Goal: Task Accomplishment & Management: Use online tool/utility

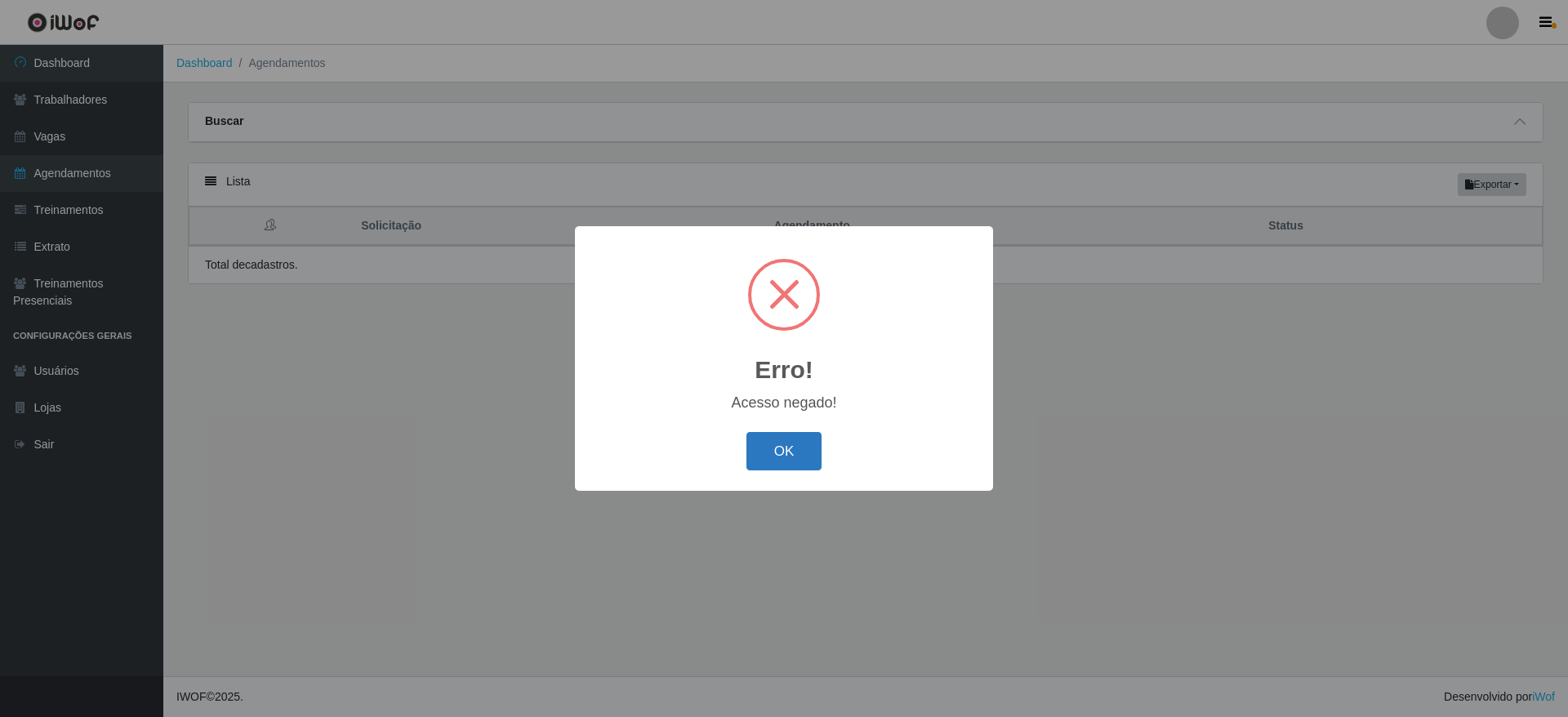
click at [805, 450] on button "OK" at bounding box center [784, 451] width 76 height 38
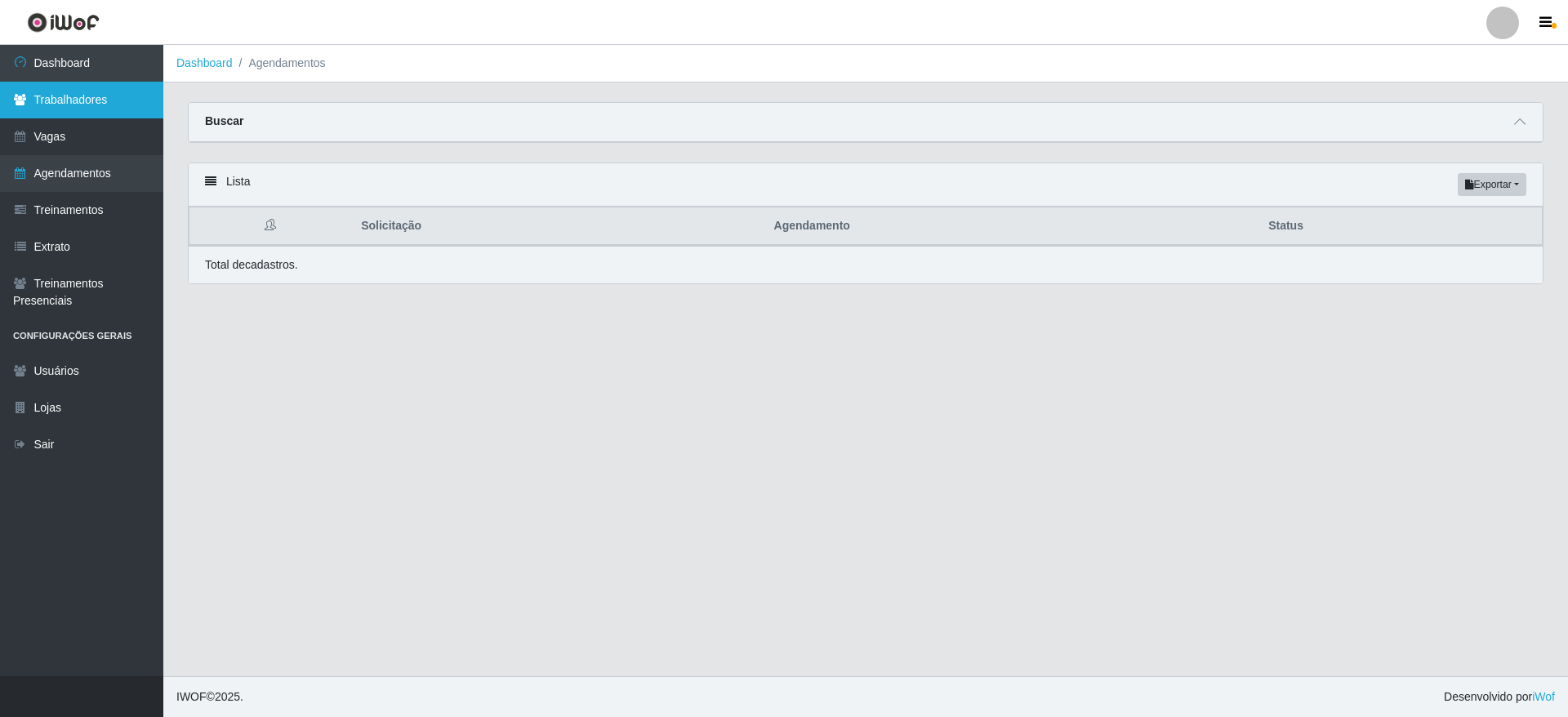
click at [98, 99] on link "Trabalhadores" at bounding box center [81, 100] width 164 height 37
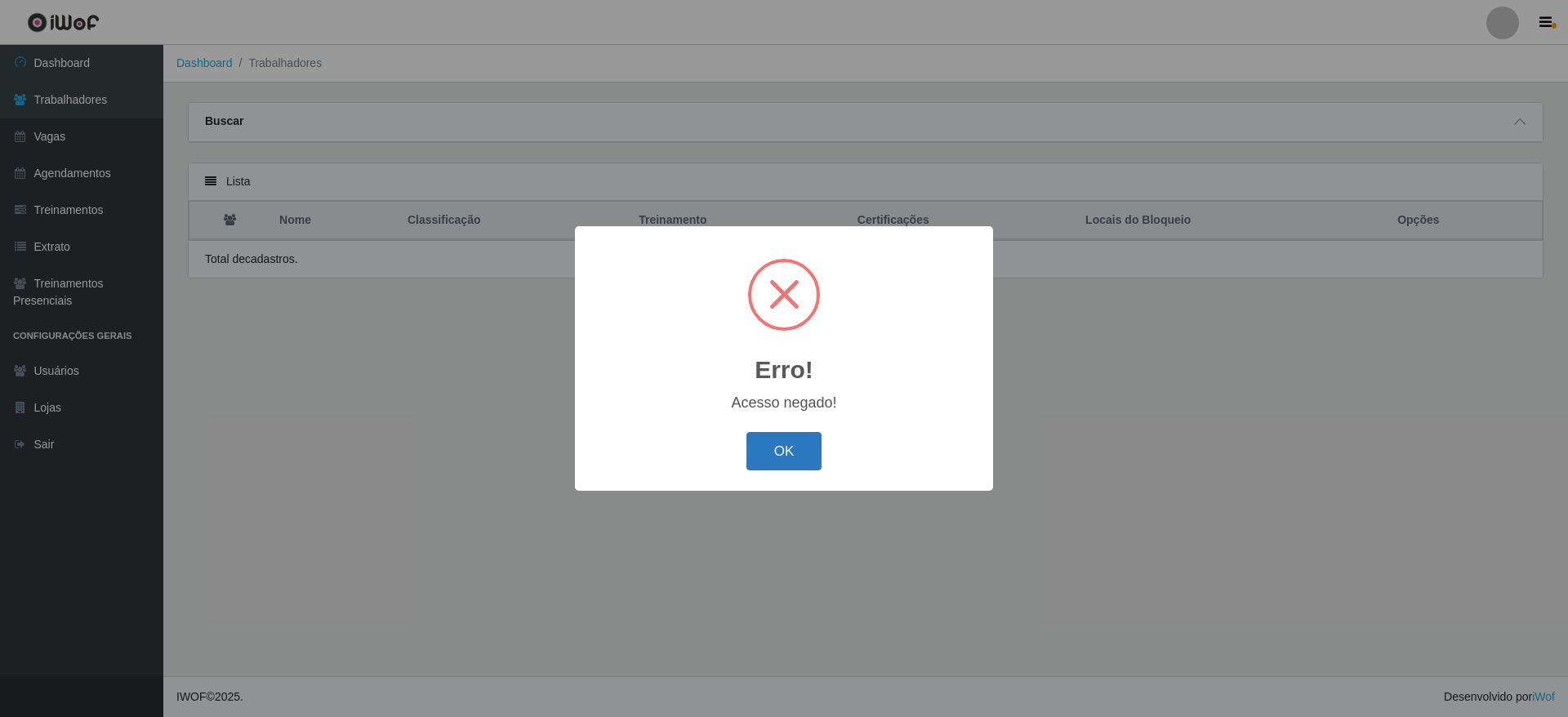
click at [783, 442] on button "OK" at bounding box center [784, 451] width 76 height 38
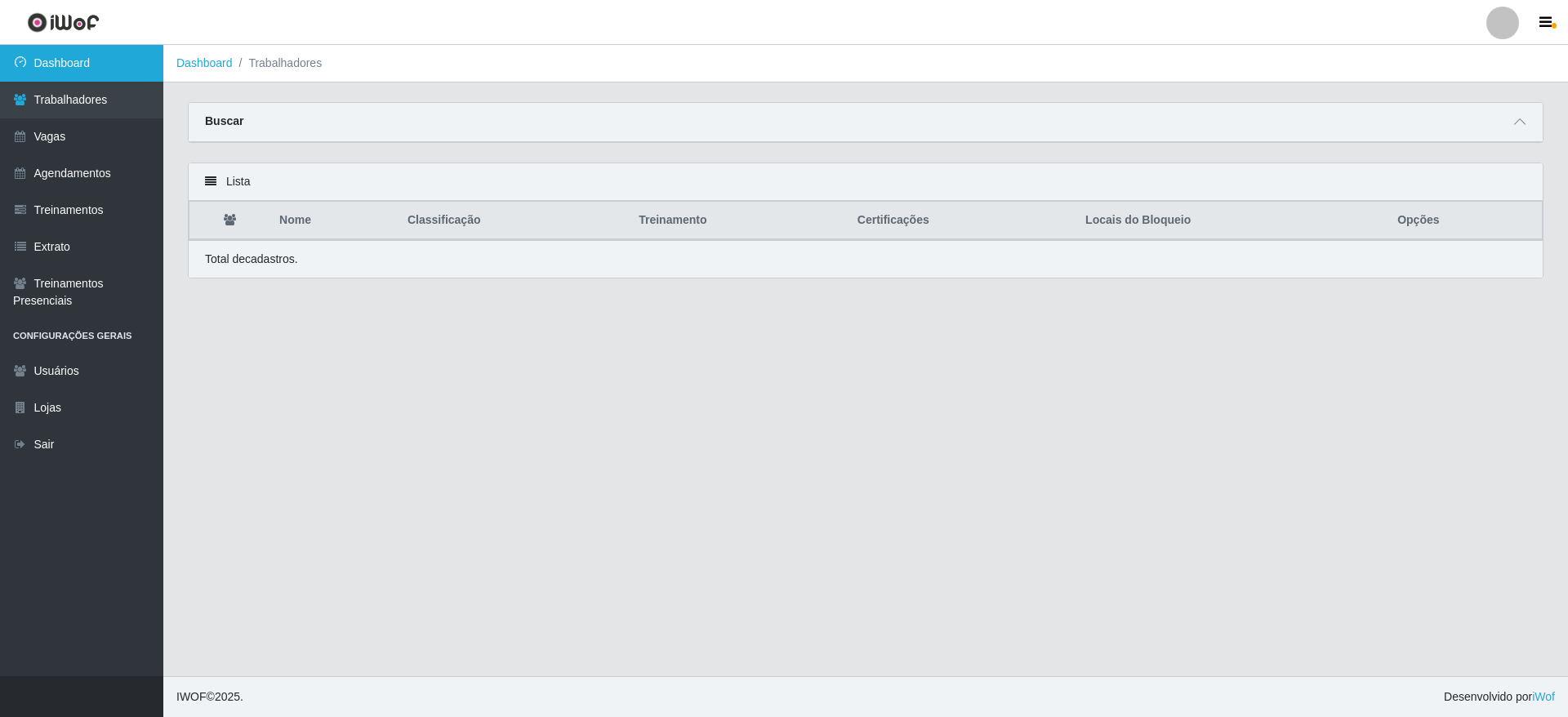
click at [105, 58] on link "Dashboard" at bounding box center [81, 63] width 164 height 37
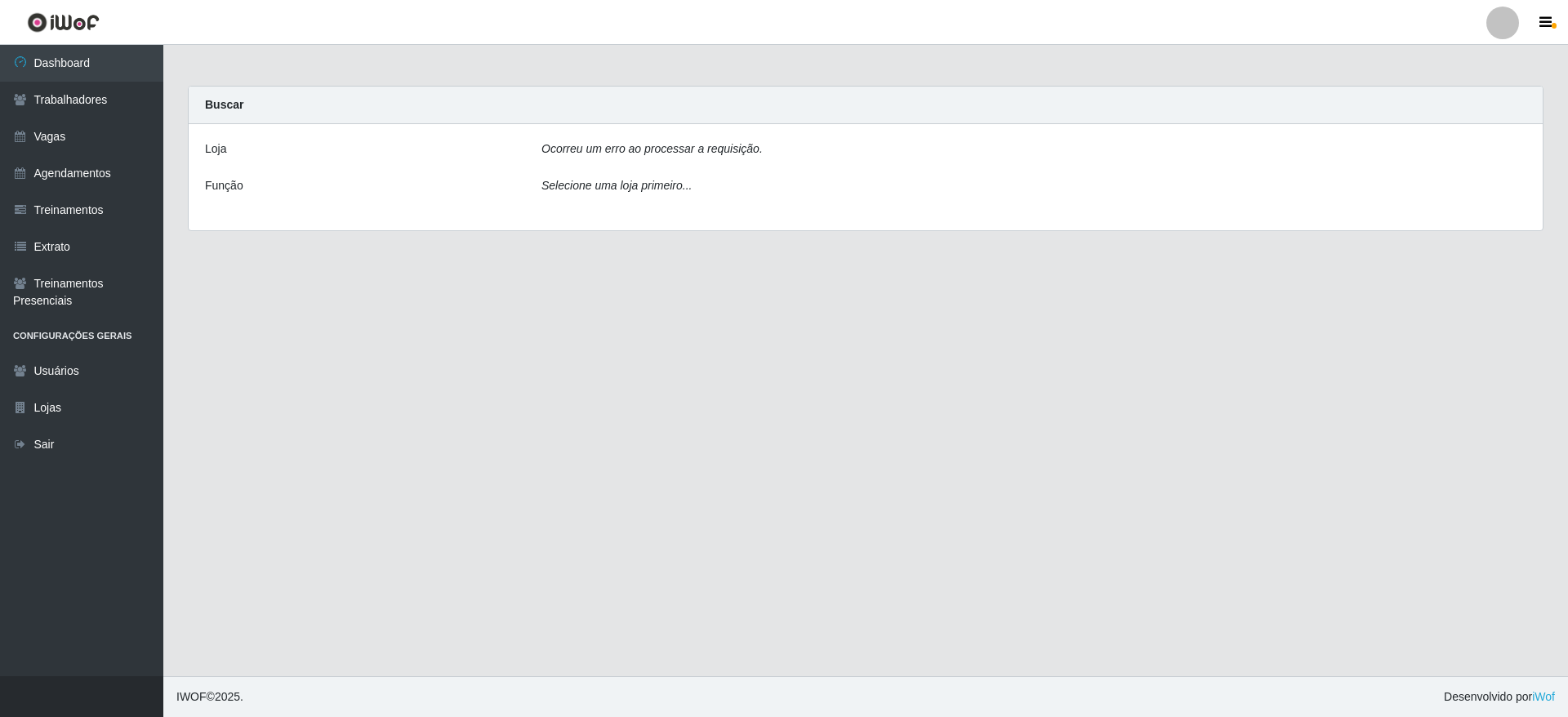
click at [667, 191] on icon "Selecione uma loja primeiro..." at bounding box center [617, 184] width 150 height 13
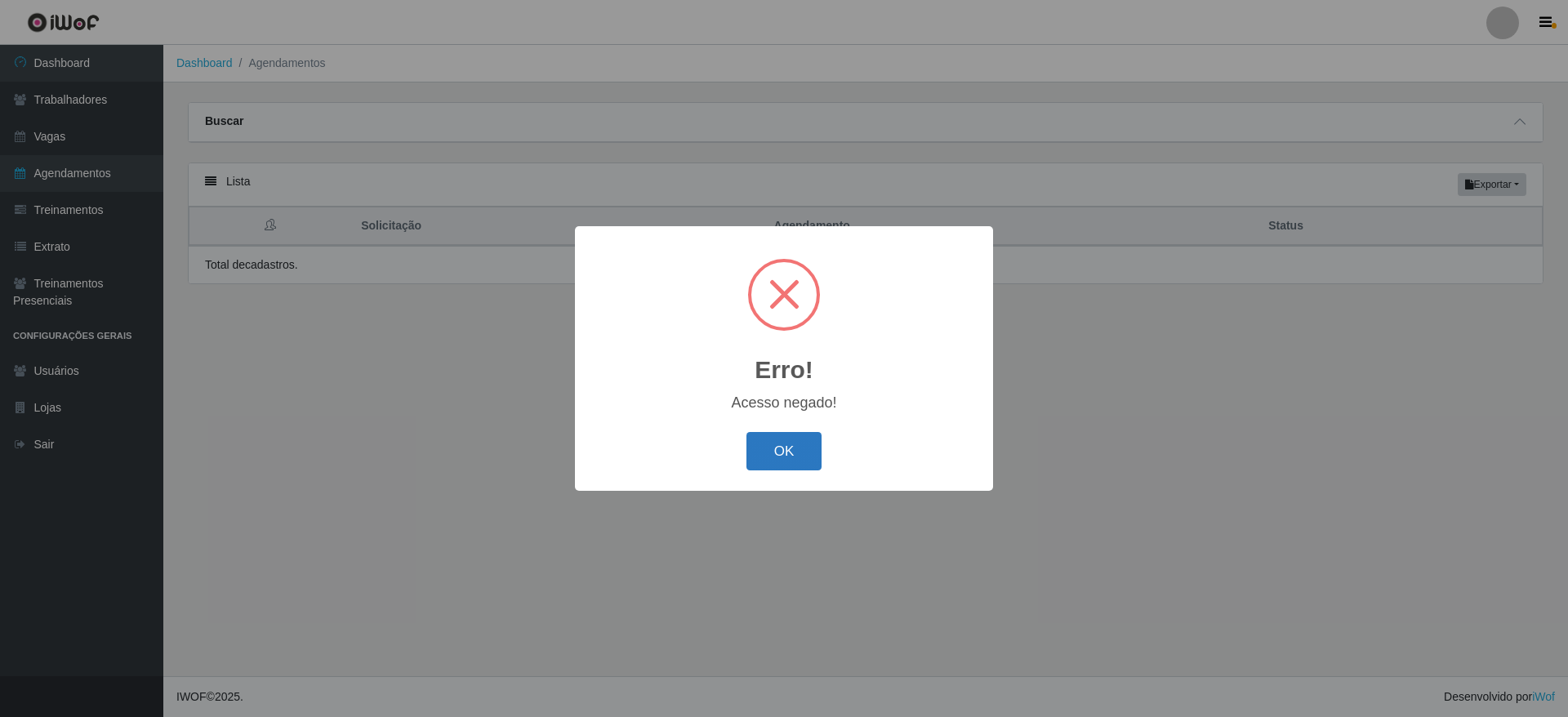
drag, startPoint x: 828, startPoint y: 455, endPoint x: 789, endPoint y: 454, distance: 39.0
click at [822, 457] on div "OK Cancel" at bounding box center [784, 450] width 386 height 46
click at [784, 451] on button "OK" at bounding box center [784, 451] width 76 height 38
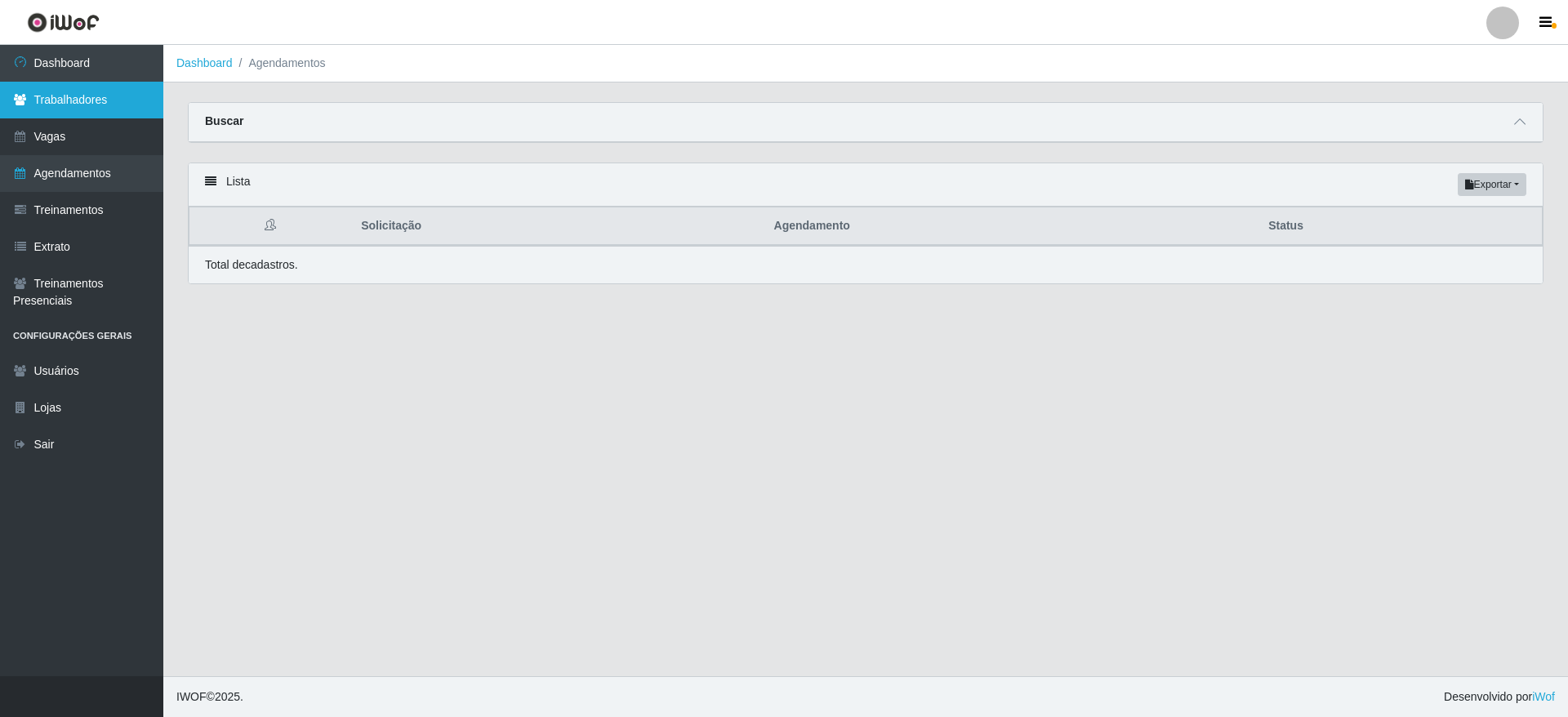
click at [129, 81] on link "Trabalhadores" at bounding box center [81, 100] width 164 height 37
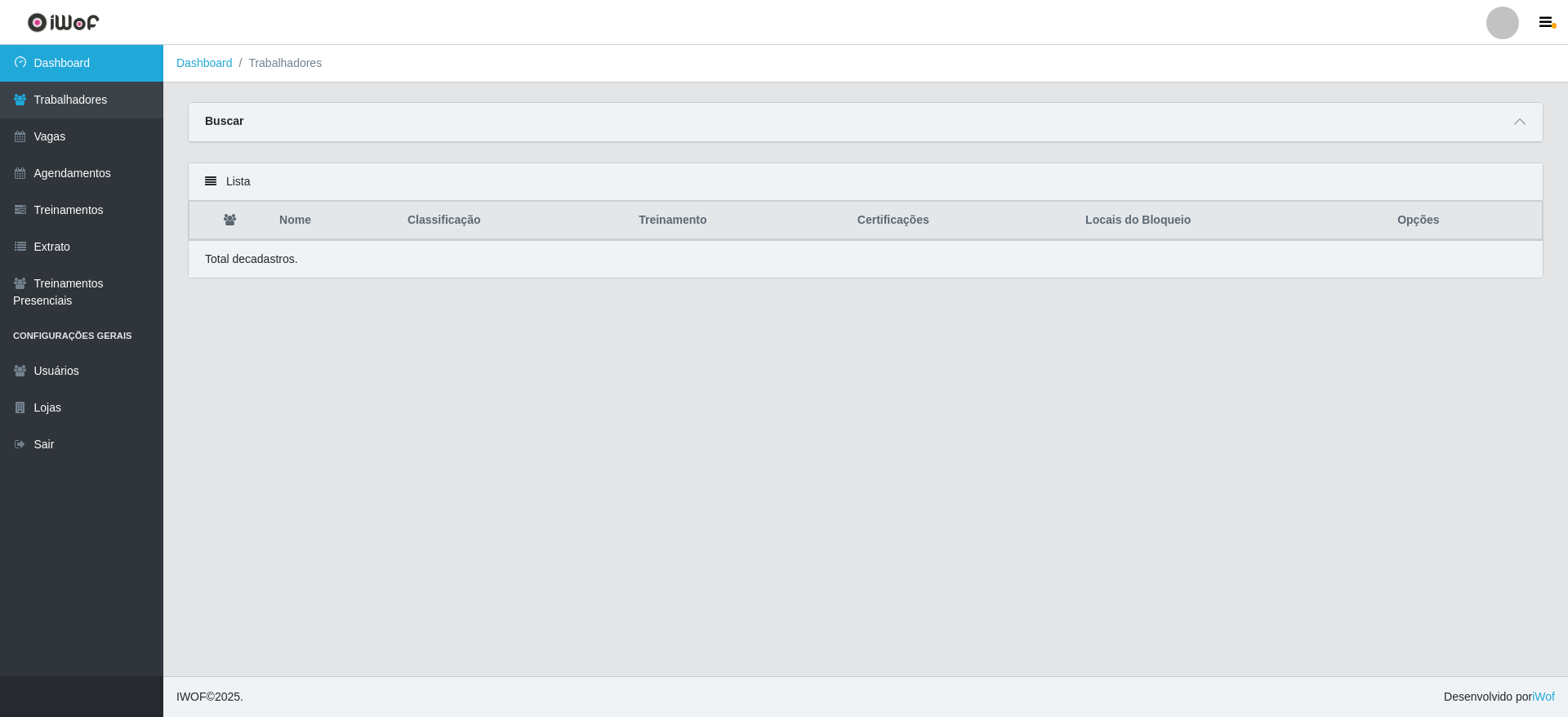
click at [129, 77] on link "Dashboard" at bounding box center [81, 63] width 164 height 37
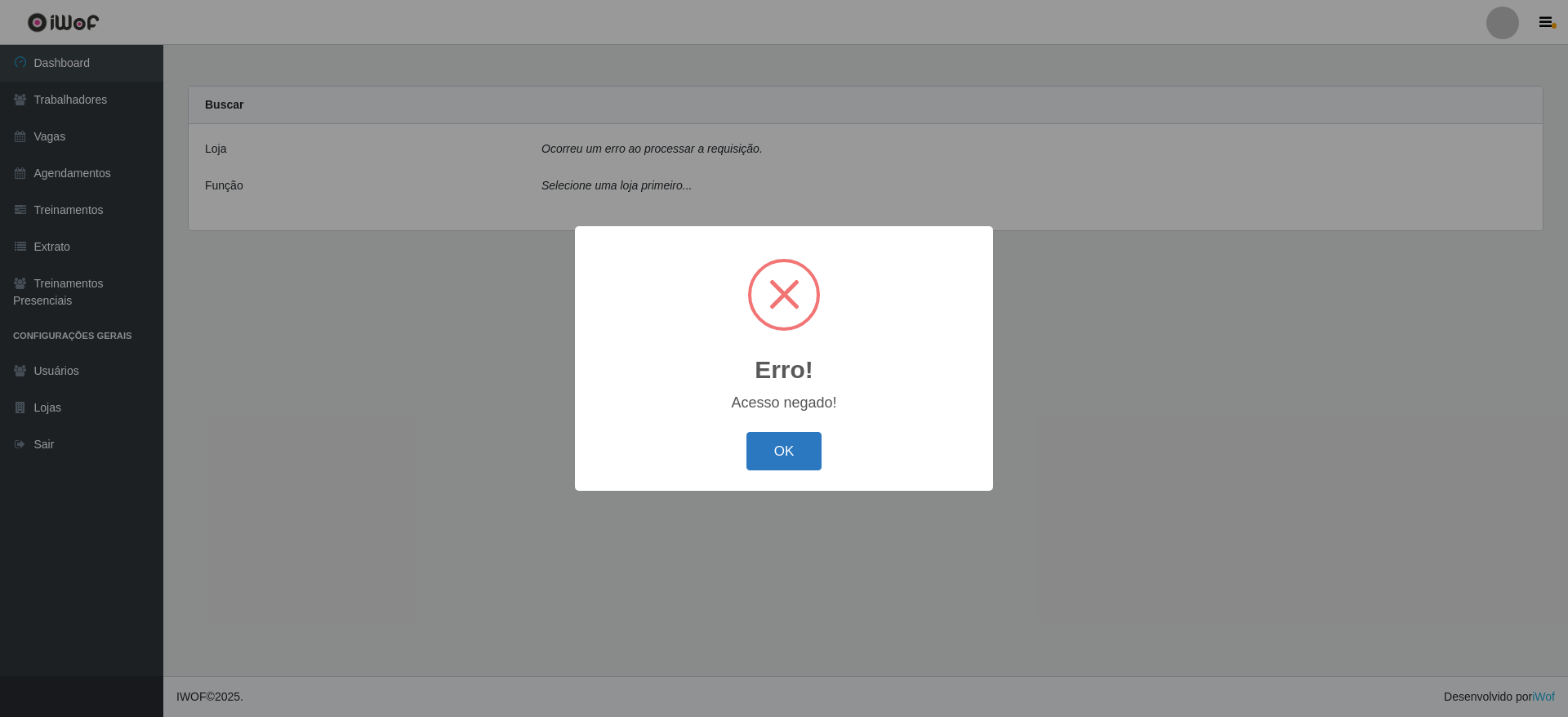
click at [777, 449] on button "OK" at bounding box center [784, 451] width 76 height 38
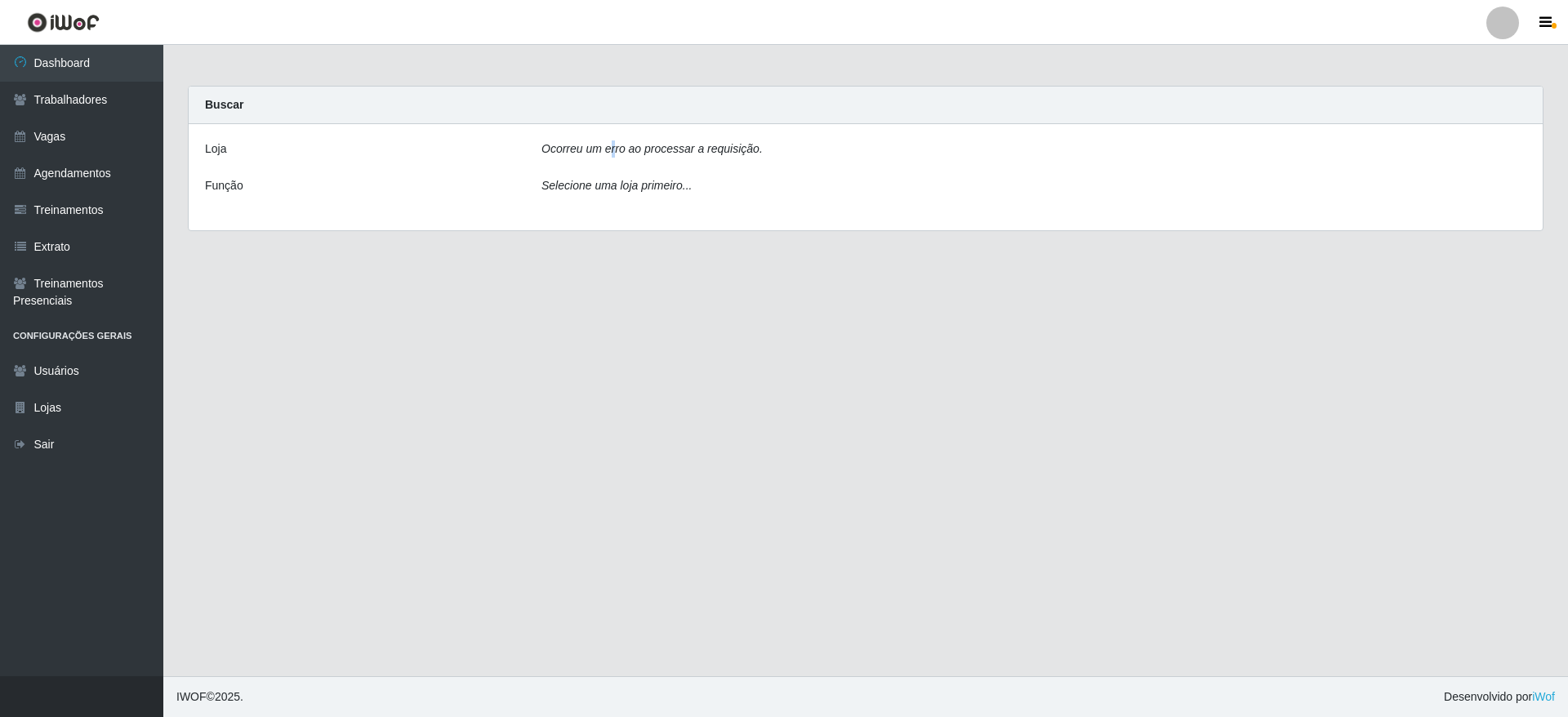
click at [615, 150] on icon "Ocorreu um erro ao processar a requisição." at bounding box center [652, 148] width 221 height 13
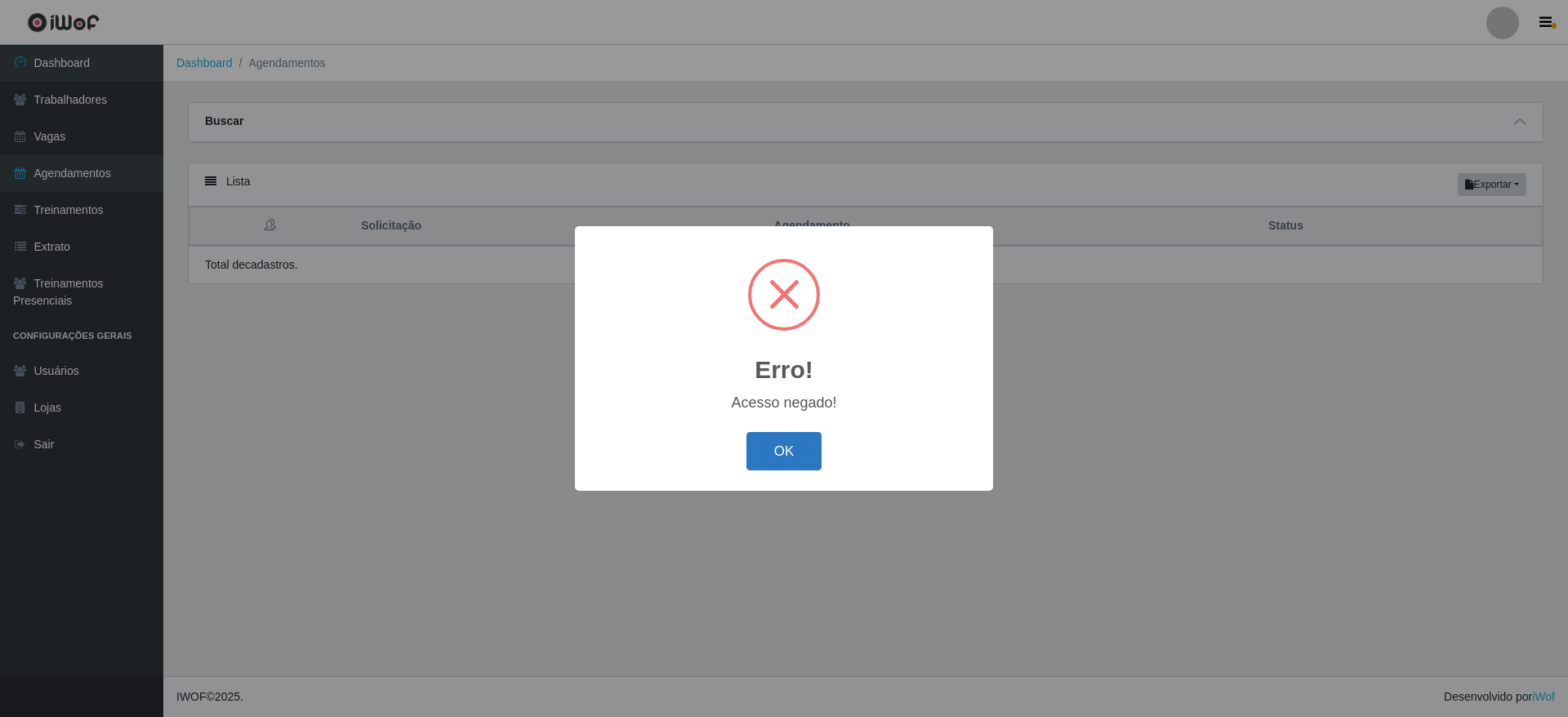
click at [794, 444] on button "OK" at bounding box center [784, 451] width 76 height 38
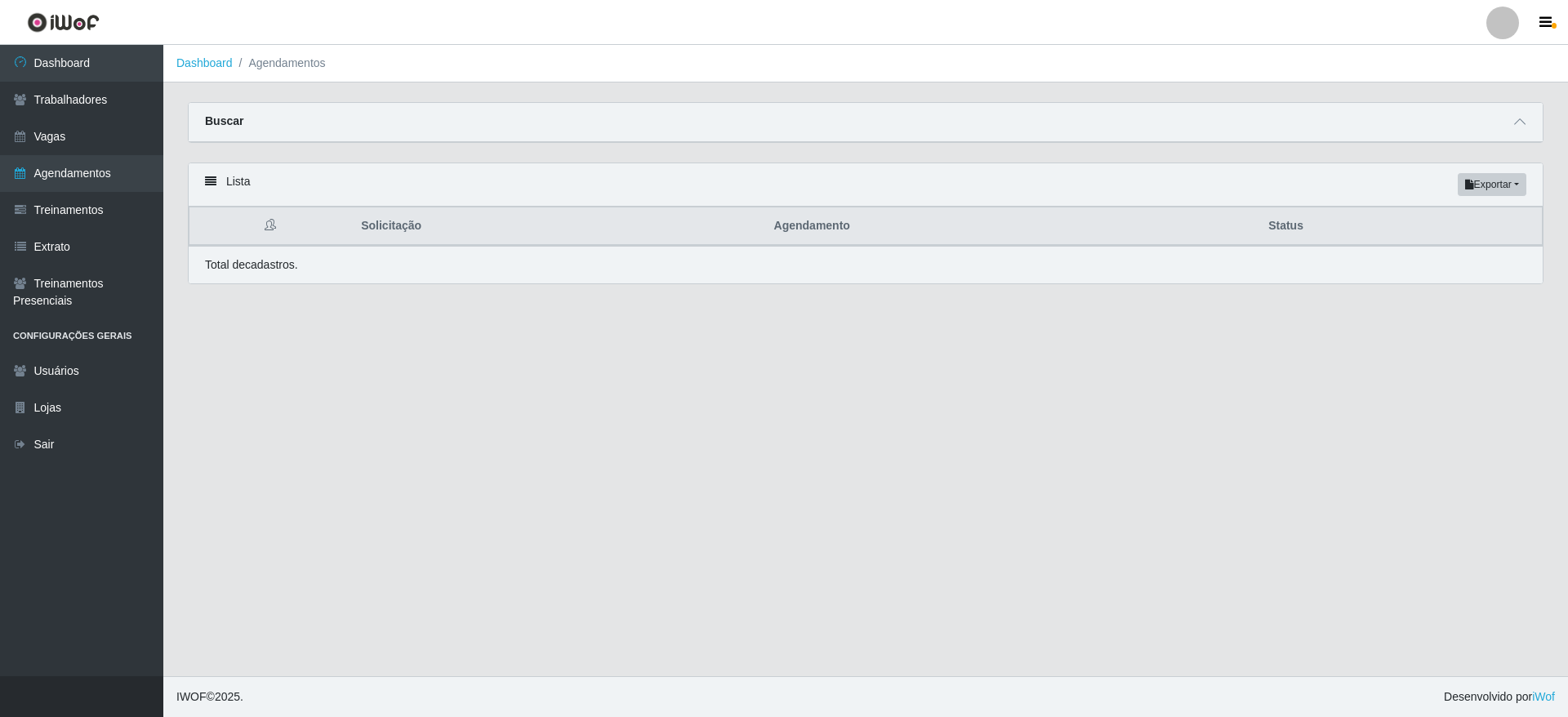
click at [276, 90] on main "Dashboard Agendamentos Carregando... Buscar Início em [DATE] Término em [DATE] …" at bounding box center [866, 360] width 1404 height 631
click at [70, 105] on link "Trabalhadores" at bounding box center [81, 100] width 164 height 37
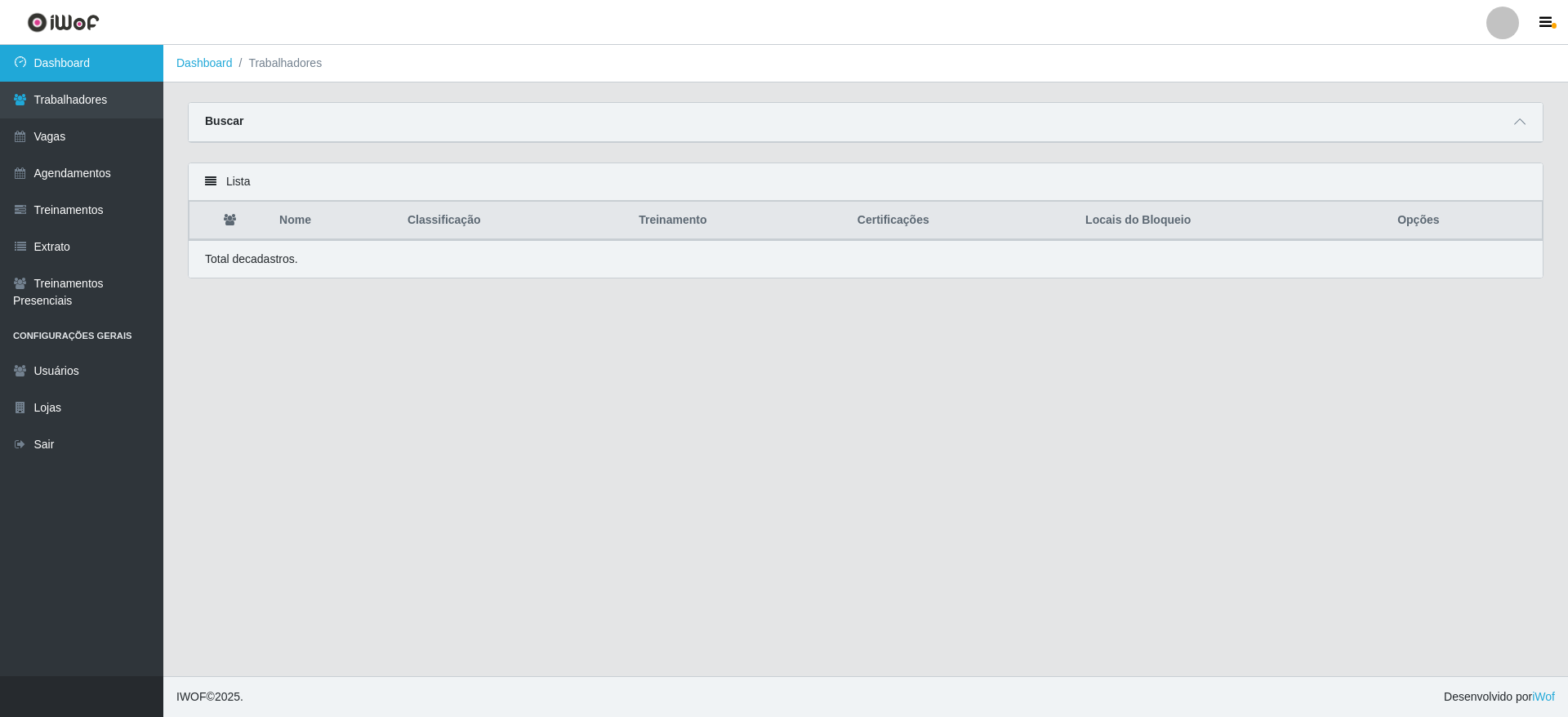
click at [74, 76] on body "Perfil Alterar Senha Sair Dashboard Trabalhadores Vagas Agendamentos Treinament…" at bounding box center [784, 358] width 1568 height 717
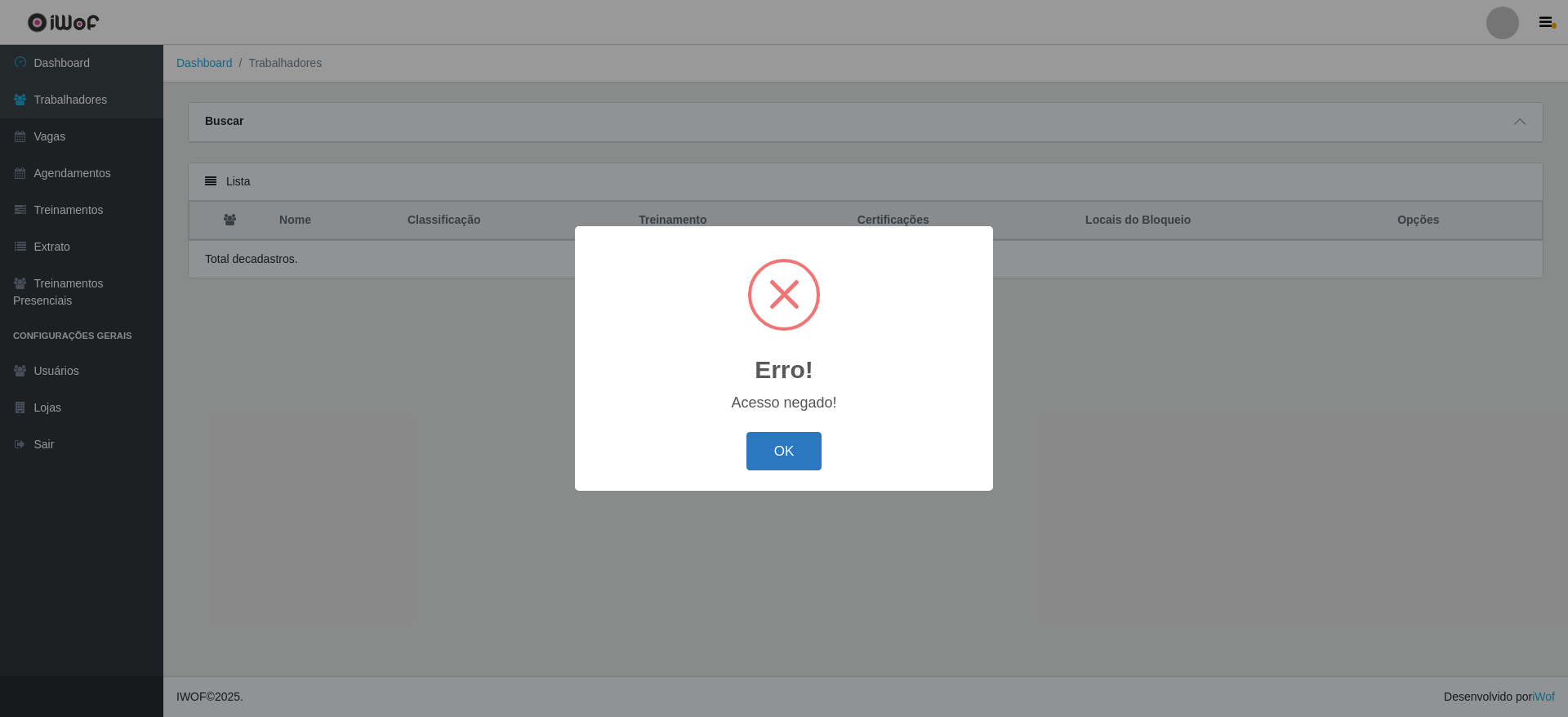
click at [800, 461] on button "OK" at bounding box center [784, 451] width 76 height 38
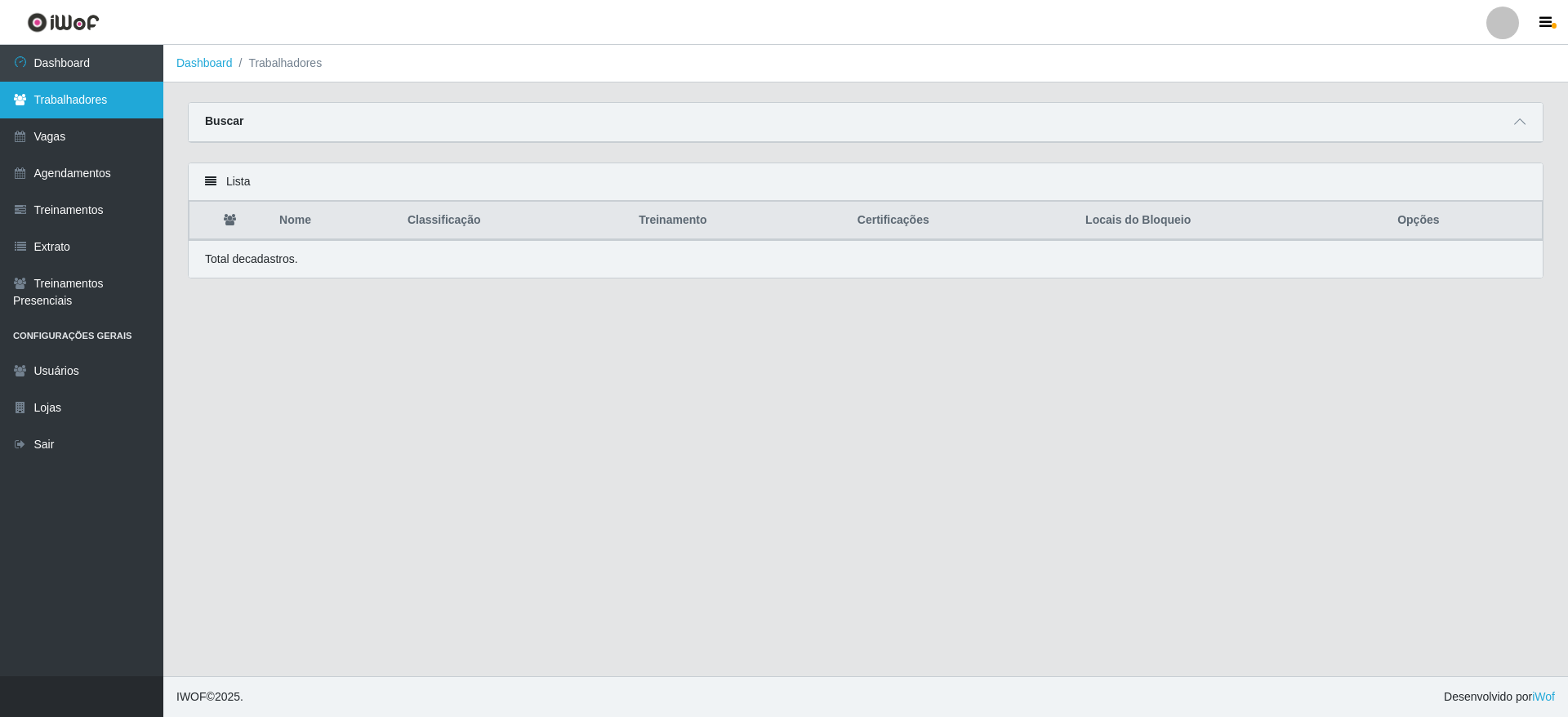
click at [77, 86] on link "Trabalhadores" at bounding box center [81, 100] width 164 height 37
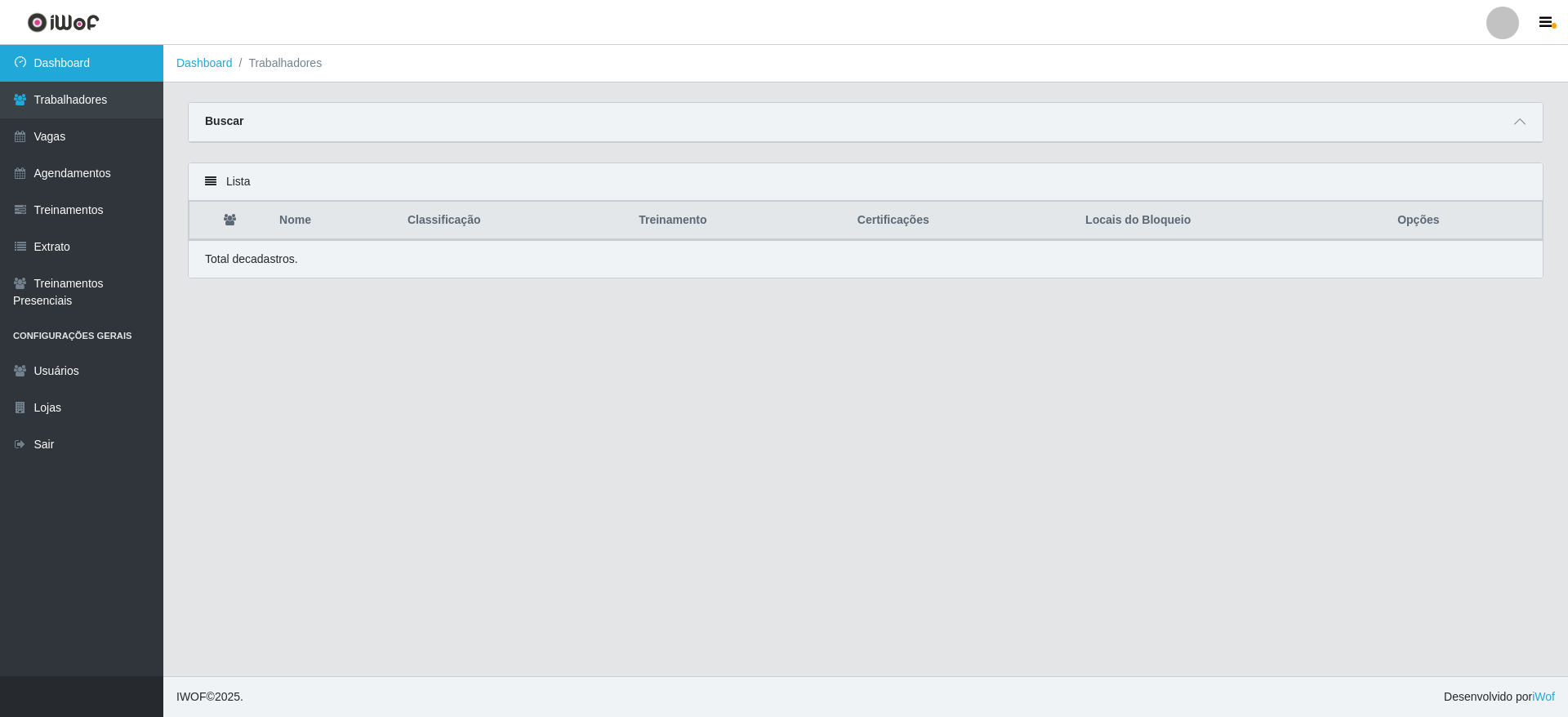
click at [94, 59] on link "Dashboard" at bounding box center [81, 63] width 164 height 37
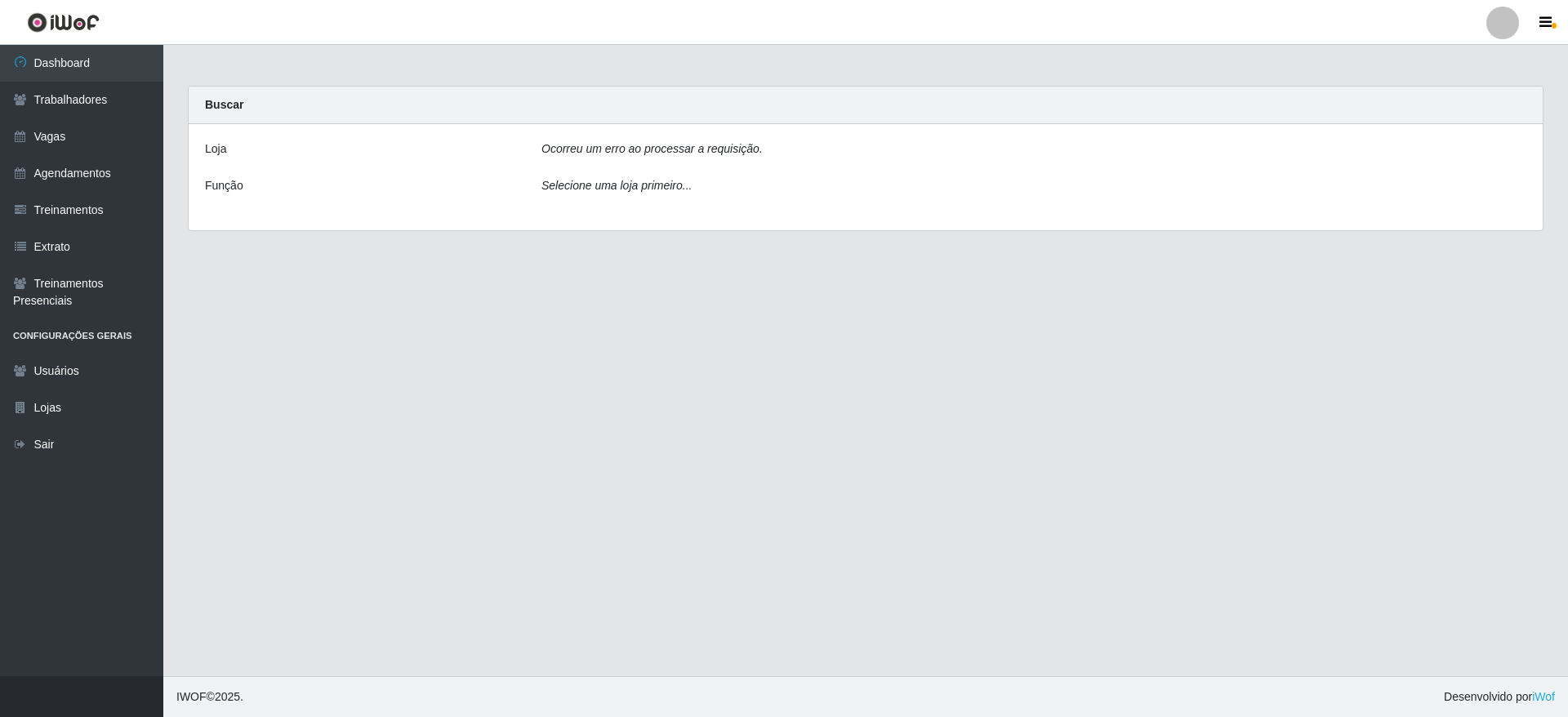
click at [683, 154] on icon "Ocorreu um erro ao processar a requisição." at bounding box center [652, 148] width 221 height 13
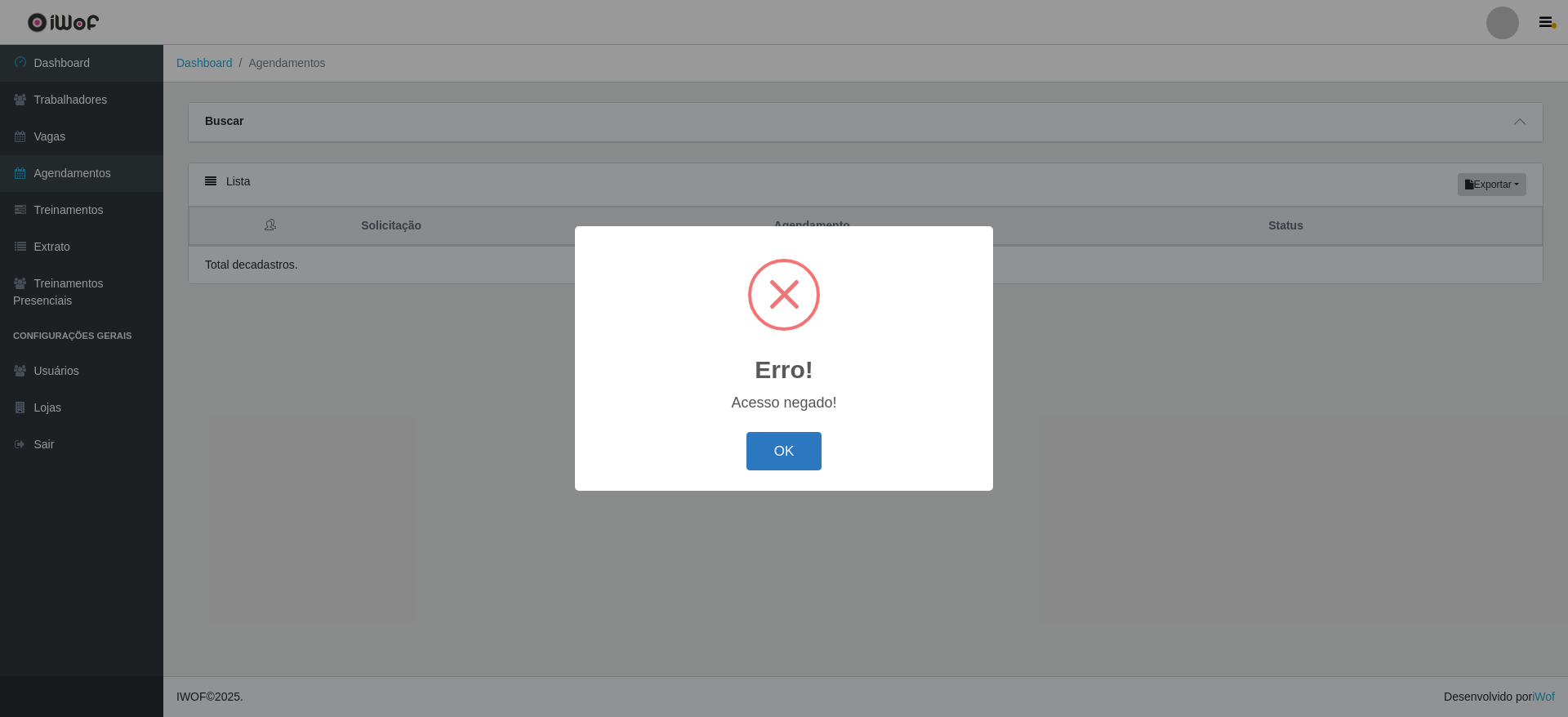
click at [787, 457] on button "OK" at bounding box center [784, 451] width 76 height 38
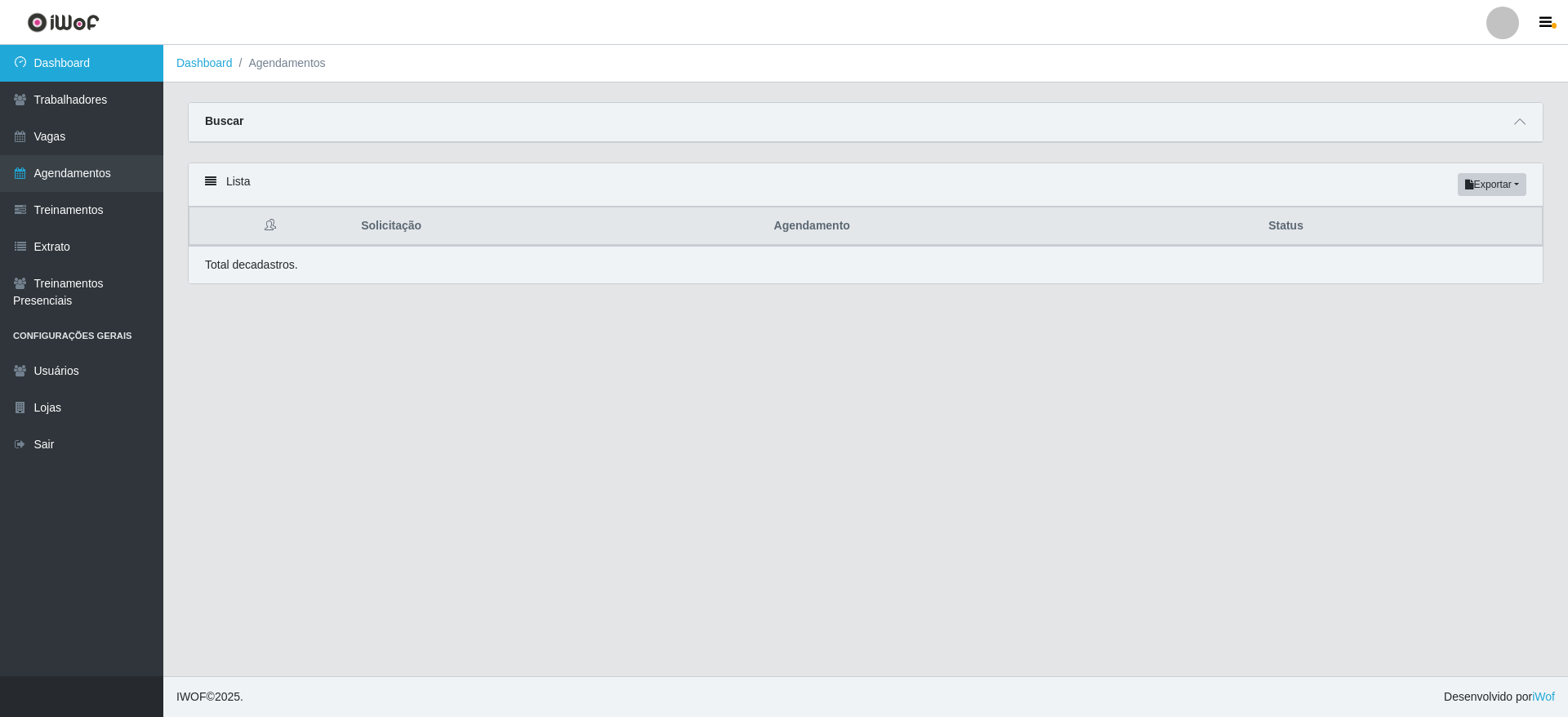
click at [108, 76] on link "Dashboard" at bounding box center [81, 63] width 164 height 37
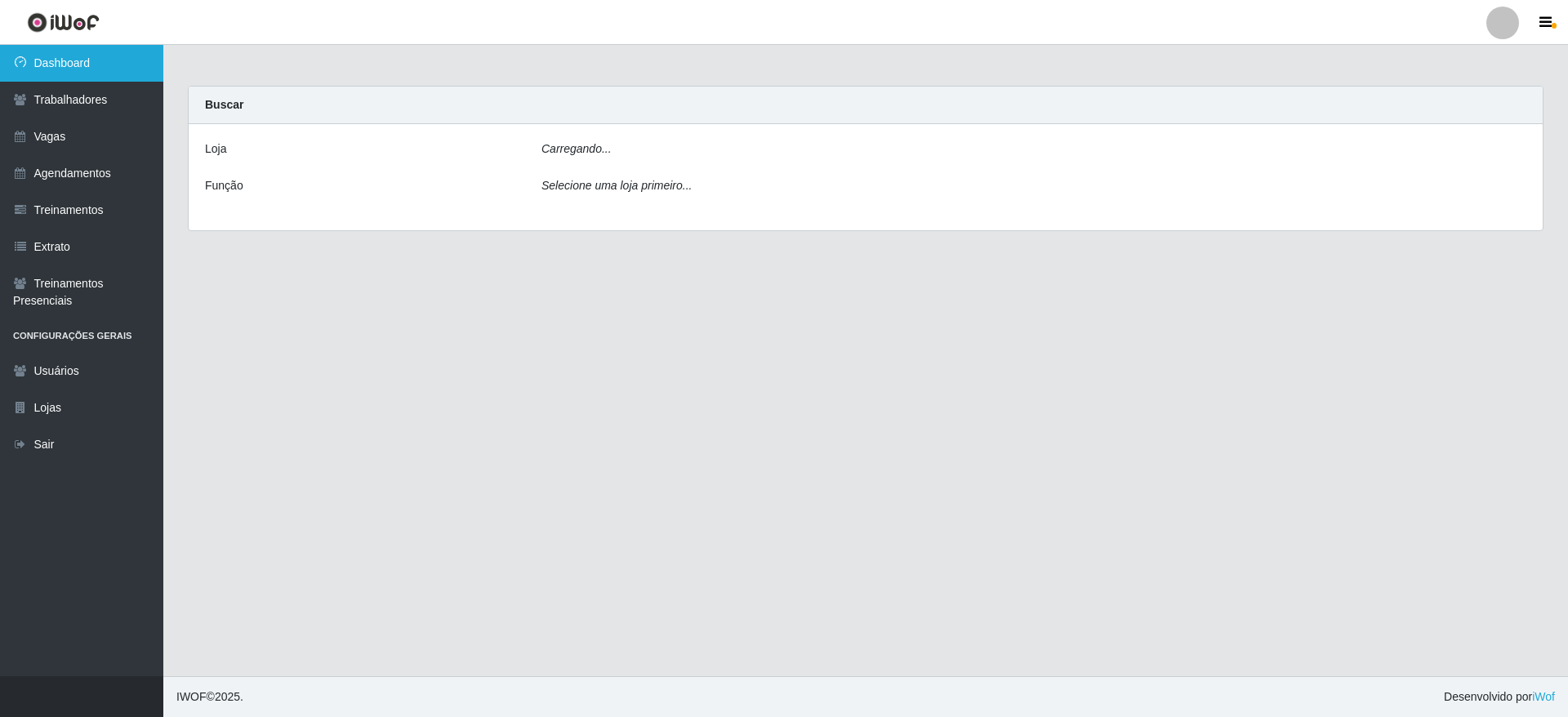
click at [108, 76] on link "Dashboard" at bounding box center [81, 63] width 164 height 37
click at [602, 149] on icon "Ocorreu um erro ao processar a requisição." at bounding box center [652, 148] width 221 height 13
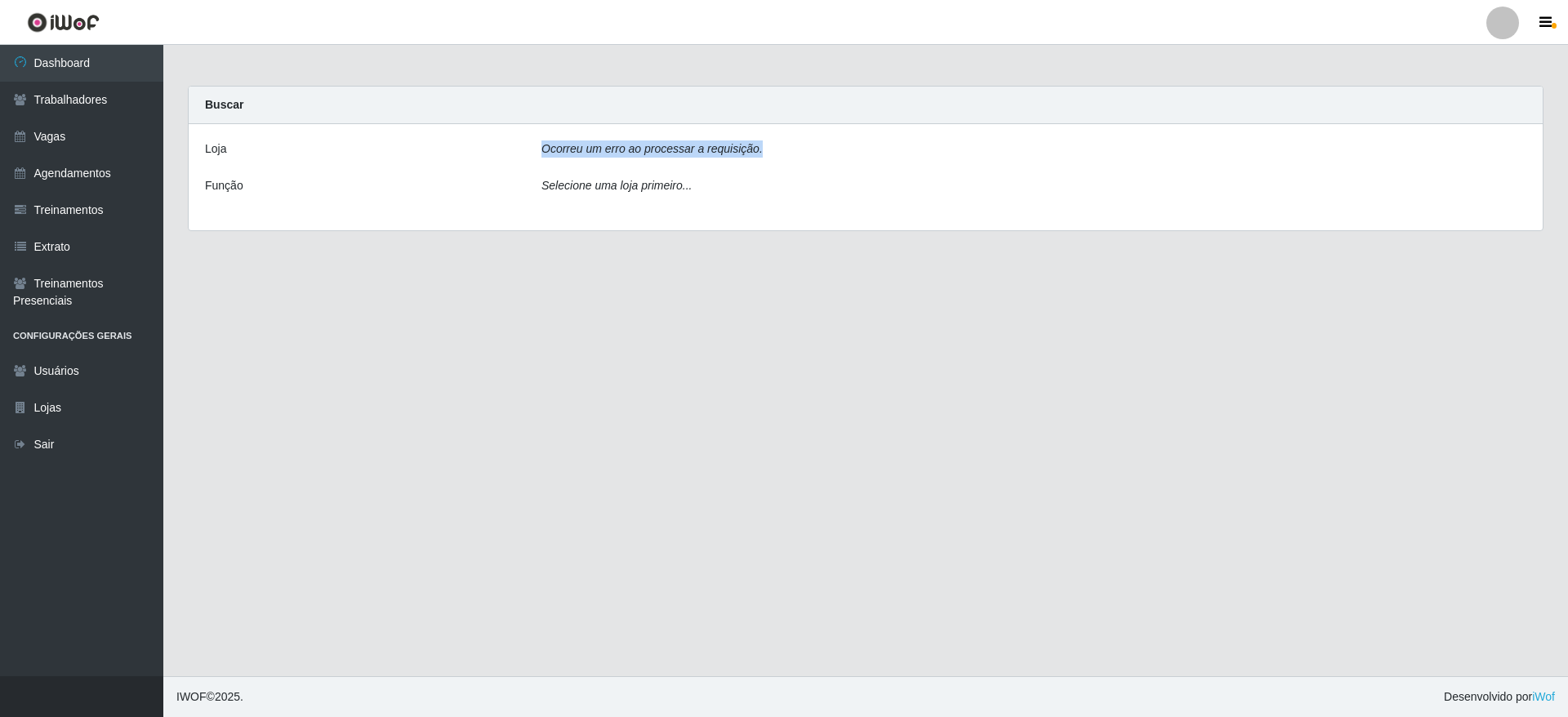
click at [602, 150] on icon "Ocorreu um erro ao processar a requisição." at bounding box center [652, 148] width 221 height 13
click at [91, 17] on img at bounding box center [63, 22] width 73 height 20
click at [1482, 14] on link at bounding box center [1502, 22] width 49 height 32
click at [1449, 136] on button "Sair" at bounding box center [1470, 127] width 147 height 33
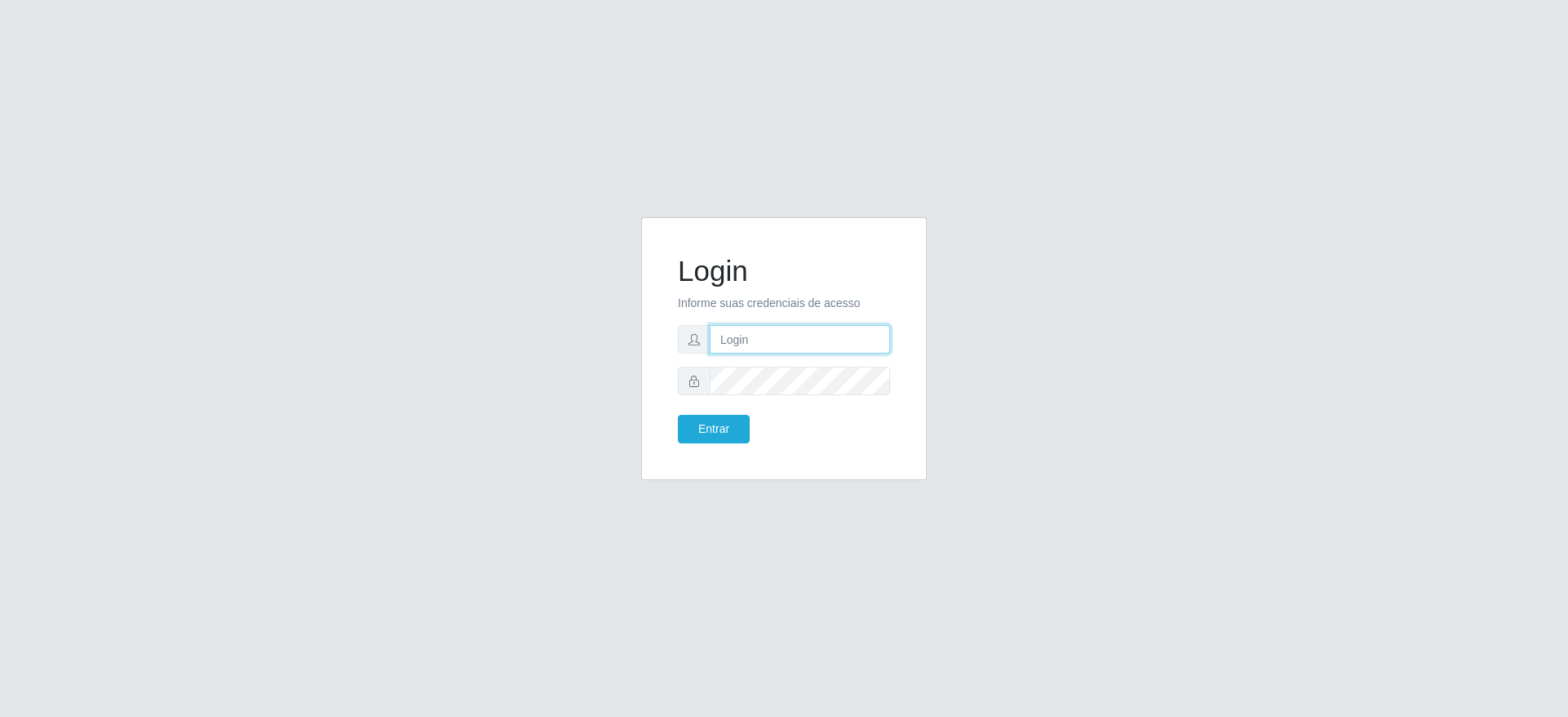
type input "[PERSON_NAME][EMAIL_ADDRESS][DOMAIN_NAME]"
click at [741, 420] on button "Entrar" at bounding box center [714, 428] width 72 height 29
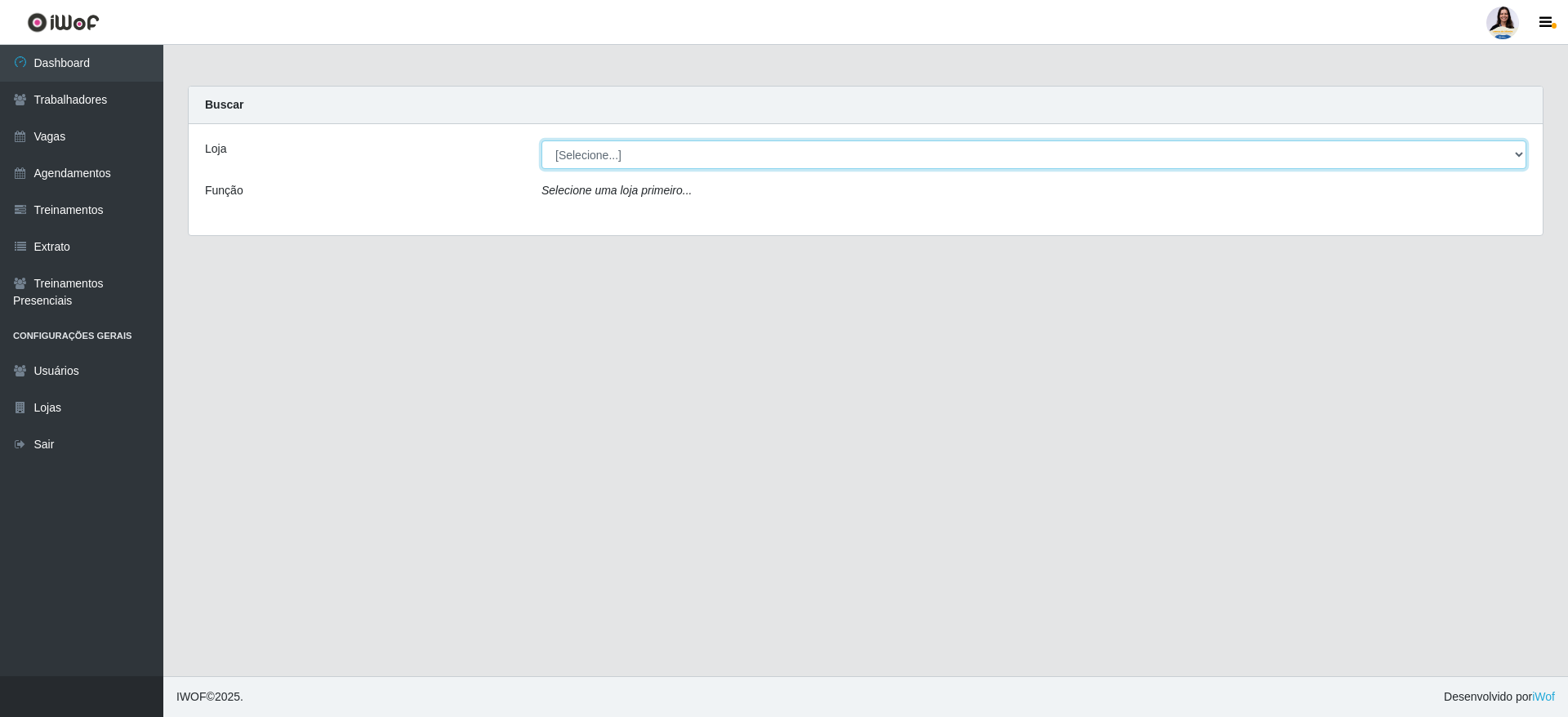
click at [721, 142] on select "[Selecione...] Atacado Vem - [GEOGRAPHIC_DATA] 30 Laranjeiras Velha Atacado Vem…" at bounding box center [1034, 155] width 985 height 29
select select "437"
click at [541, 141] on select "[Selecione...] Atacado Vem - [GEOGRAPHIC_DATA] 30 Laranjeiras Velha Atacado Vem…" at bounding box center [1034, 155] width 985 height 29
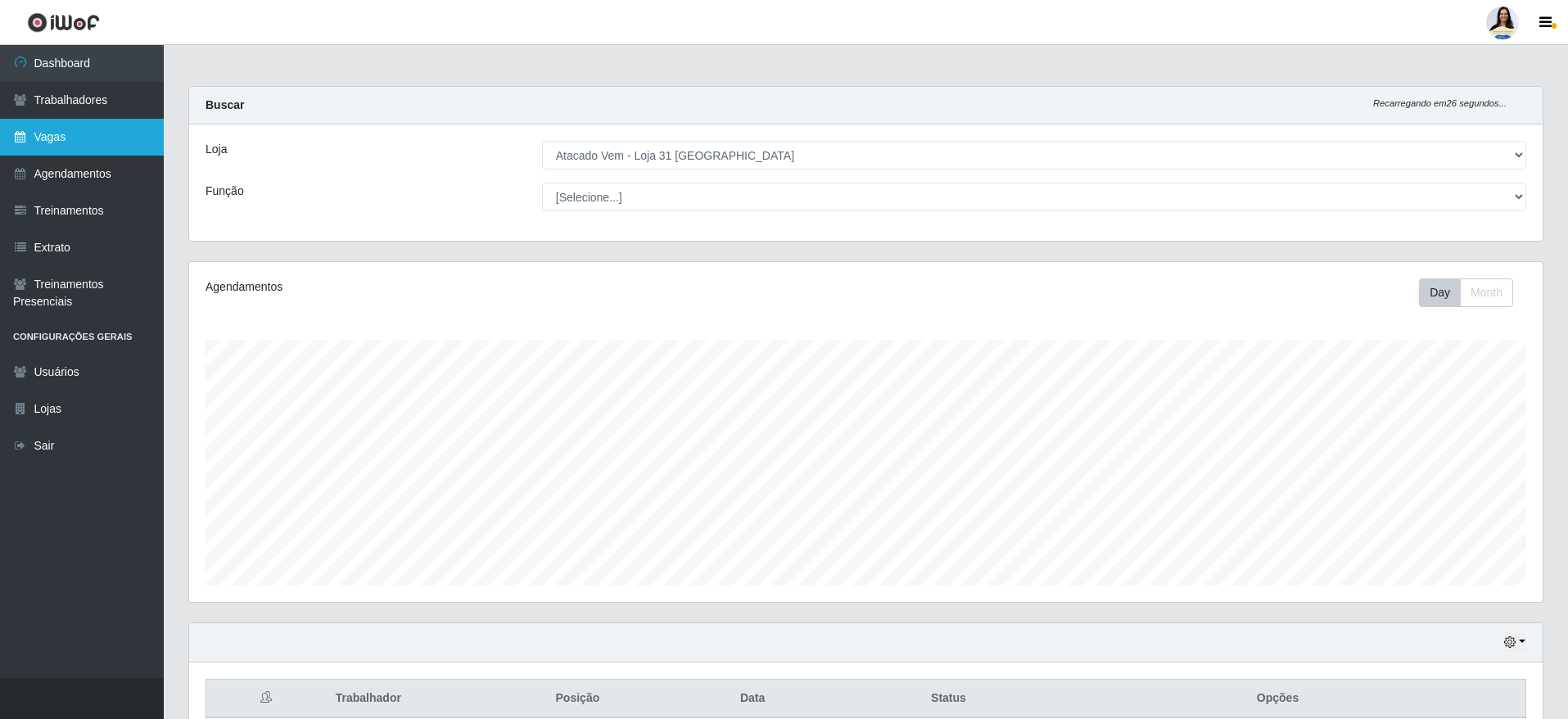
click at [110, 139] on link "Vagas" at bounding box center [82, 137] width 164 height 37
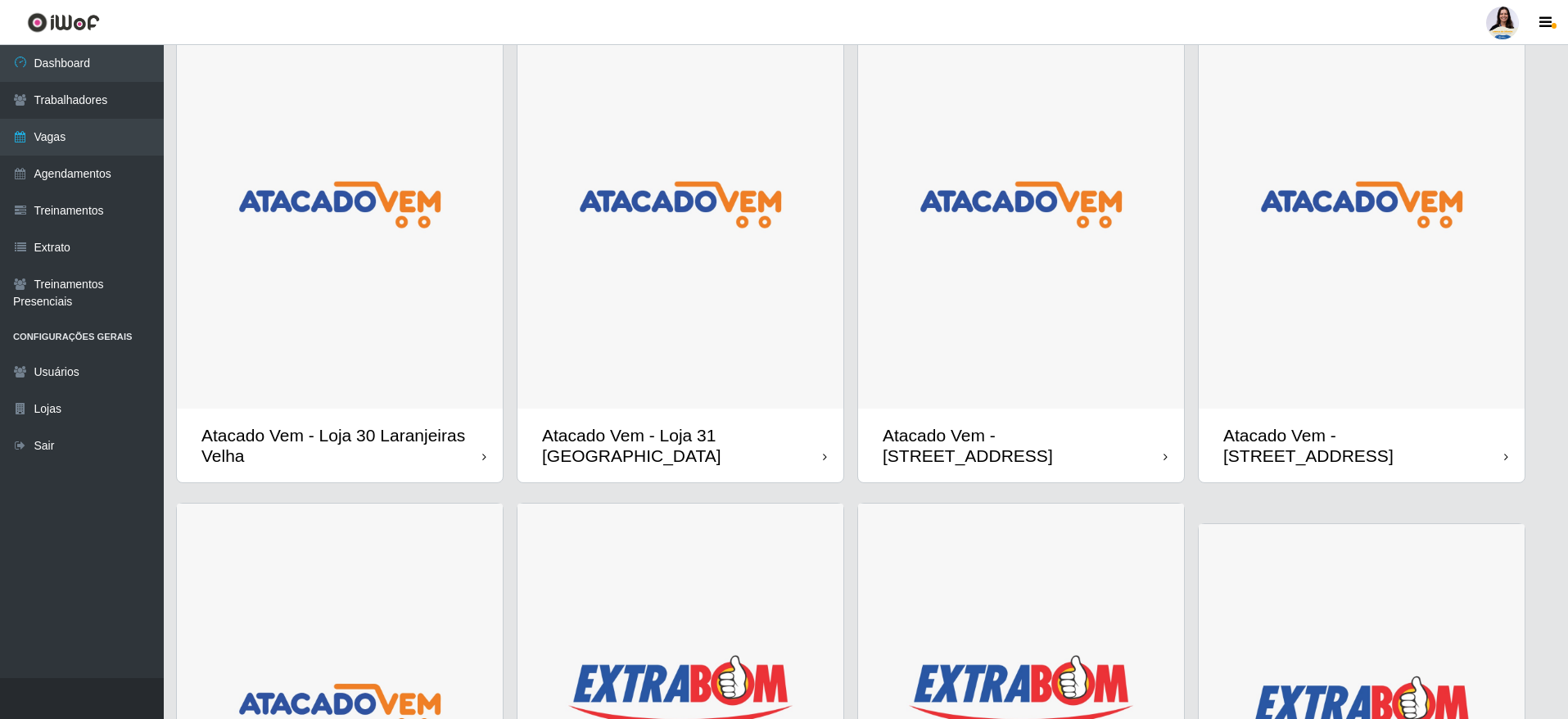
scroll to position [246, 0]
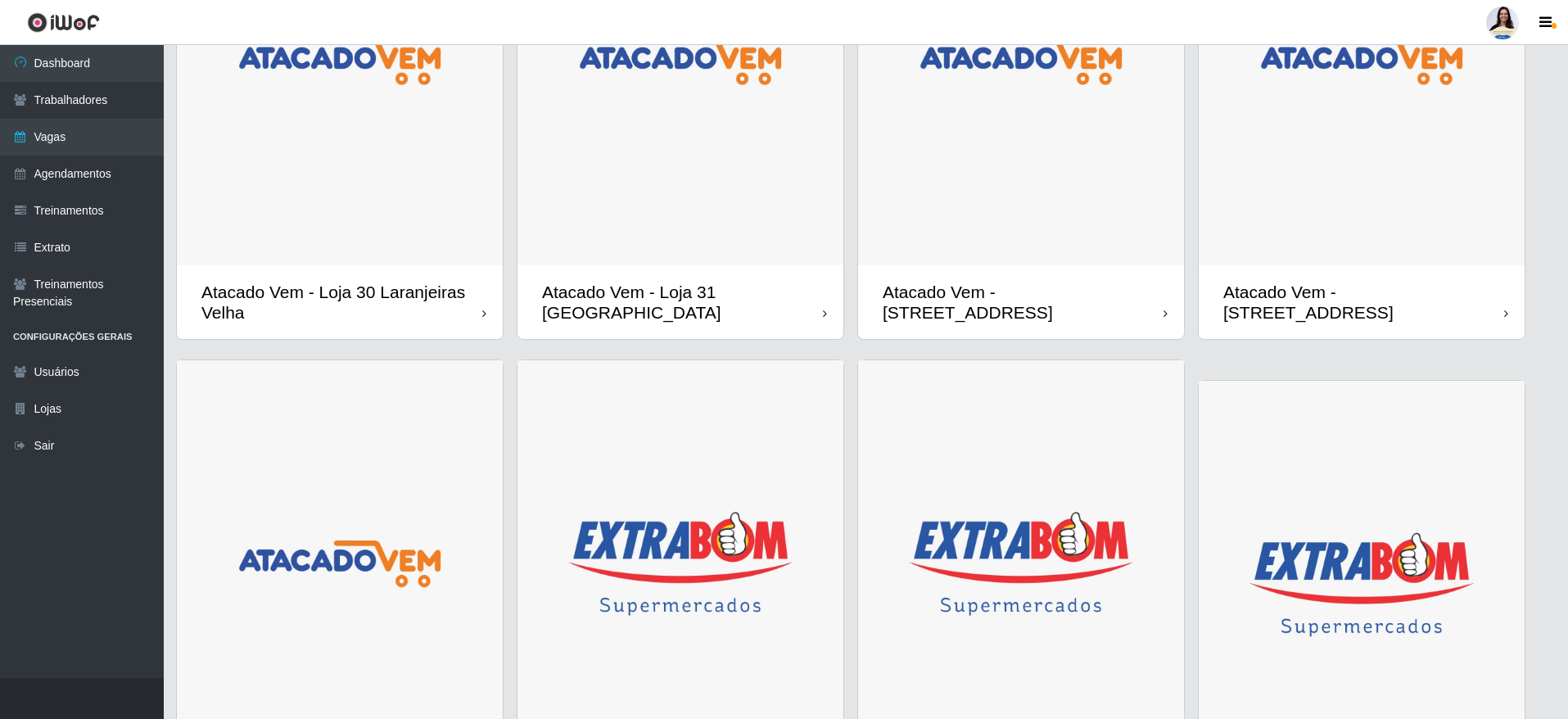
click at [736, 191] on img at bounding box center [681, 61] width 326 height 408
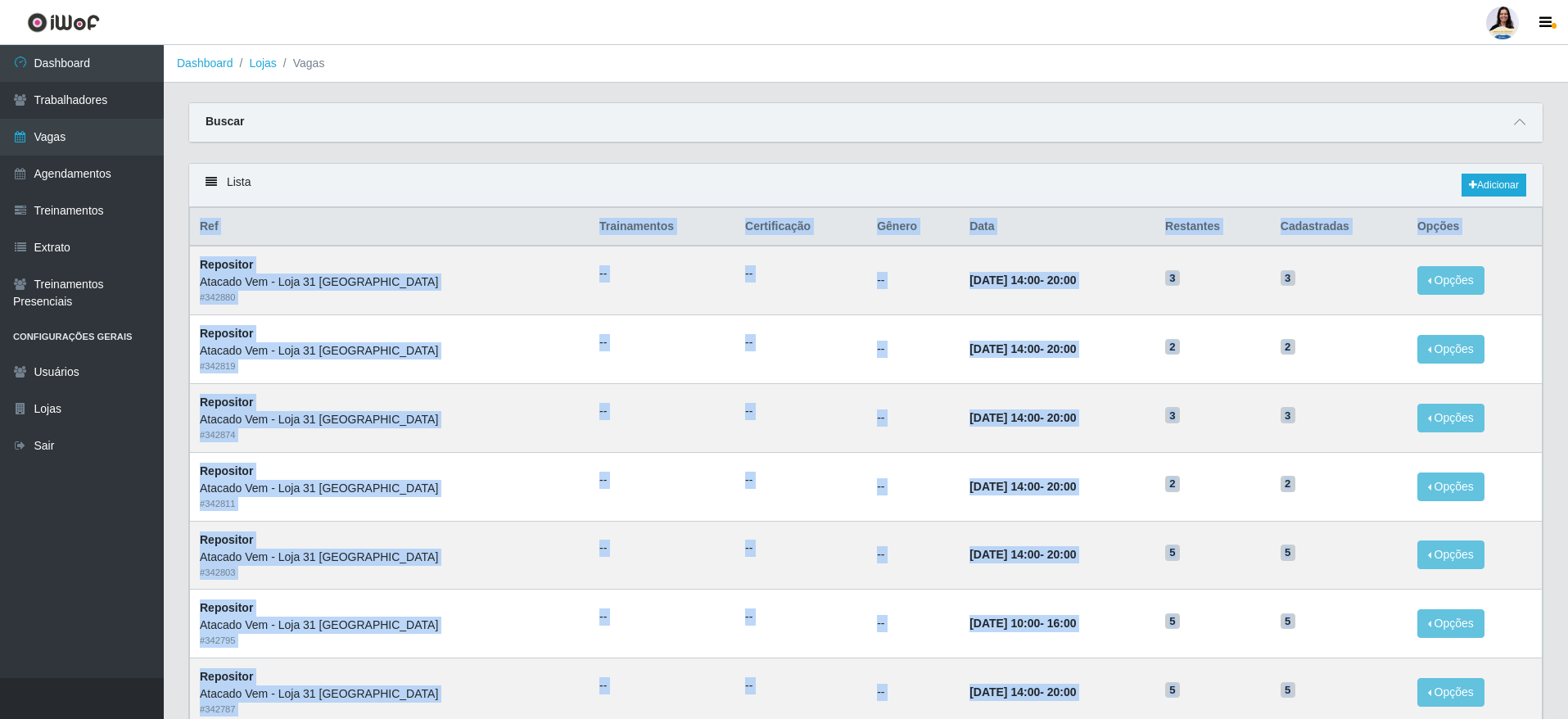
drag, startPoint x: 1073, startPoint y: 502, endPoint x: 874, endPoint y: 176, distance: 381.9
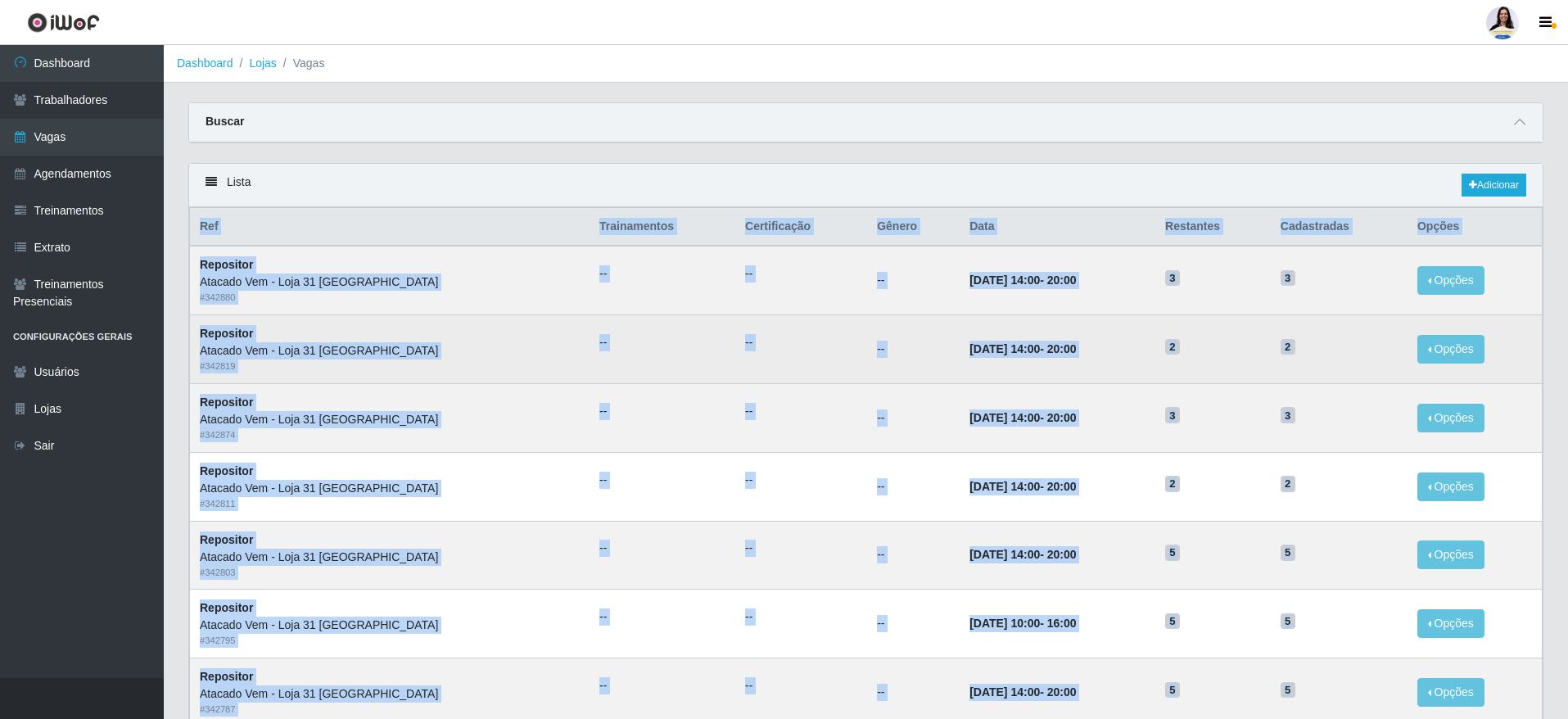
click at [959, 337] on td "[DATE] 14:00 - 20:00" at bounding box center [1057, 349] width 196 height 68
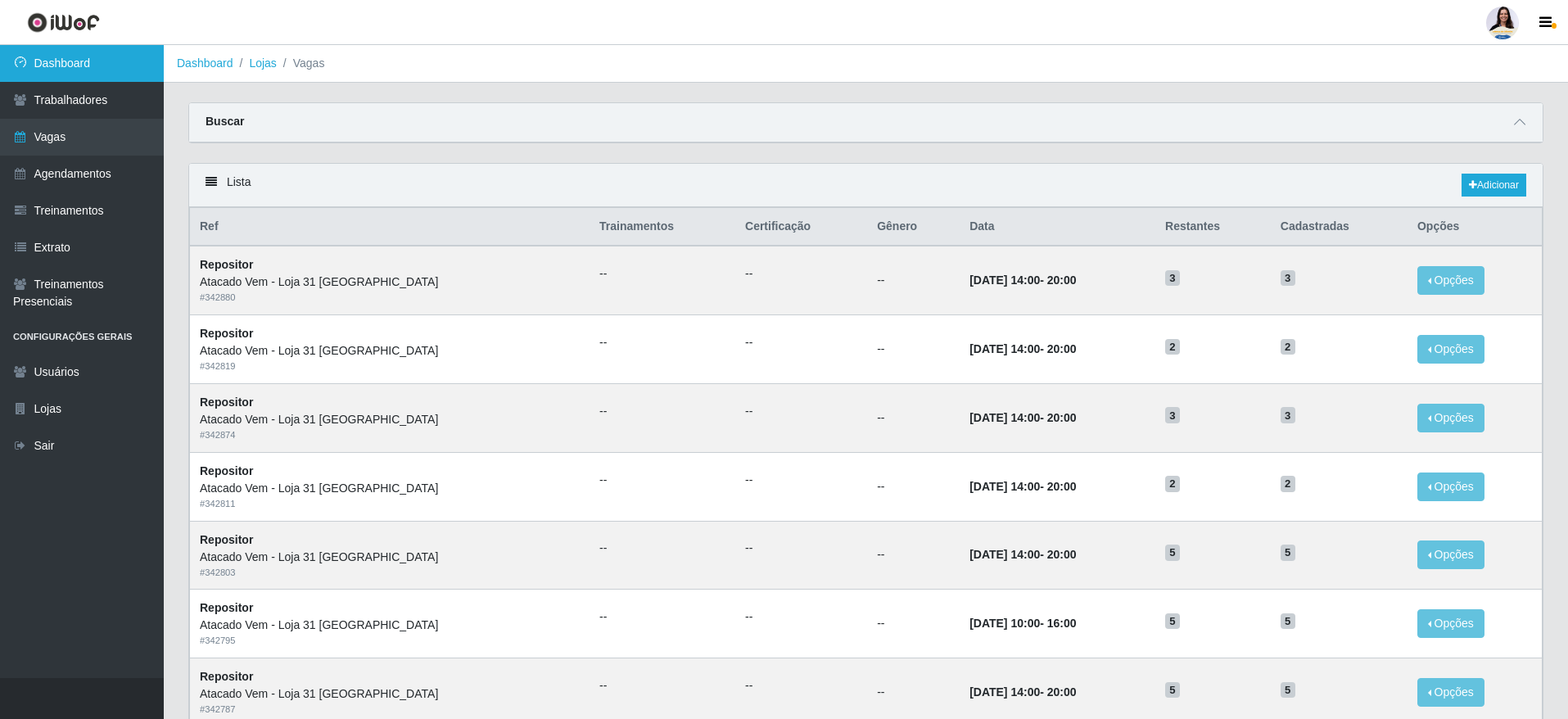
click at [61, 68] on link "Dashboard" at bounding box center [82, 63] width 164 height 37
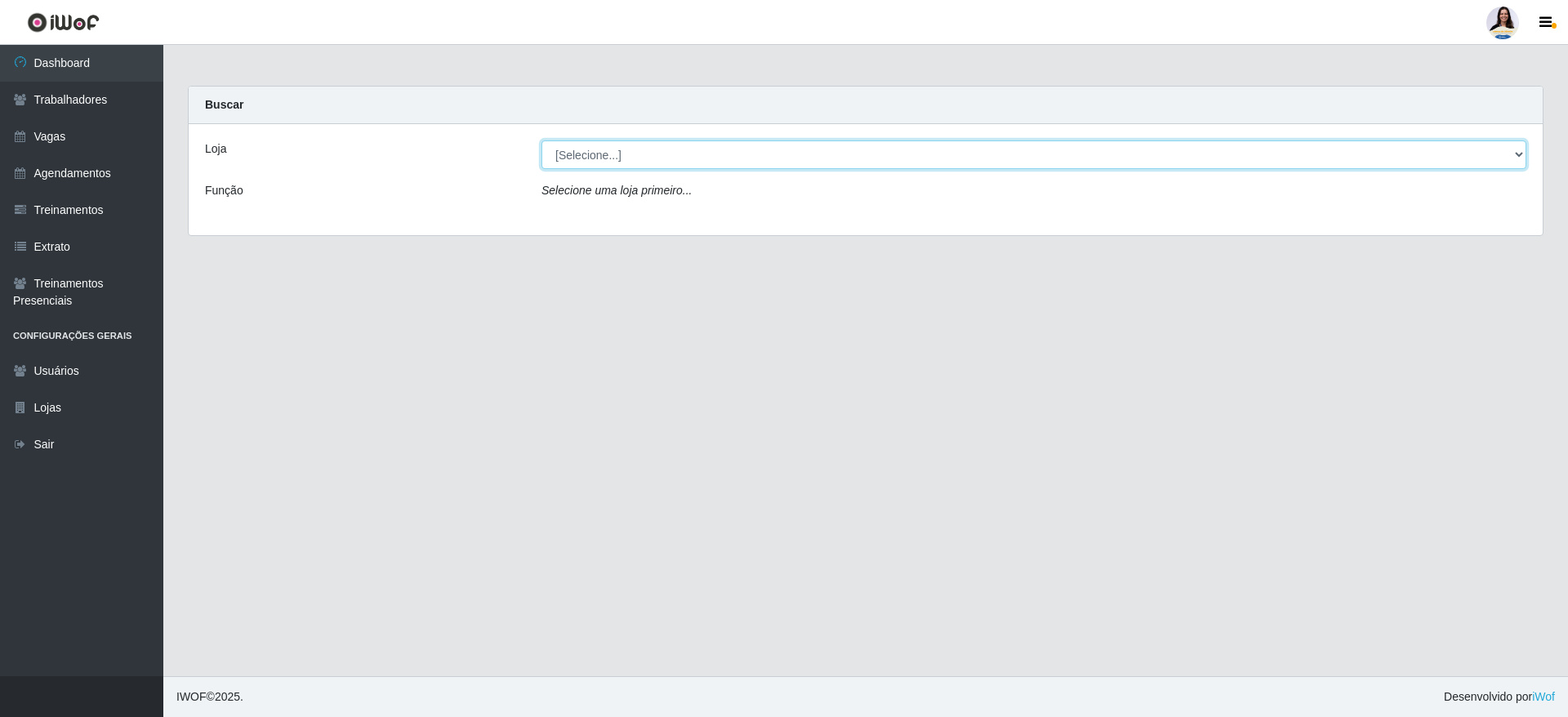
click at [633, 161] on select "[Selecione...] Atacado Vem - [GEOGRAPHIC_DATA] 30 Laranjeiras Velha Atacado Vem…" at bounding box center [1034, 155] width 985 height 29
click at [541, 141] on select "[Selecione...] Atacado Vem - [GEOGRAPHIC_DATA] 30 Laranjeiras Velha Atacado Vem…" at bounding box center [1034, 155] width 985 height 29
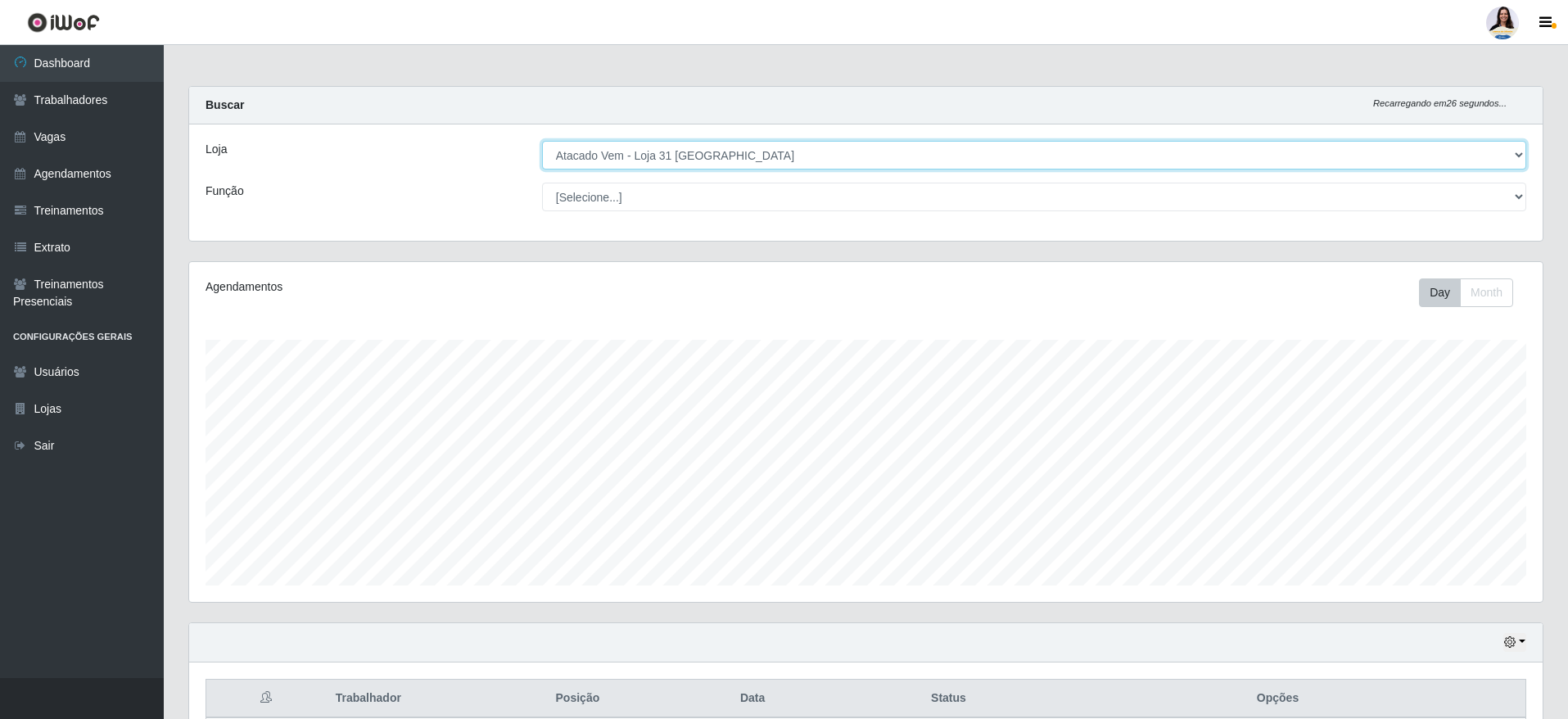
click at [698, 148] on select "[Selecione...] Atacado Vem - [GEOGRAPHIC_DATA] 30 Laranjeiras Velha Atacado Vem…" at bounding box center [1034, 155] width 984 height 29
click at [727, 157] on select "[Selecione...] Atacado Vem - [GEOGRAPHIC_DATA] 30 Laranjeiras Velha Atacado Vem…" at bounding box center [1034, 155] width 984 height 29
click at [542, 141] on select "[Selecione...] Atacado Vem - [GEOGRAPHIC_DATA] 30 Laranjeiras Velha Atacado Vem…" at bounding box center [1034, 155] width 984 height 29
click at [734, 163] on select "[Selecione...] Atacado Vem - [GEOGRAPHIC_DATA] 30 Laranjeiras Velha Atacado Vem…" at bounding box center [1034, 155] width 984 height 29
click at [542, 141] on select "[Selecione...] Atacado Vem - [GEOGRAPHIC_DATA] 30 Laranjeiras Velha Atacado Vem…" at bounding box center [1034, 155] width 984 height 29
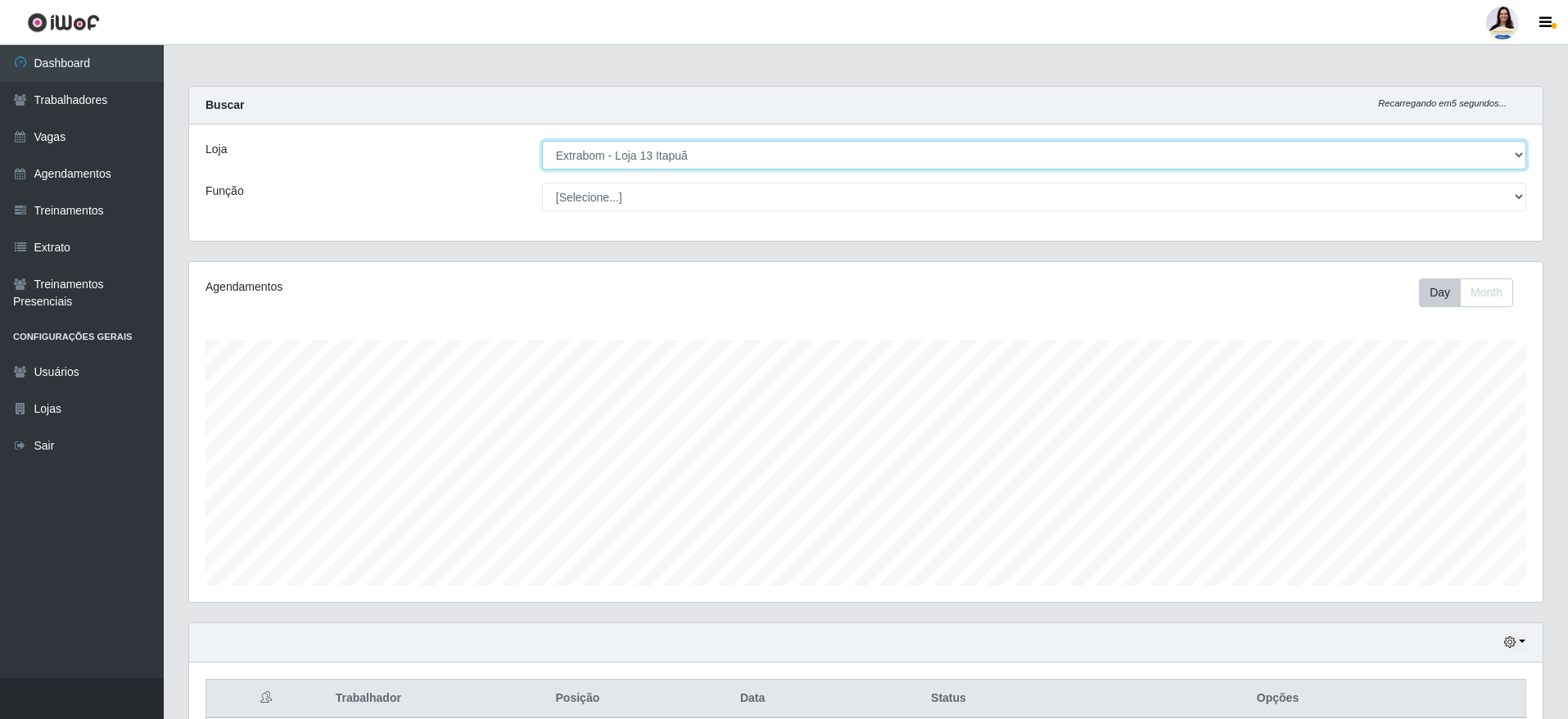
click at [648, 158] on select "[Selecione...] Atacado Vem - [GEOGRAPHIC_DATA] 30 Laranjeiras Velha Atacado Vem…" at bounding box center [1034, 155] width 984 height 29
click at [542, 141] on select "[Selecione...] Atacado Vem - [GEOGRAPHIC_DATA] 30 Laranjeiras Velha Atacado Vem…" at bounding box center [1034, 155] width 984 height 29
click at [686, 148] on select "[Selecione...] Atacado Vem - [GEOGRAPHIC_DATA] 30 Laranjeiras Velha Atacado Vem…" at bounding box center [1034, 155] width 984 height 29
click at [542, 141] on select "[Selecione...] Atacado Vem - [GEOGRAPHIC_DATA] 30 Laranjeiras Velha Atacado Vem…" at bounding box center [1034, 155] width 984 height 29
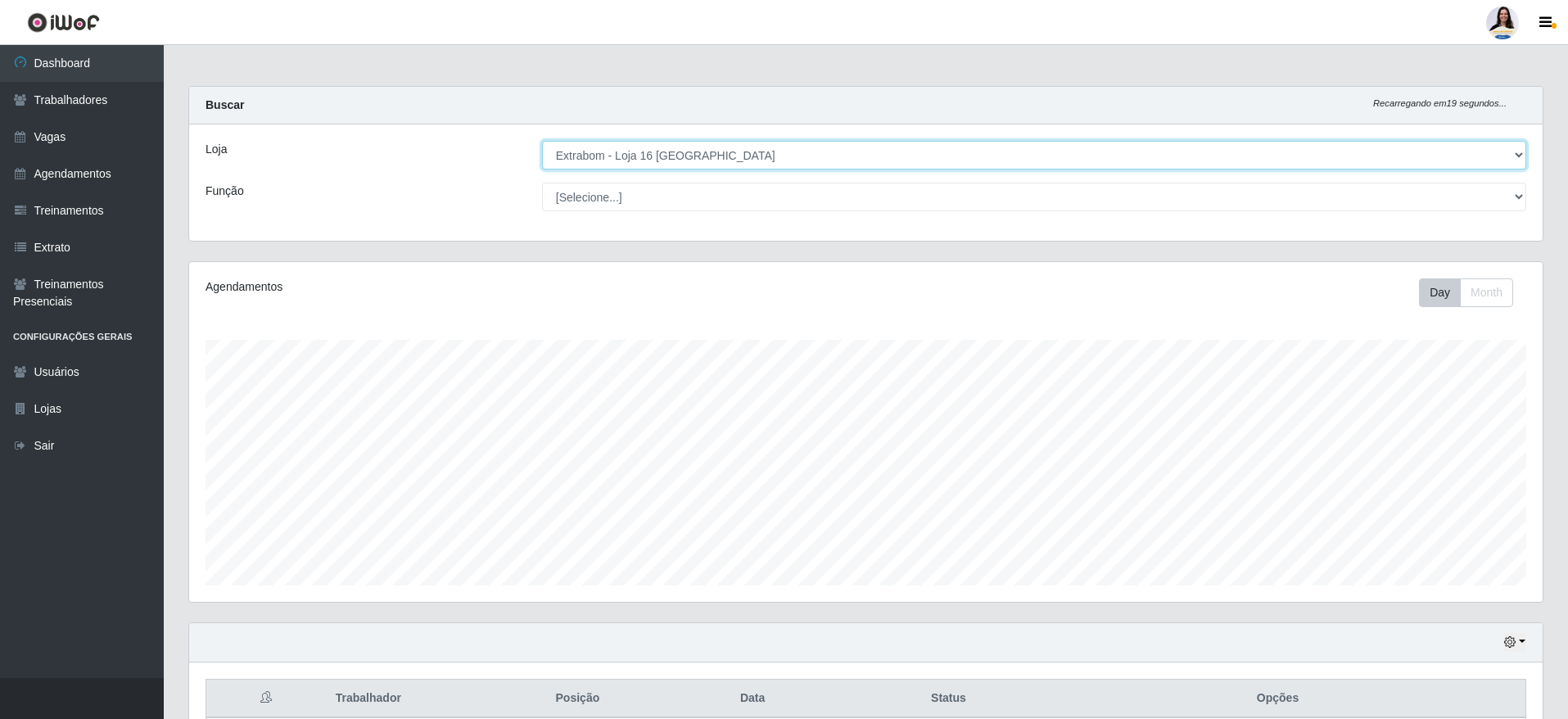
click at [697, 146] on select "[Selecione...] Atacado Vem - [GEOGRAPHIC_DATA] 30 Laranjeiras Velha Atacado Vem…" at bounding box center [1034, 155] width 984 height 29
select select "520"
click at [542, 141] on select "[Selecione...] Atacado Vem - [GEOGRAPHIC_DATA] 30 Laranjeiras Velha Atacado Vem…" at bounding box center [1034, 155] width 984 height 29
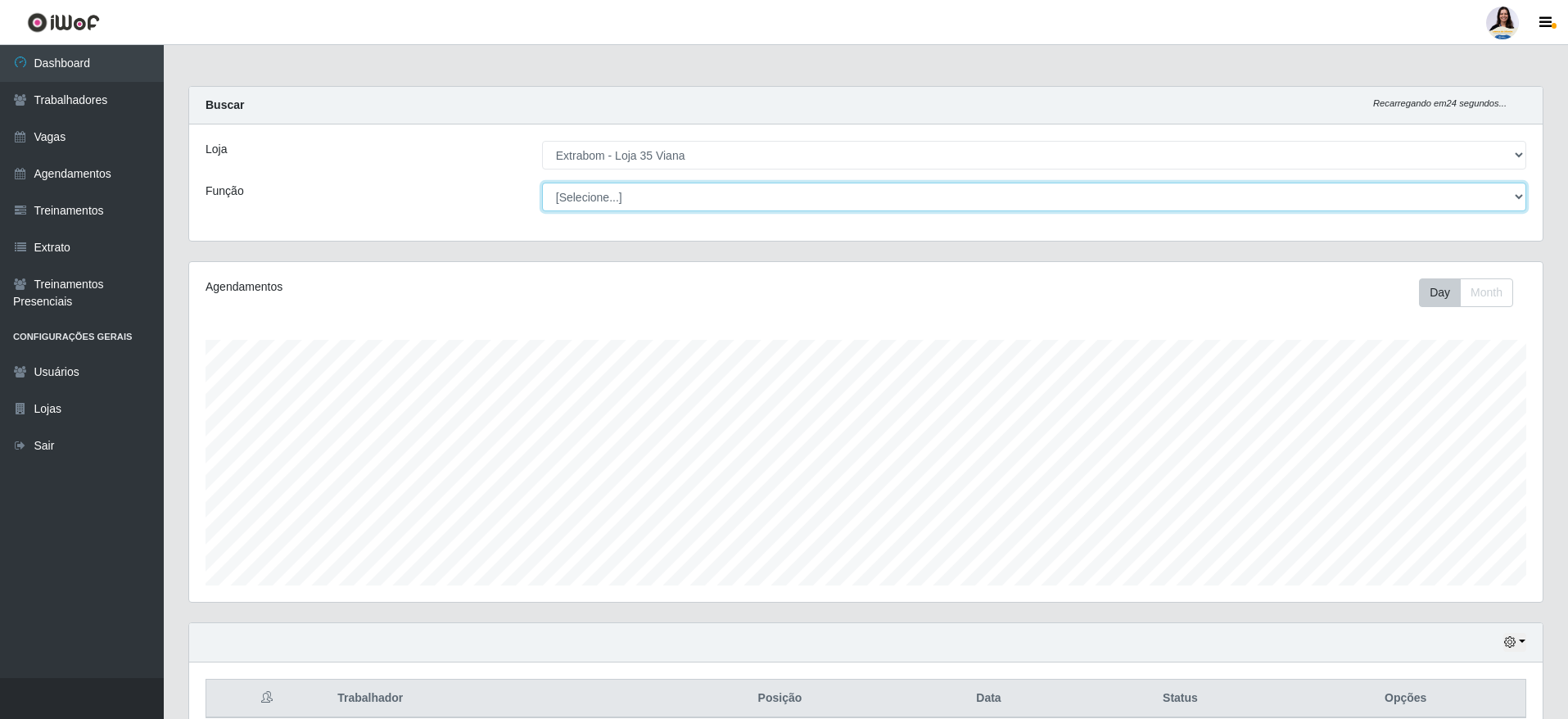
click at [647, 199] on select "[Selecione...] Repositor Repositor + Repositor ++" at bounding box center [1034, 196] width 984 height 29
click at [649, 199] on select "[Selecione...] Repositor Repositor + Repositor ++" at bounding box center [1034, 196] width 984 height 29
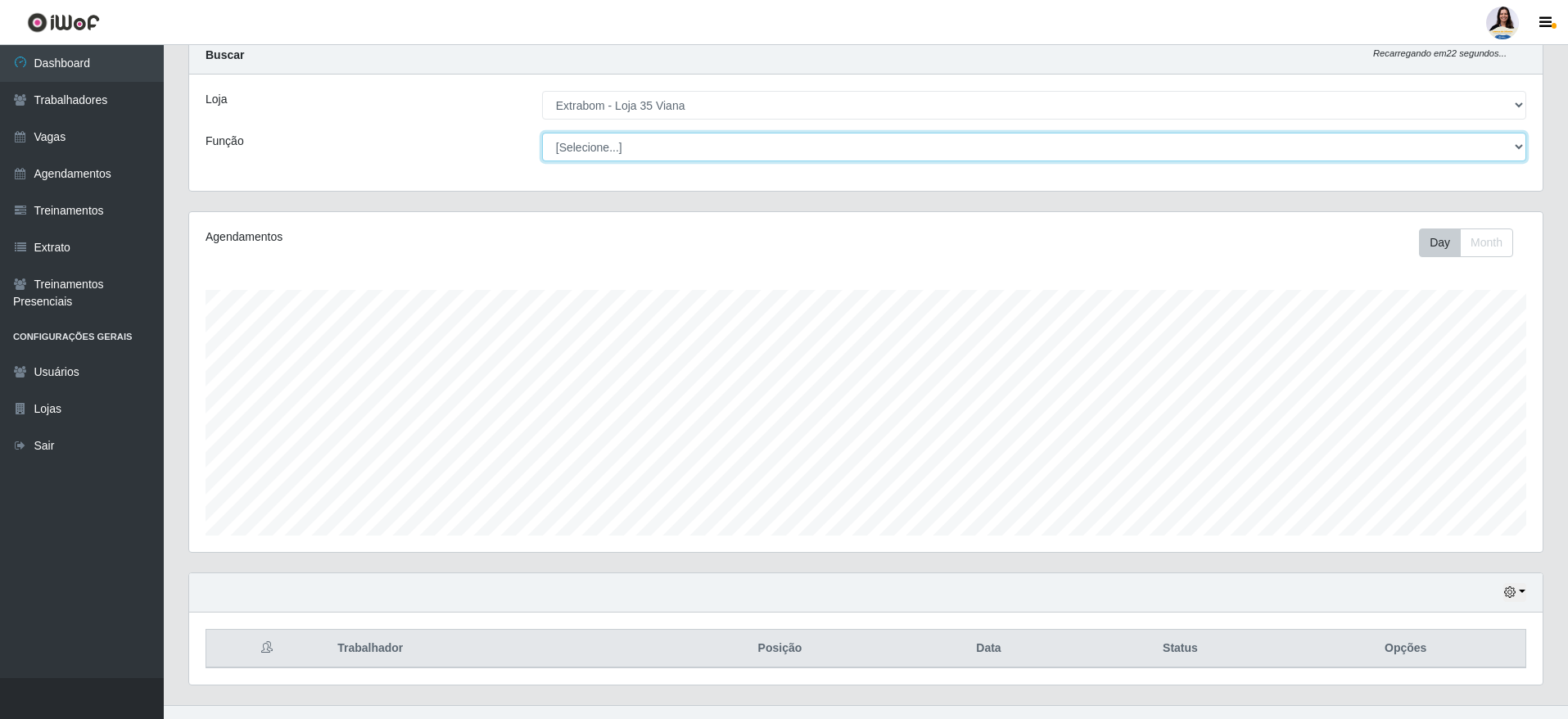
scroll to position [77, 0]
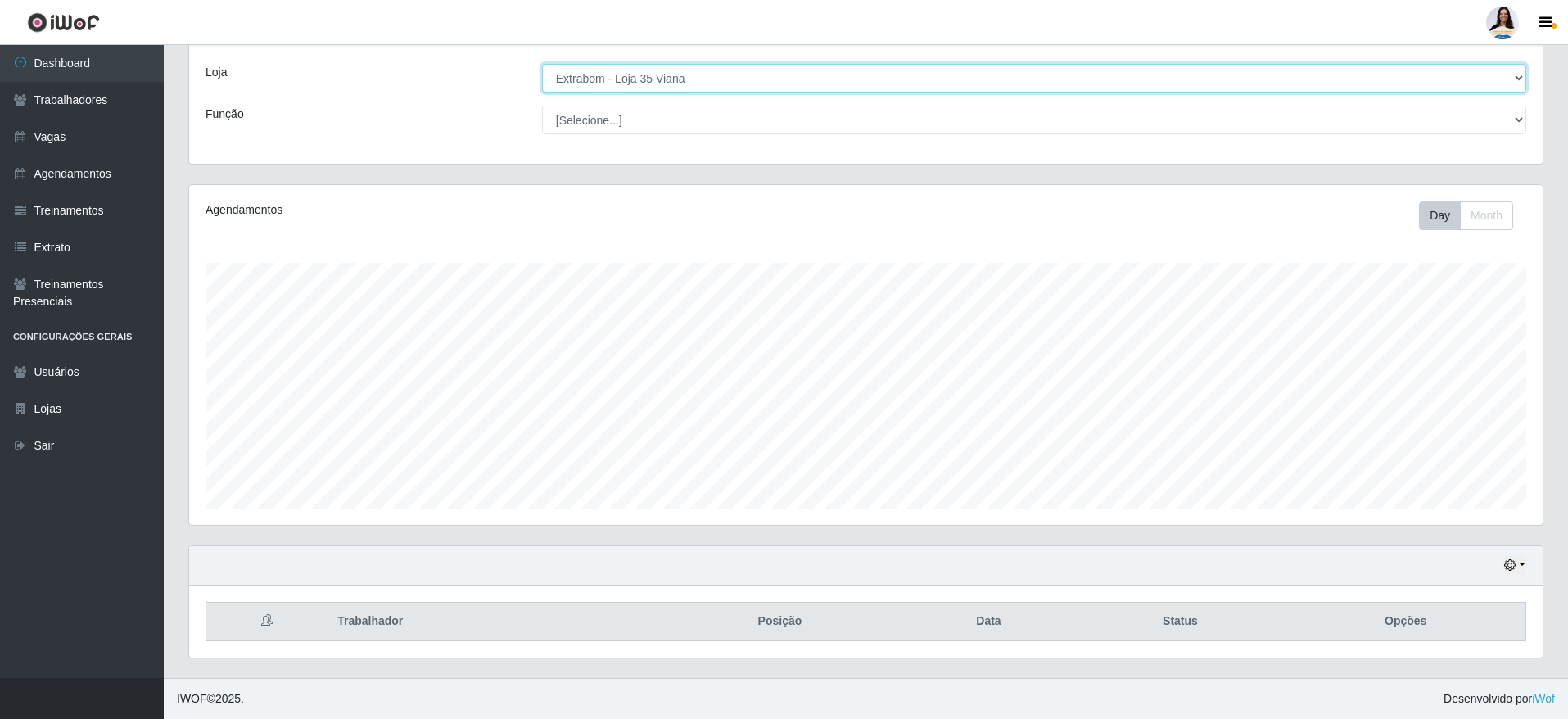
click at [759, 88] on select "[Selecione...] Atacado Vem - [GEOGRAPHIC_DATA] 30 Laranjeiras Velha Atacado Vem…" at bounding box center [1034, 78] width 984 height 29
click at [542, 64] on select "[Selecione...] Atacado Vem - [GEOGRAPHIC_DATA] 30 Laranjeiras Velha Atacado Vem…" at bounding box center [1034, 78] width 984 height 29
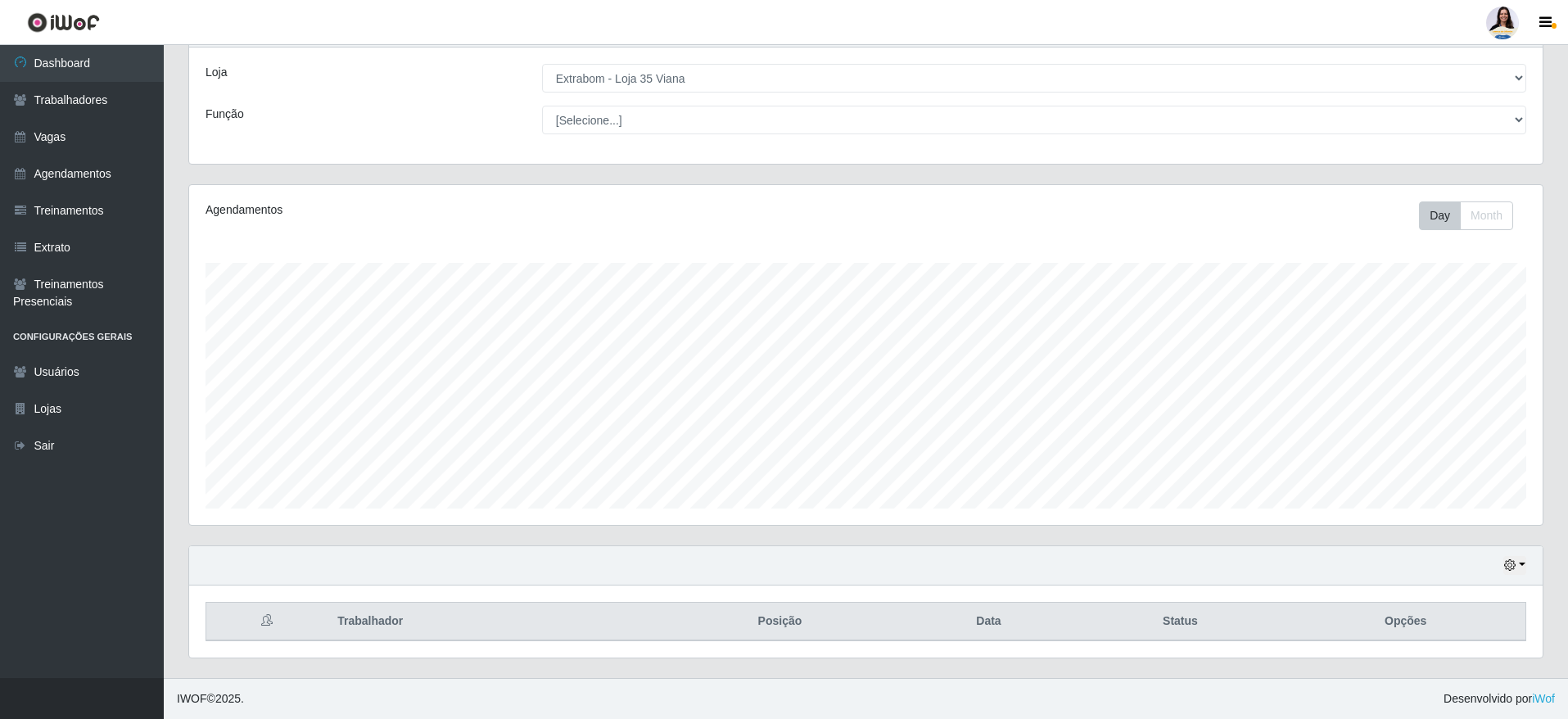
click at [1564, 152] on div "Carregando... Buscar Recarregando em 28 segundos... Loja [Selecione...] Atacado…" at bounding box center [866, 343] width 1404 height 669
click at [1165, 103] on div "Loja [Selecione...] Atacado Vem - [GEOGRAPHIC_DATA] 30 Laranjeiras Velha Atacad…" at bounding box center [866, 105] width 1353 height 117
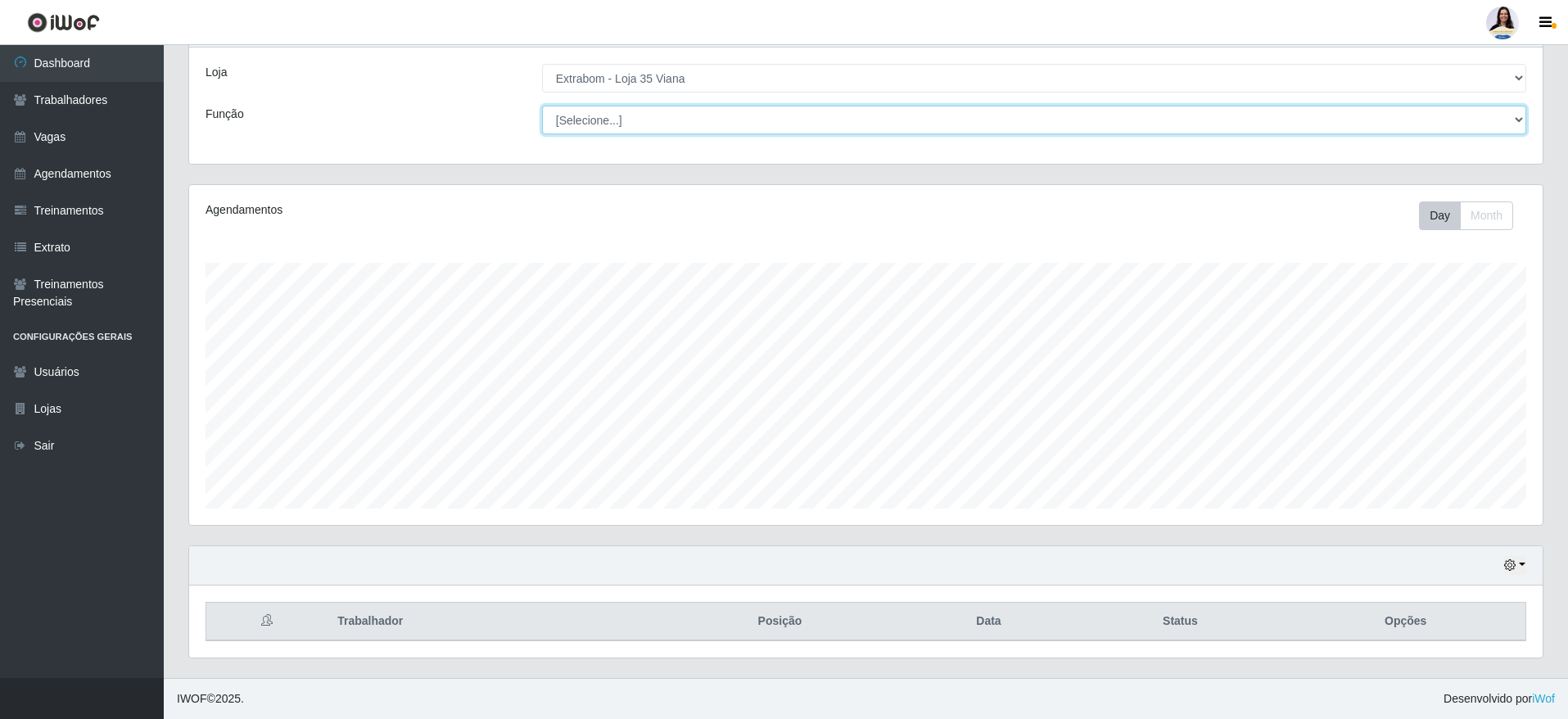
click at [1165, 118] on select "[Selecione...] Repositor Repositor + Repositor ++" at bounding box center [1034, 119] width 984 height 29
select select "24"
click at [542, 105] on select "[Selecione...] Repositor Repositor + Repositor ++" at bounding box center [1034, 119] width 984 height 29
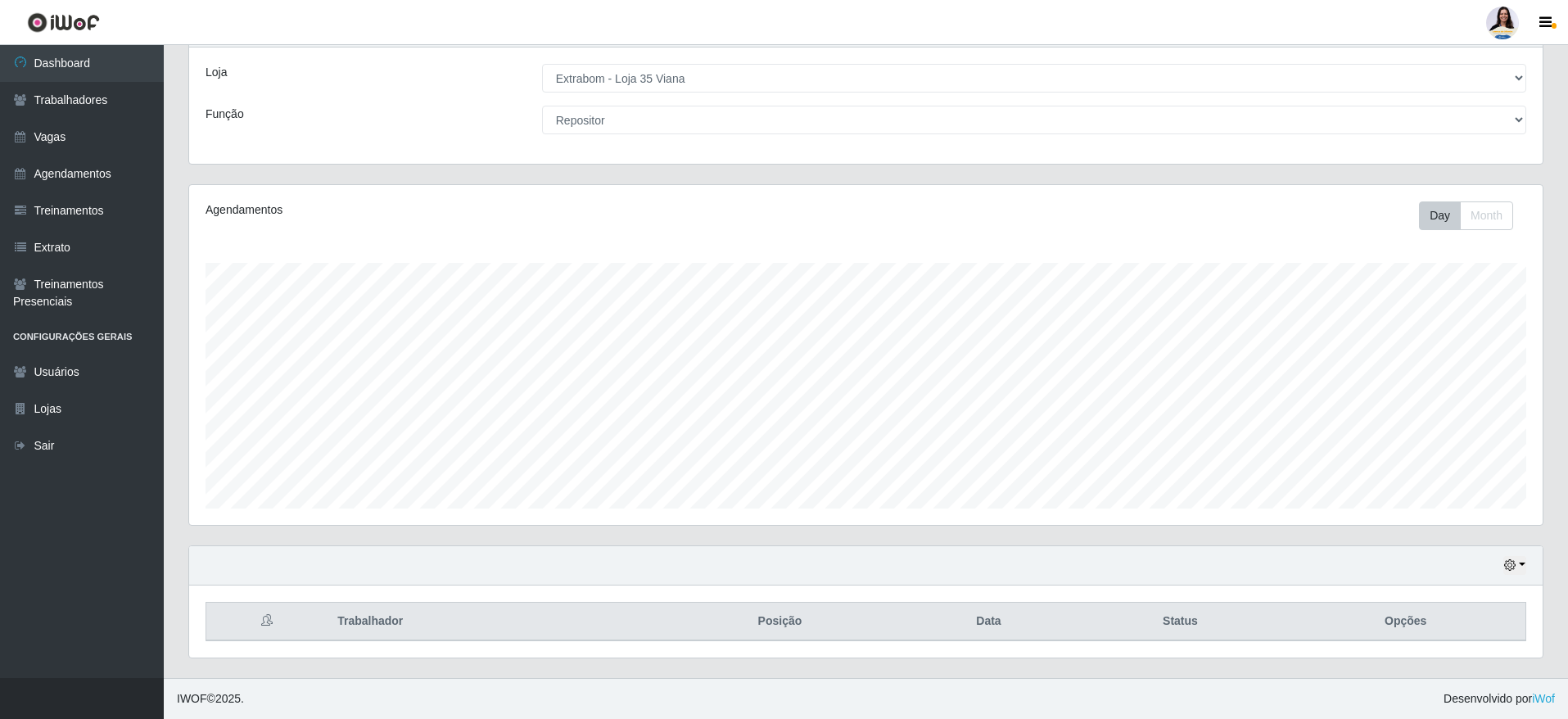
click at [927, 92] on div "Loja [Selecione...] Atacado Vem - [GEOGRAPHIC_DATA] 30 Laranjeiras Velha Atacad…" at bounding box center [866, 105] width 1353 height 117
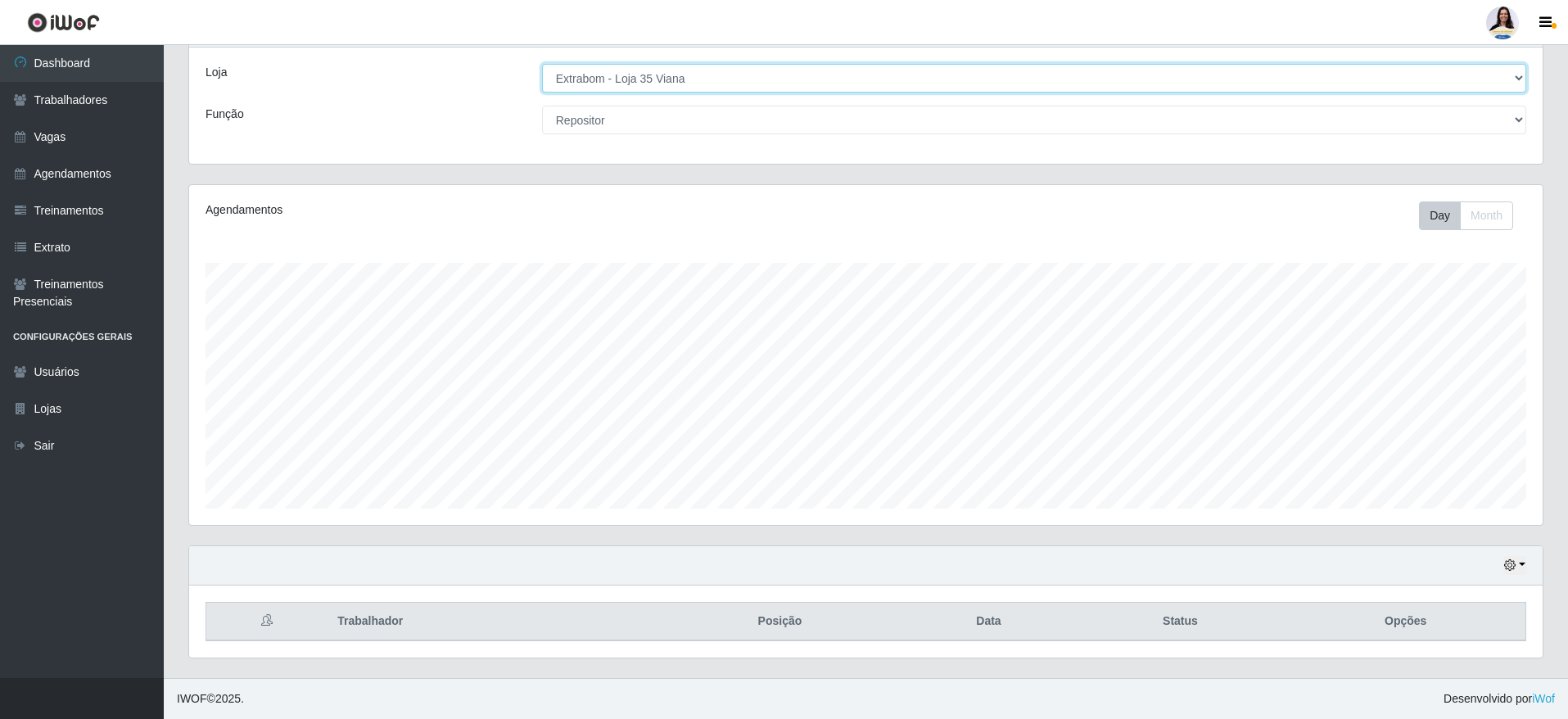
click at [951, 75] on select "[Selecione...] Atacado Vem - [GEOGRAPHIC_DATA] 30 Laranjeiras Velha Atacado Vem…" at bounding box center [1034, 78] width 984 height 29
select select "469"
click at [542, 68] on select "[Selecione...] Atacado Vem - [GEOGRAPHIC_DATA] 30 Laranjeiras Velha Atacado Vem…" at bounding box center [1034, 78] width 984 height 29
select select "24"
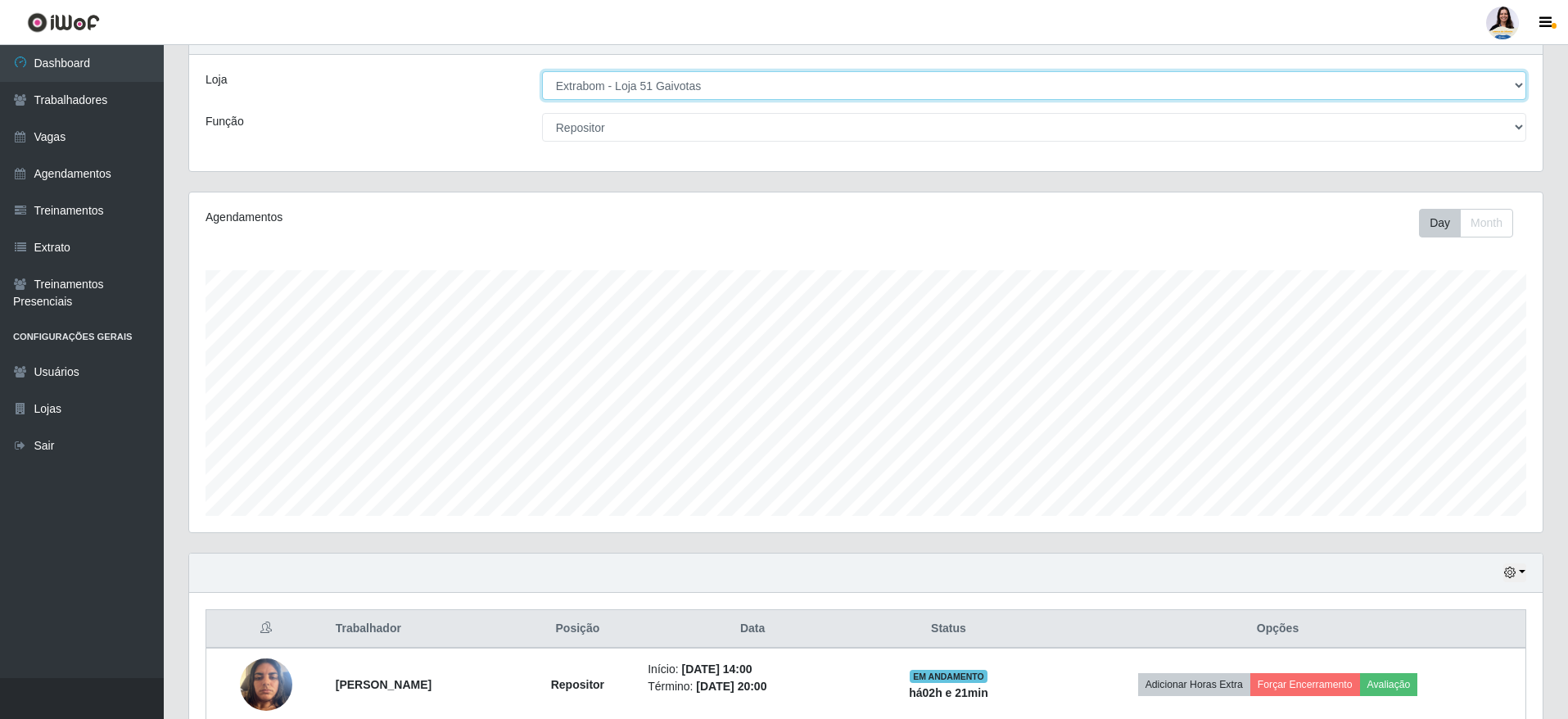
scroll to position [0, 0]
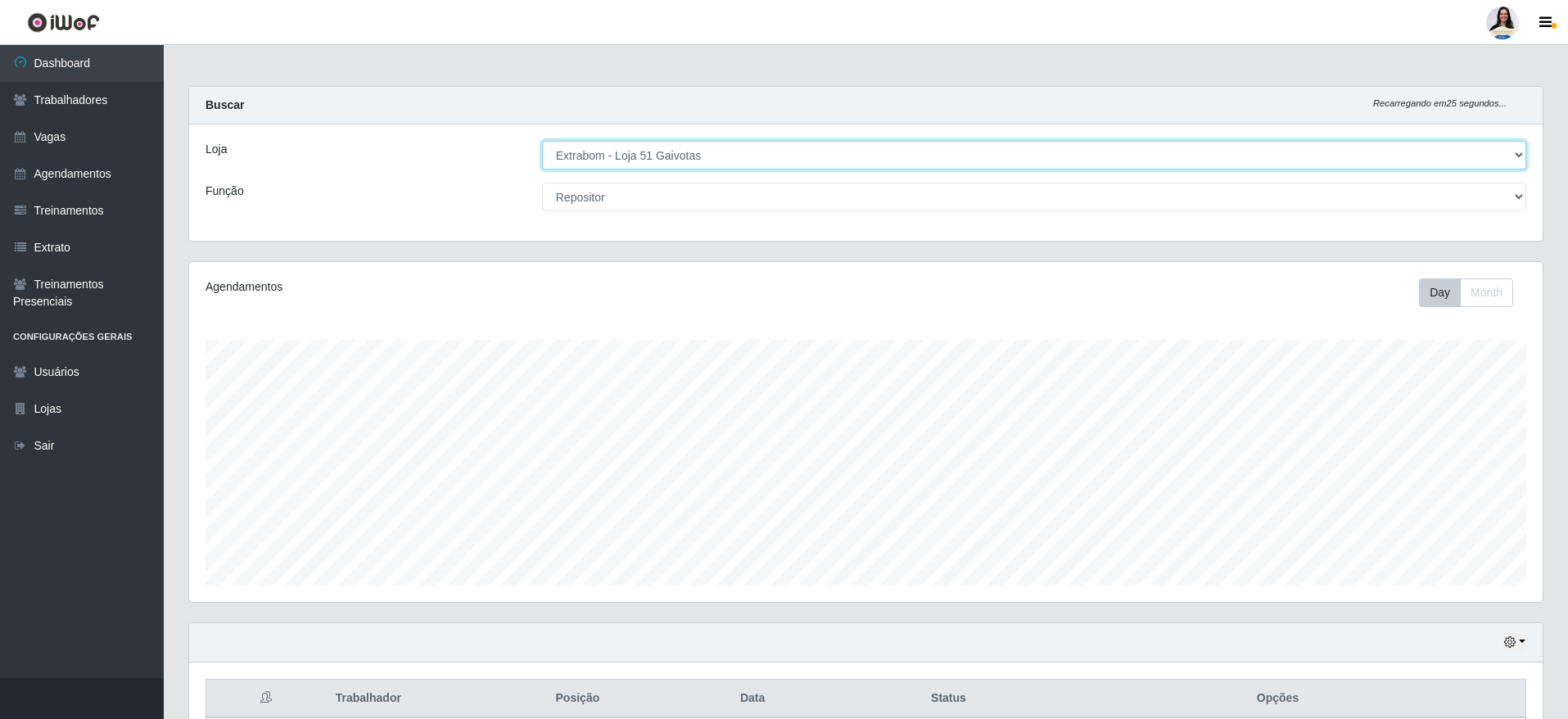
click at [745, 166] on select "[Selecione...] Atacado Vem - [GEOGRAPHIC_DATA] 30 Laranjeiras Velha Atacado Vem…" at bounding box center [1034, 155] width 984 height 29
click at [542, 141] on select "[Selecione...] Atacado Vem - [GEOGRAPHIC_DATA] 30 Laranjeiras Velha Atacado Vem…" at bounding box center [1034, 155] width 984 height 29
click at [681, 164] on select "[Selecione...] Atacado Vem - [GEOGRAPHIC_DATA] 30 Laranjeiras Velha Atacado Vem…" at bounding box center [1034, 155] width 984 height 29
select select "520"
click at [542, 141] on select "[Selecione...] Atacado Vem - [GEOGRAPHIC_DATA] 30 Laranjeiras Velha Atacado Vem…" at bounding box center [1034, 155] width 984 height 29
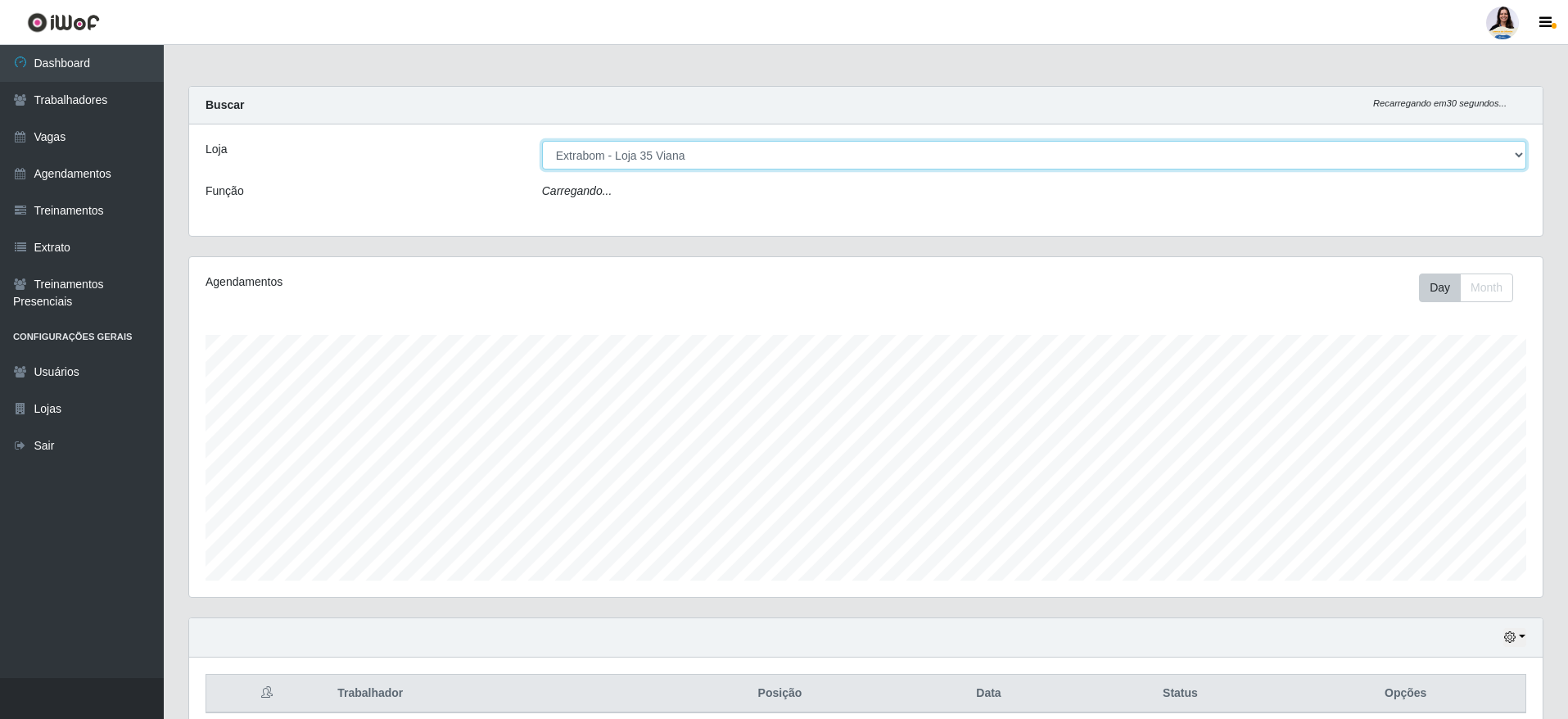
select select "24"
click at [726, 159] on select "[Selecione...] Atacado Vem - [GEOGRAPHIC_DATA] 30 Laranjeiras Velha Atacado Vem…" at bounding box center [1034, 155] width 984 height 29
select select "469"
click at [542, 141] on select "[Selecione...] Atacado Vem - [GEOGRAPHIC_DATA] 30 Laranjeiras Velha Atacado Vem…" at bounding box center [1034, 155] width 984 height 29
select select "24"
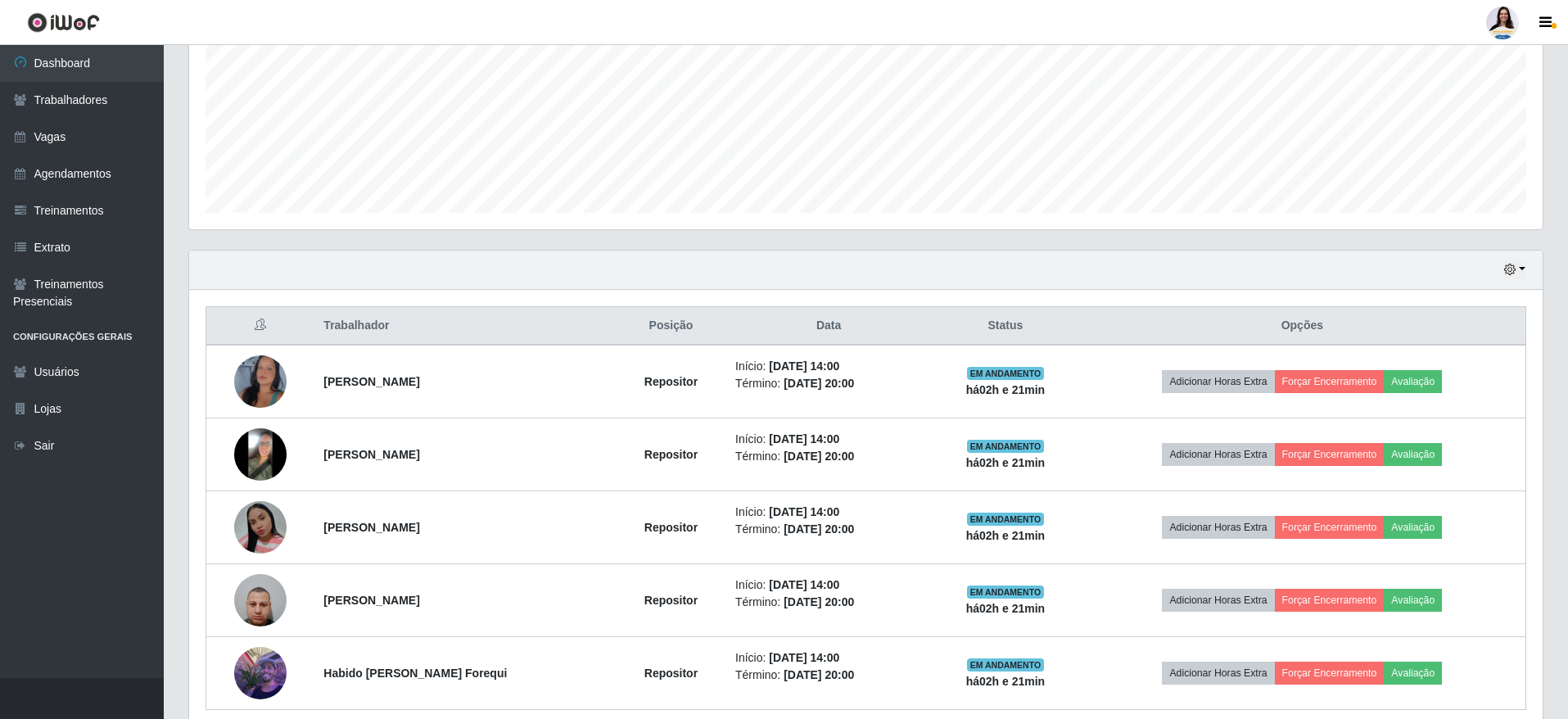
scroll to position [73, 0]
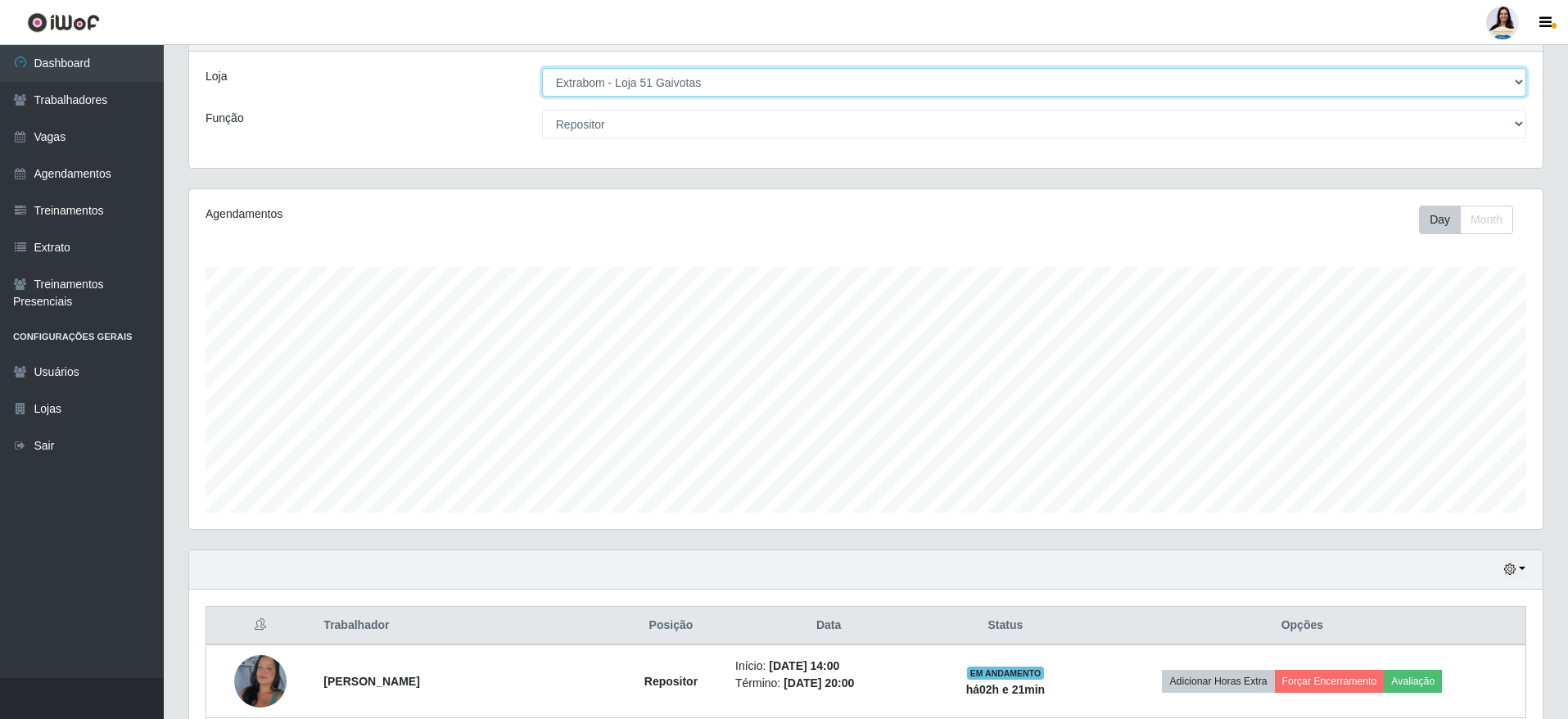
click at [691, 92] on select "[Selecione...] Atacado Vem - [GEOGRAPHIC_DATA] 30 Laranjeiras Velha Atacado Vem…" at bounding box center [1034, 82] width 984 height 29
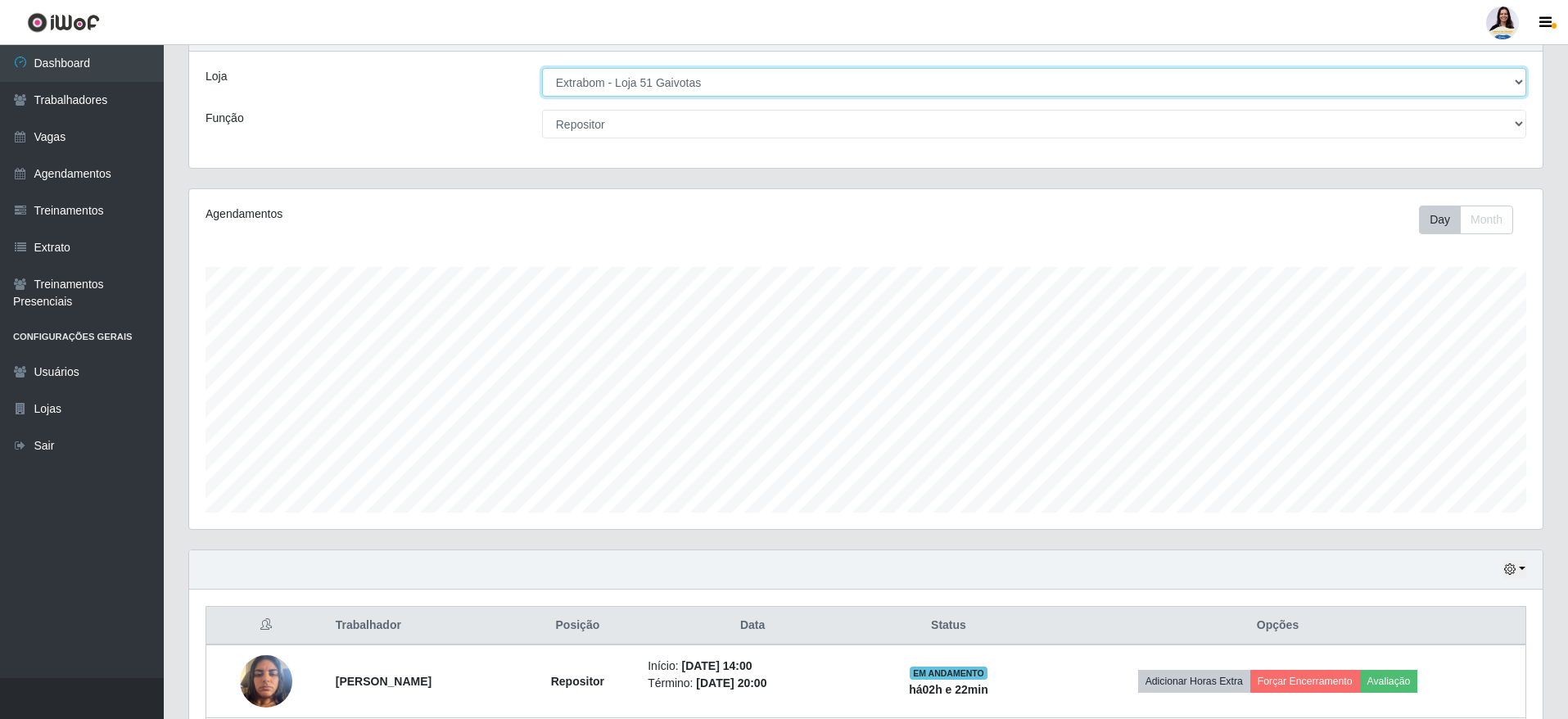
select select "468"
click at [542, 68] on select "[Selecione...] Atacado Vem - [GEOGRAPHIC_DATA] 30 Laranjeiras Velha Atacado Vem…" at bounding box center [1034, 82] width 984 height 29
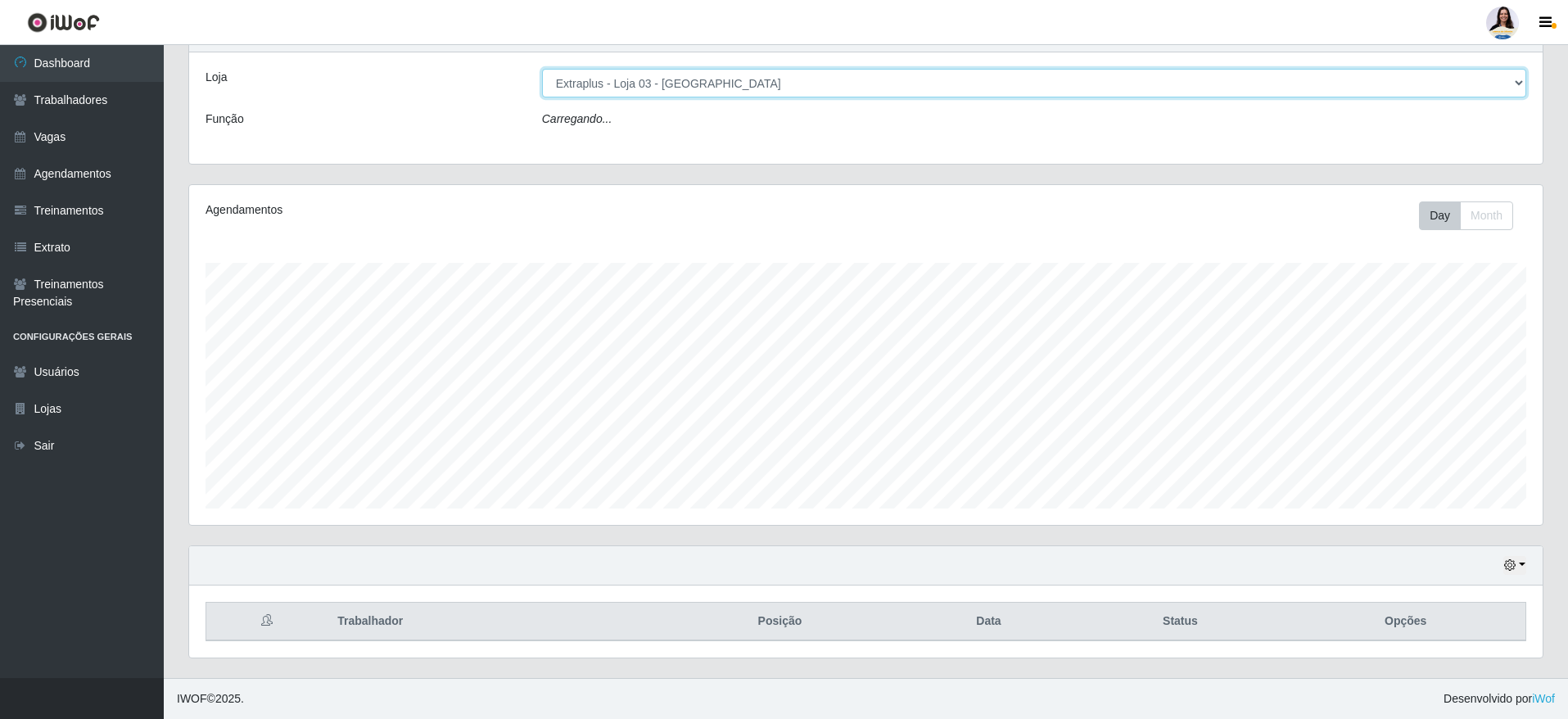
select select "24"
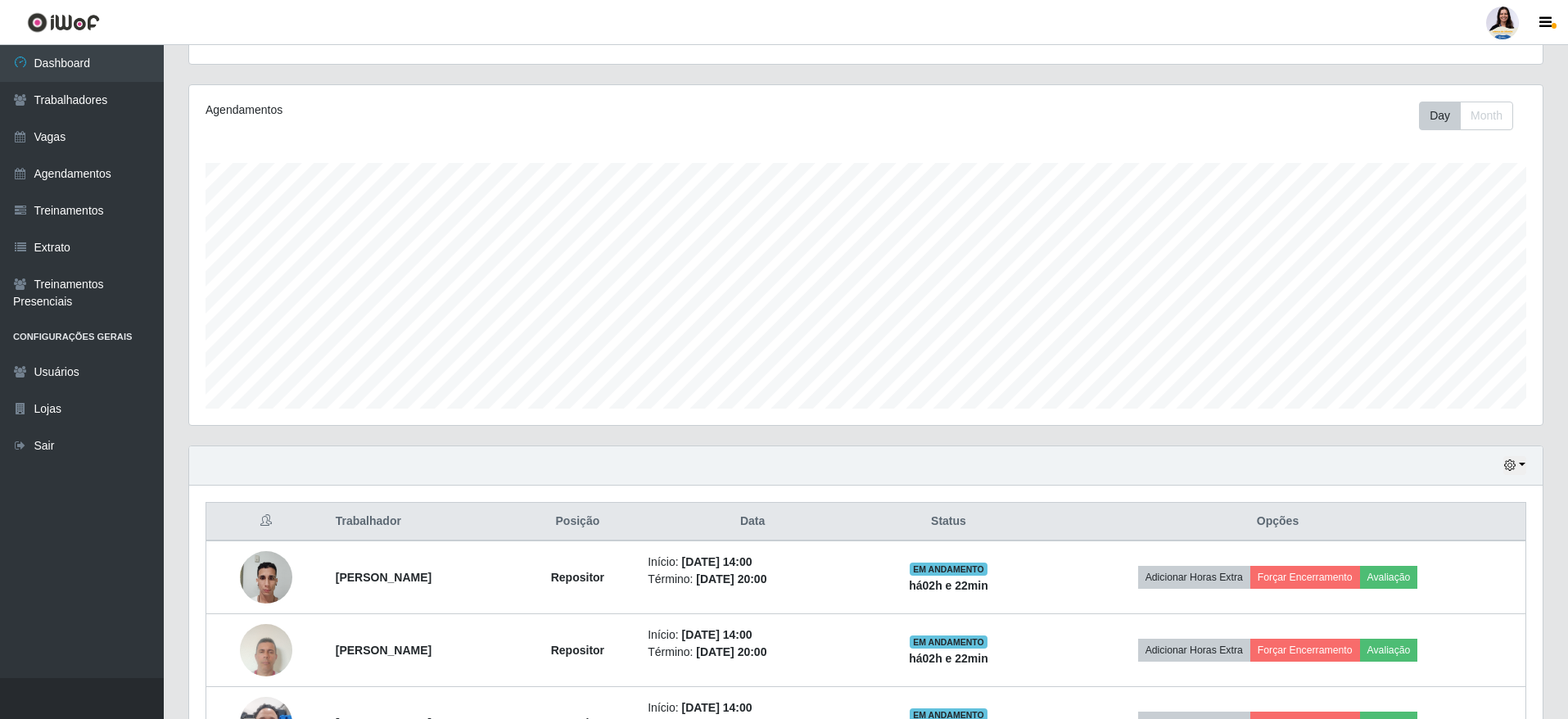
scroll to position [0, 0]
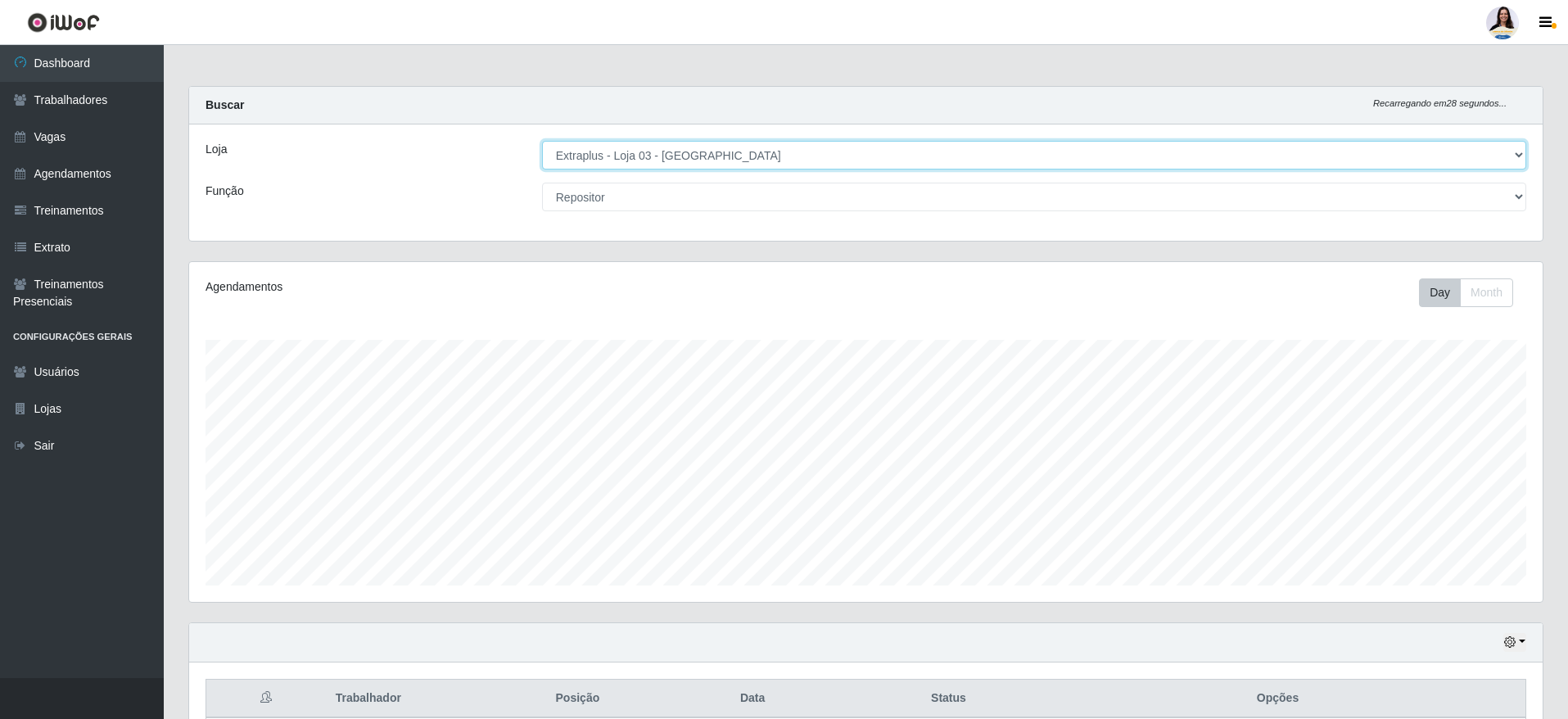
click at [658, 155] on select "[Selecione...] Atacado Vem - [GEOGRAPHIC_DATA] 30 Laranjeiras Velha Atacado Vem…" at bounding box center [1034, 155] width 984 height 29
select select "451"
click at [542, 141] on select "[Selecione...] Atacado Vem - [GEOGRAPHIC_DATA] 30 Laranjeiras Velha Atacado Vem…" at bounding box center [1034, 155] width 984 height 29
select select "24"
drag, startPoint x: 628, startPoint y: 157, endPoint x: 637, endPoint y: 167, distance: 13.5
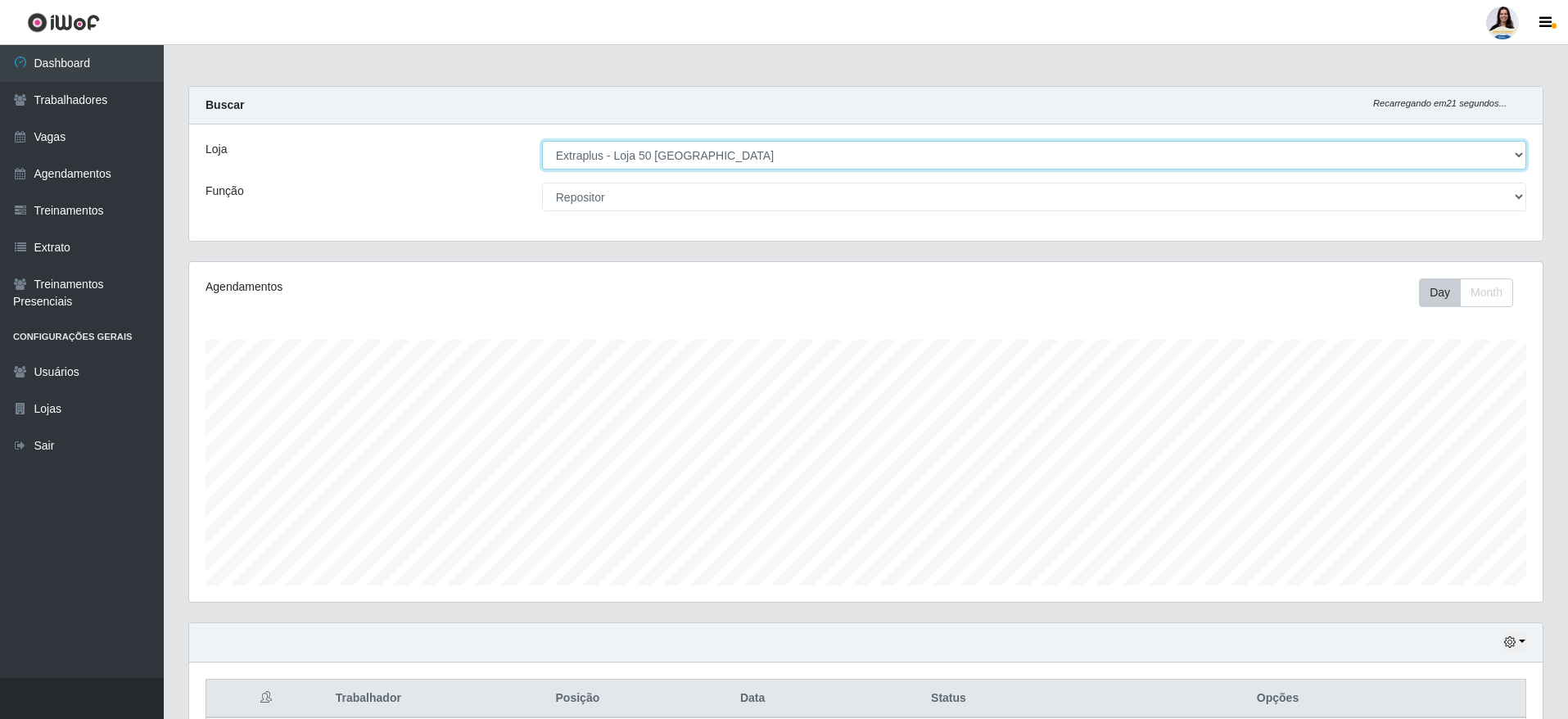
click at [628, 157] on select "[Selecione...] Atacado Vem - [GEOGRAPHIC_DATA] 30 Laranjeiras Velha Atacado Vem…" at bounding box center [1034, 155] width 984 height 29
click at [643, 144] on select "[Selecione...] Atacado Vem - [GEOGRAPHIC_DATA] 30 Laranjeiras Velha Atacado Vem…" at bounding box center [1034, 155] width 984 height 29
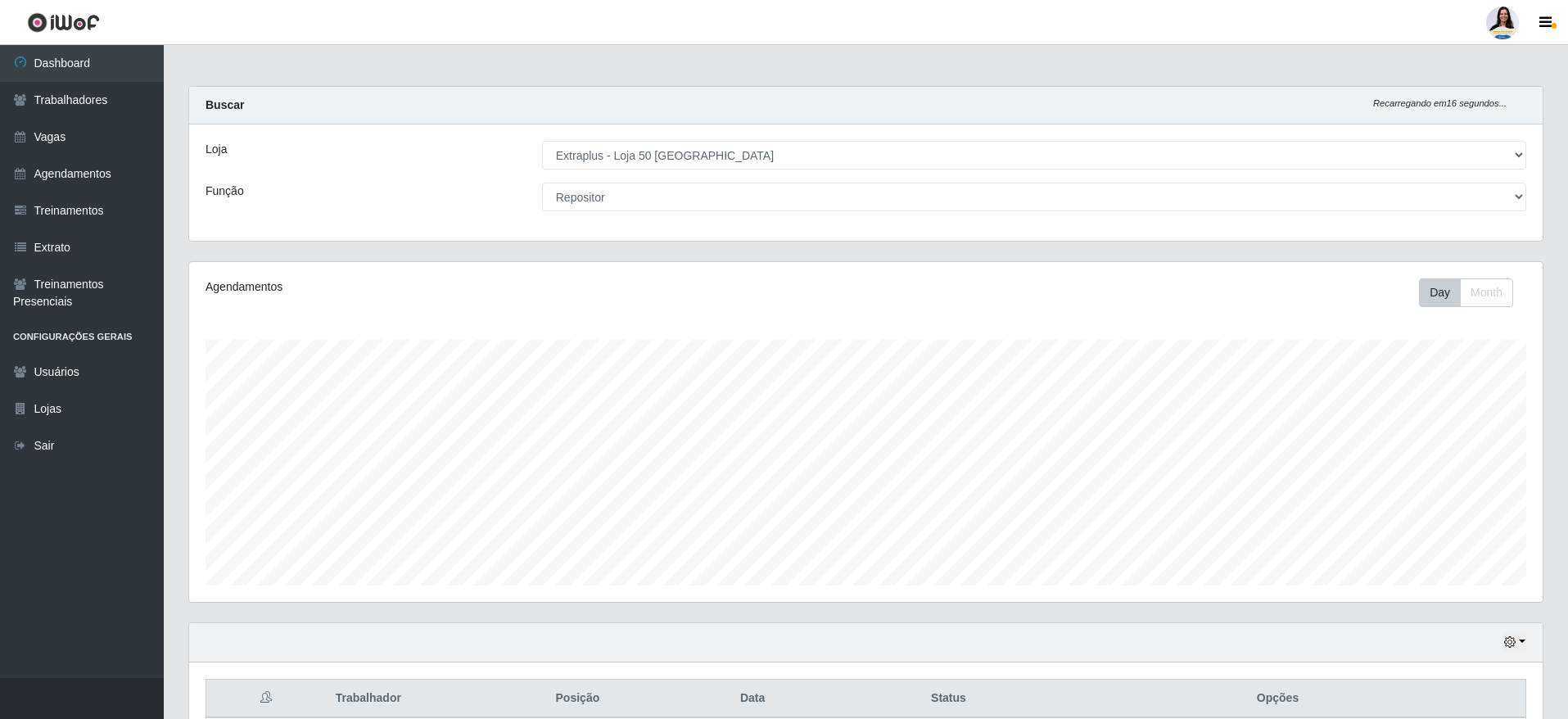
click at [425, 621] on div "Agendamentos Day Month 08/08 Agendamentos 12" at bounding box center [866, 442] width 1379 height 361
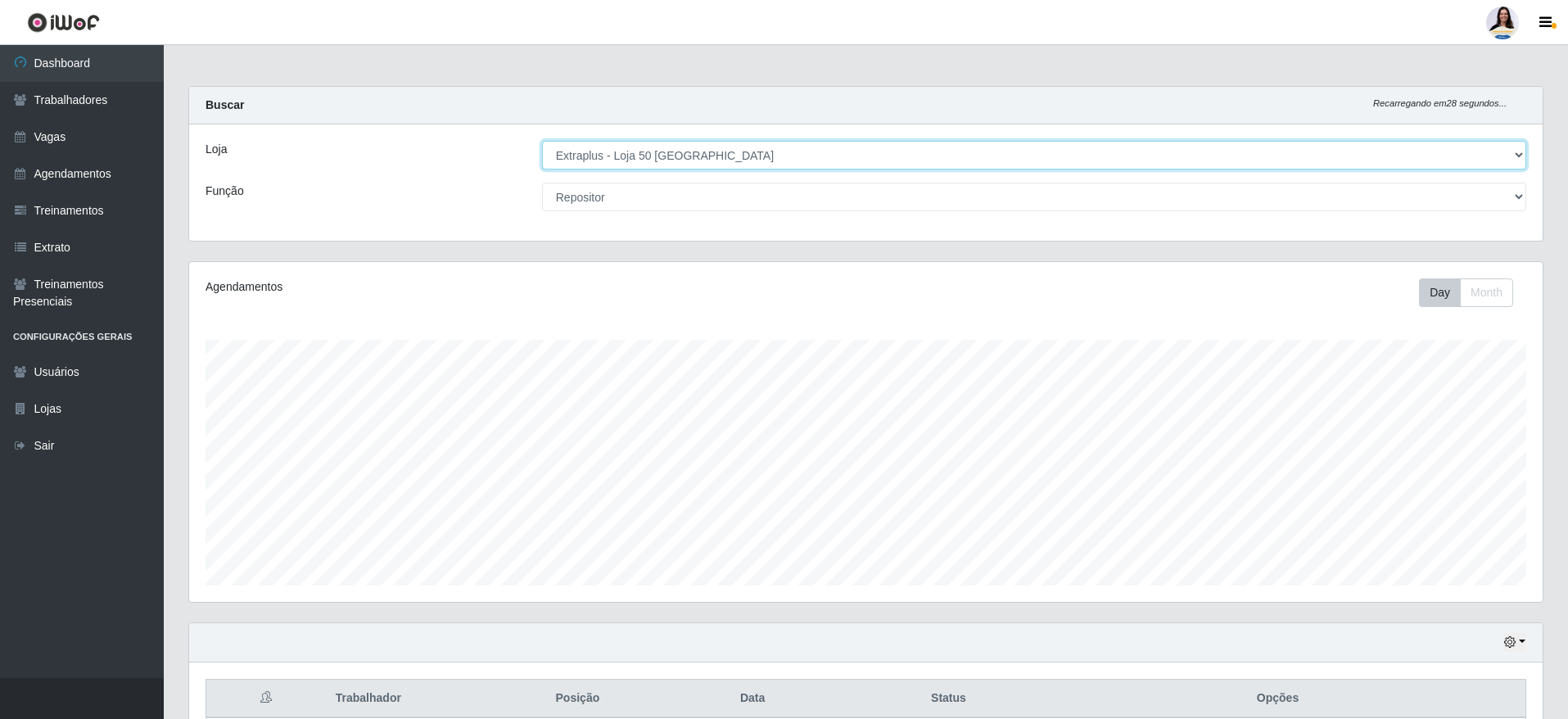
click at [678, 149] on select "[Selecione...] Atacado Vem - [GEOGRAPHIC_DATA] 30 Laranjeiras Velha Atacado Vem…" at bounding box center [1034, 155] width 984 height 29
select select "495"
click at [542, 141] on select "[Selecione...] Atacado Vem - [GEOGRAPHIC_DATA] 30 Laranjeiras Velha Atacado Vem…" at bounding box center [1034, 155] width 984 height 29
select select "24"
click at [834, 146] on select "[Selecione...] Atacado Vem - [GEOGRAPHIC_DATA] 30 Laranjeiras Velha Atacado Vem…" at bounding box center [1034, 155] width 984 height 29
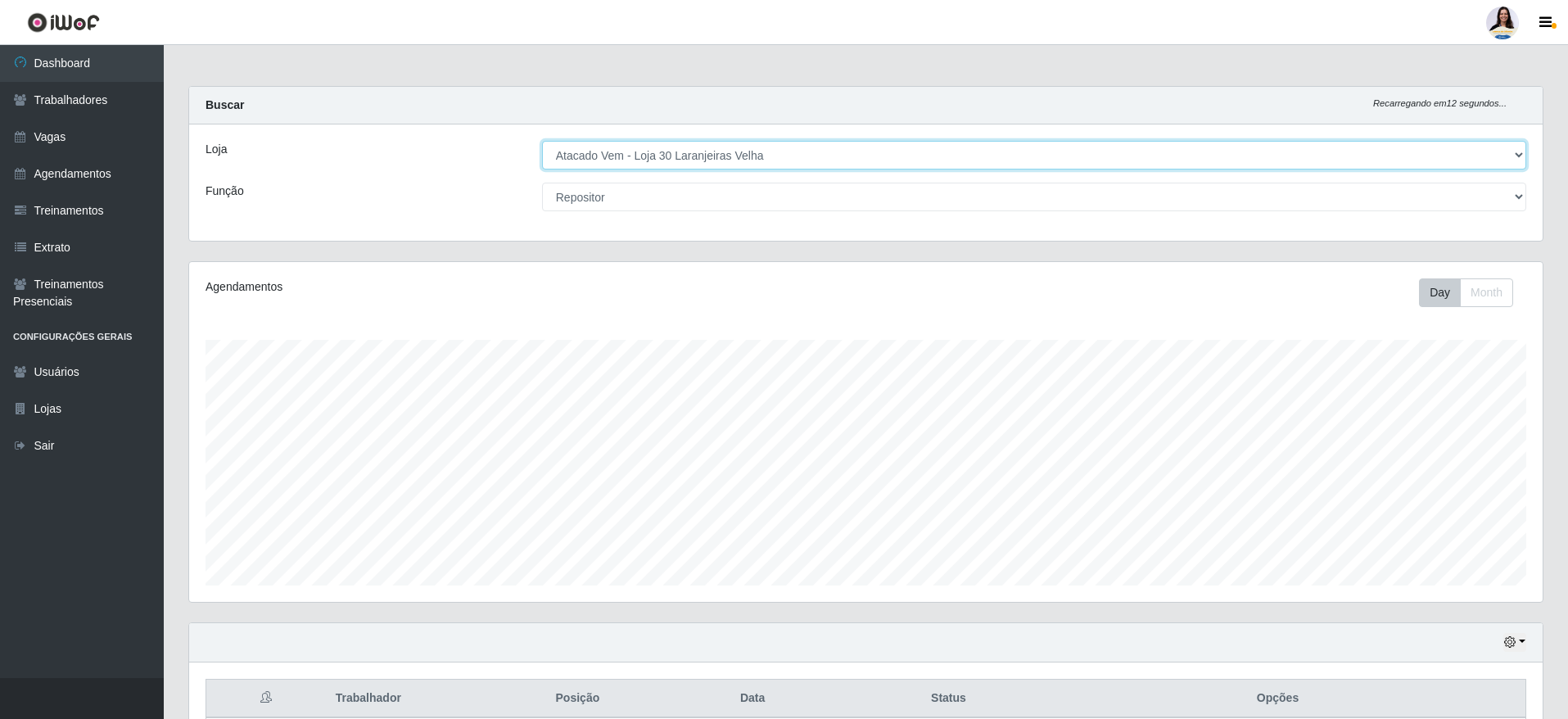
click at [542, 141] on select "[Selecione...] Atacado Vem - [GEOGRAPHIC_DATA] 30 Laranjeiras Velha Atacado Vem…" at bounding box center [1034, 155] width 984 height 29
click at [646, 163] on select "[Selecione...] Atacado Vem - [GEOGRAPHIC_DATA] 30 Laranjeiras Velha Atacado Vem…" at bounding box center [1034, 155] width 984 height 29
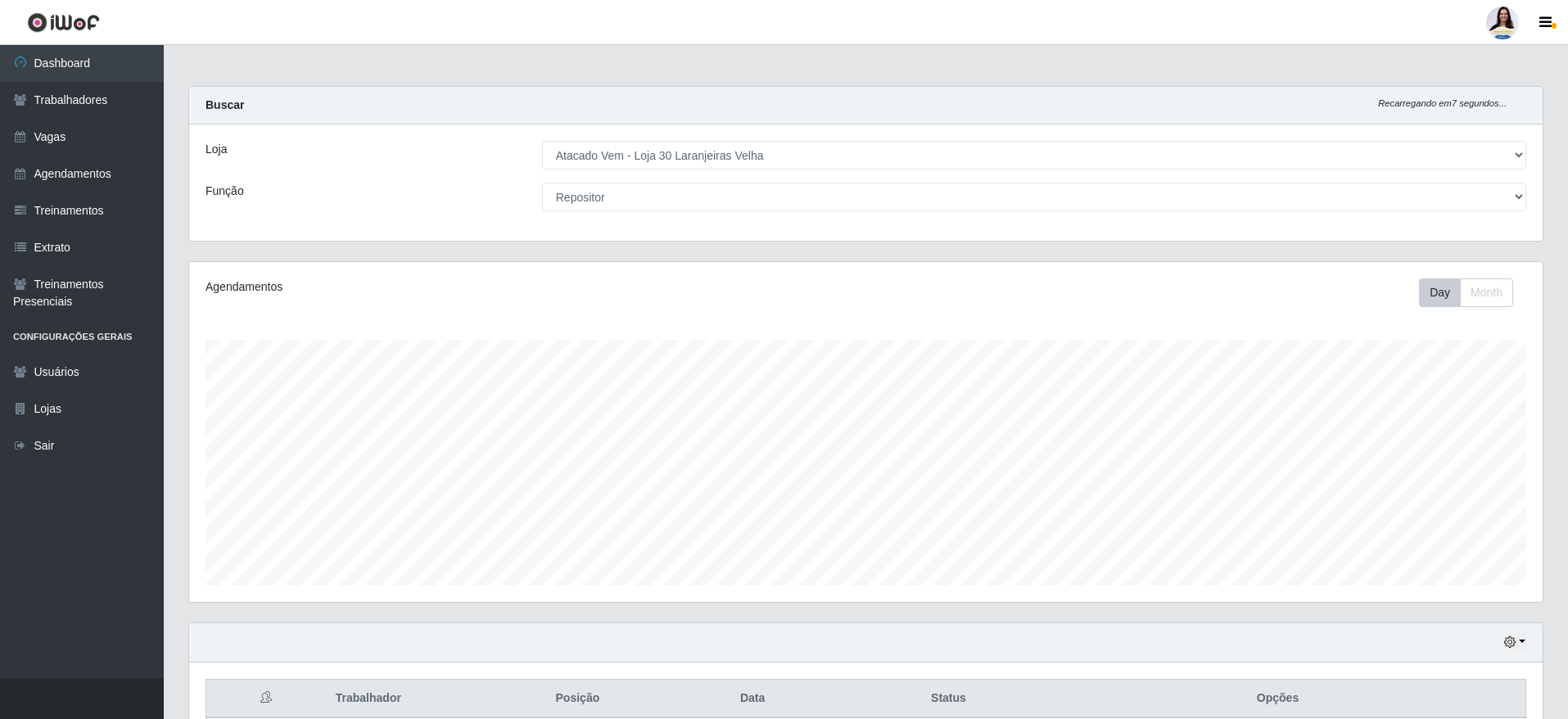
click at [674, 117] on div "Buscar Recarregando em 7 segundos..." at bounding box center [866, 105] width 1353 height 38
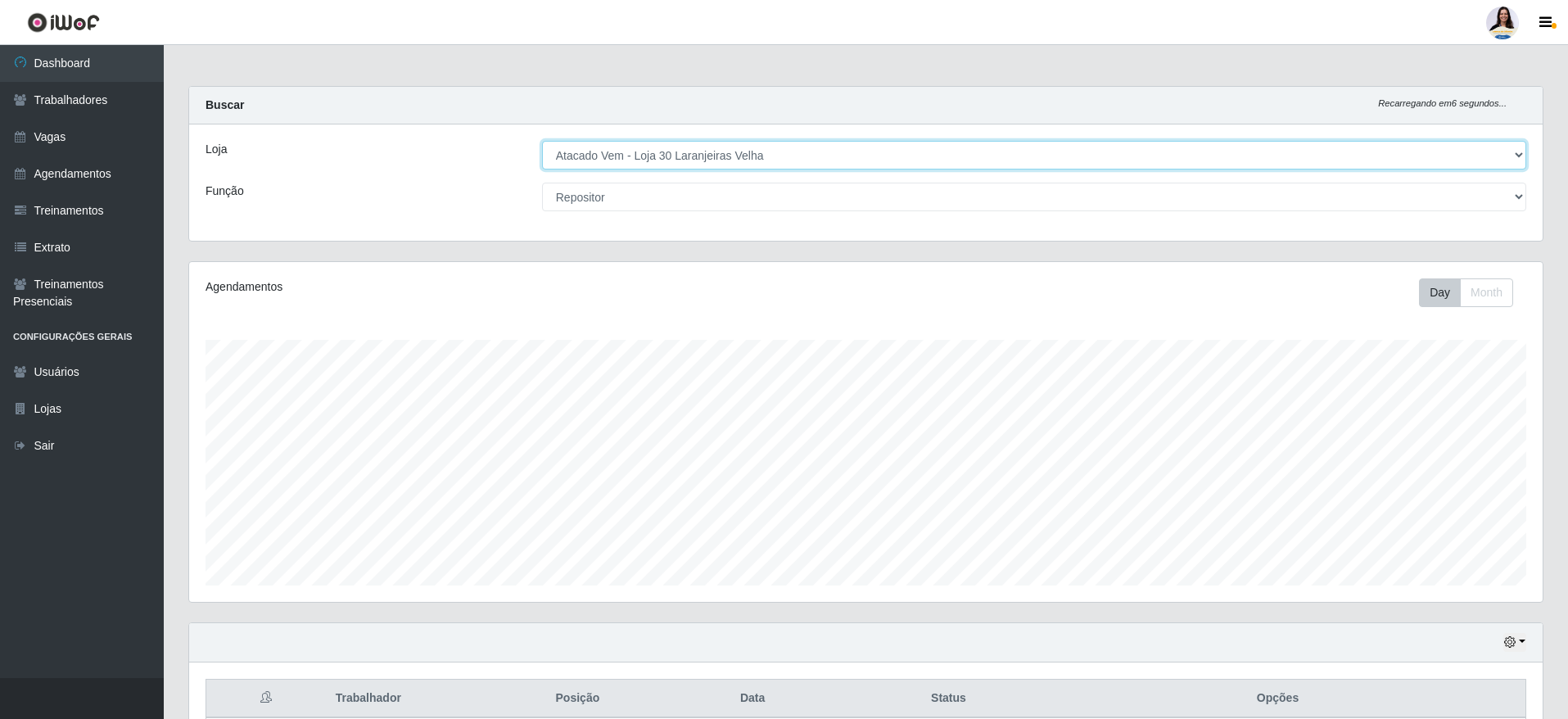
click at [678, 160] on select "[Selecione...] Atacado Vem - [GEOGRAPHIC_DATA] 30 Laranjeiras Velha Atacado Vem…" at bounding box center [1034, 155] width 984 height 29
select select "437"
click at [542, 141] on select "[Selecione...] Atacado Vem - [GEOGRAPHIC_DATA] 30 Laranjeiras Velha Atacado Vem…" at bounding box center [1034, 155] width 984 height 29
select select "24"
drag, startPoint x: 685, startPoint y: 153, endPoint x: 685, endPoint y: 166, distance: 13.0
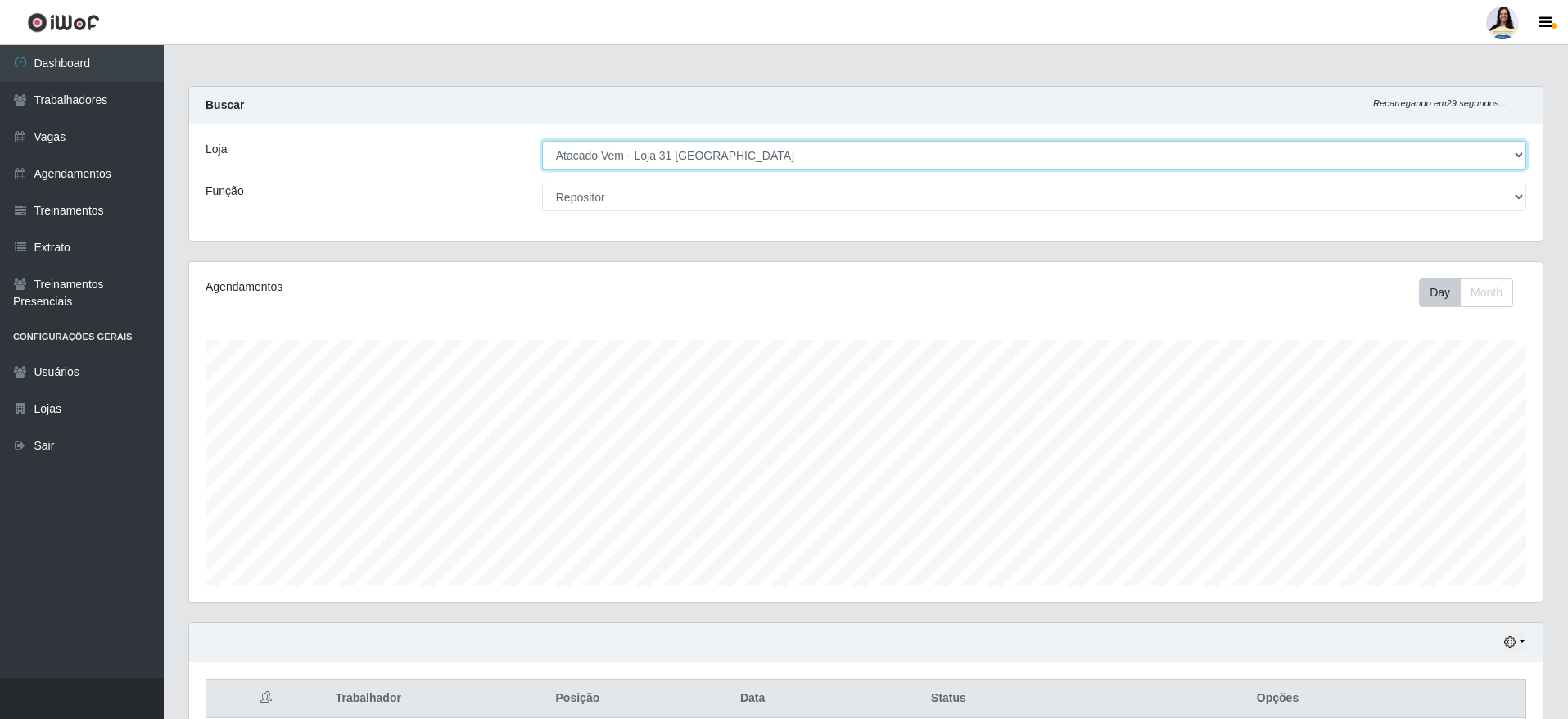
click at [685, 153] on select "[Selecione...] Atacado Vem - [GEOGRAPHIC_DATA] 30 Laranjeiras Velha Atacado Vem…" at bounding box center [1034, 155] width 984 height 29
select select "495"
click at [542, 141] on select "[Selecione...] Atacado Vem - [GEOGRAPHIC_DATA] 30 Laranjeiras Velha Atacado Vem…" at bounding box center [1034, 155] width 984 height 29
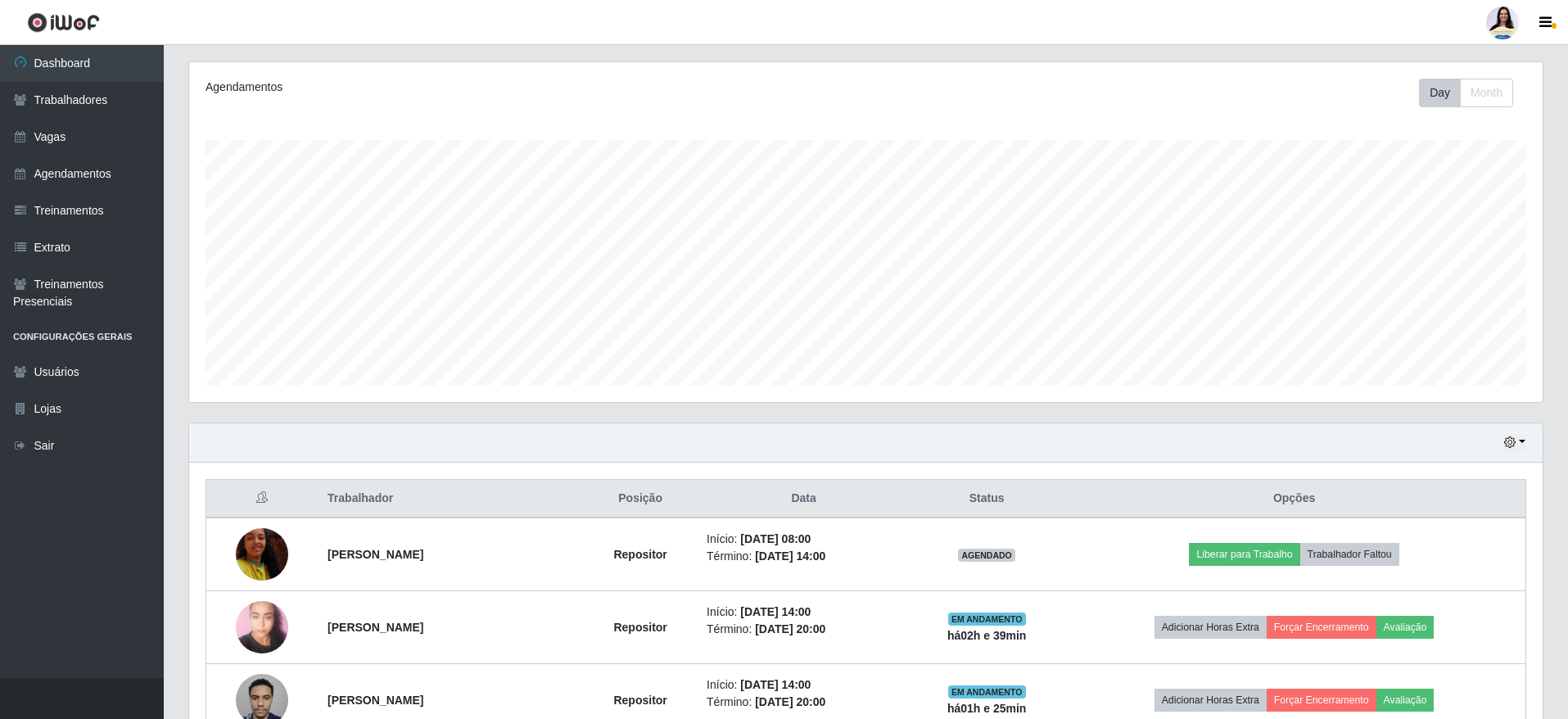
select select "24"
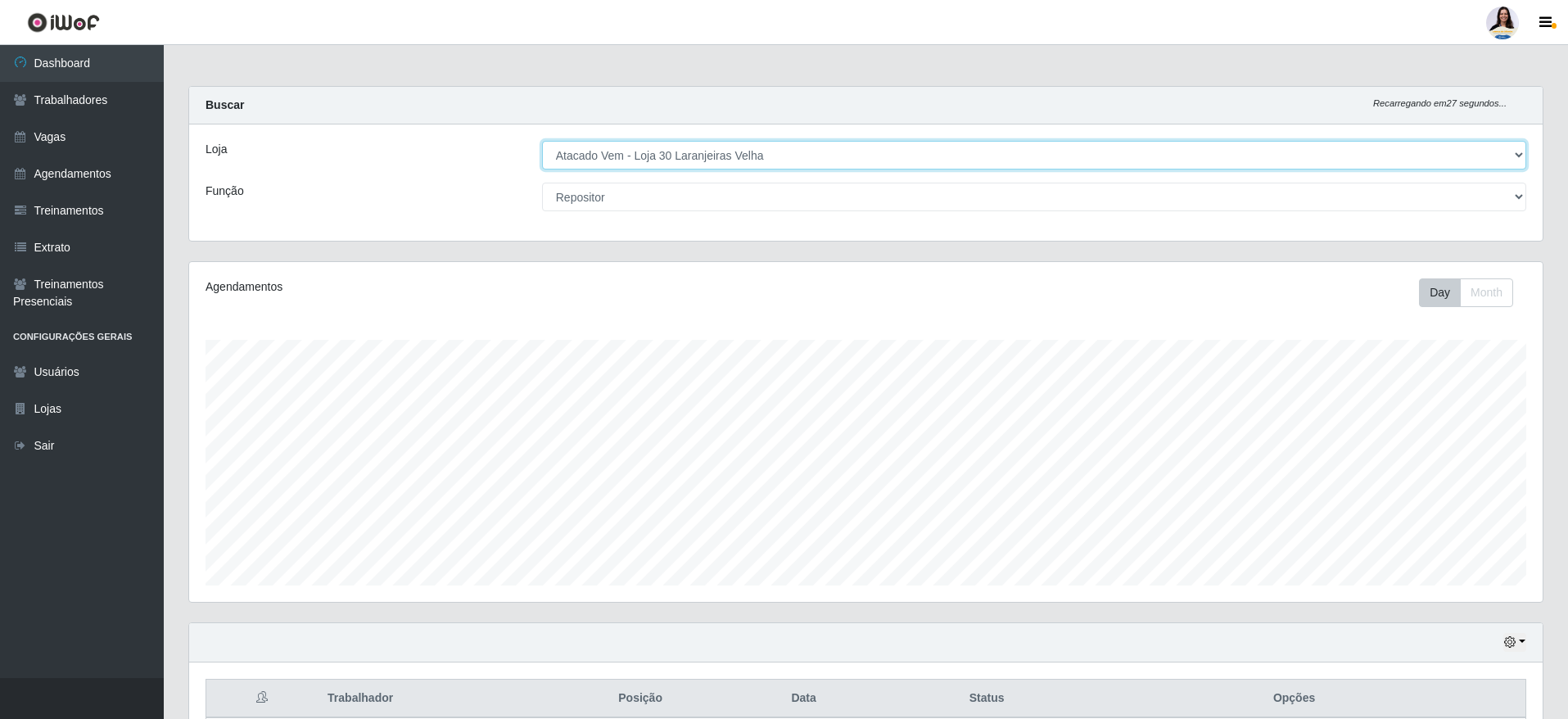
click at [675, 147] on select "[Selecione...] Atacado Vem - [GEOGRAPHIC_DATA] 30 Laranjeiras Velha Atacado Vem…" at bounding box center [1034, 155] width 984 height 29
select select "455"
click at [542, 141] on select "[Selecione...] Atacado Vem - [GEOGRAPHIC_DATA] 30 Laranjeiras Velha Atacado Vem…" at bounding box center [1034, 155] width 984 height 29
select select "24"
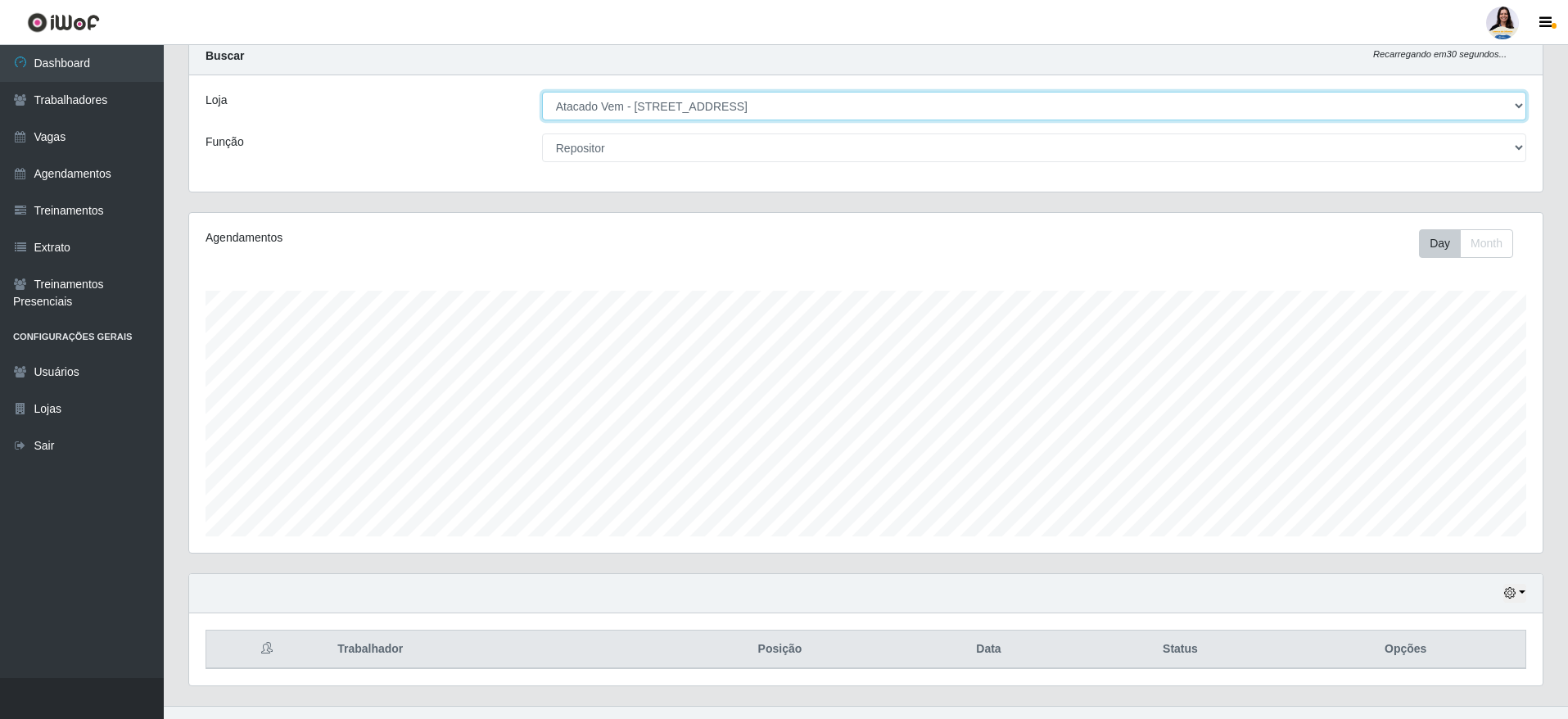
scroll to position [77, 0]
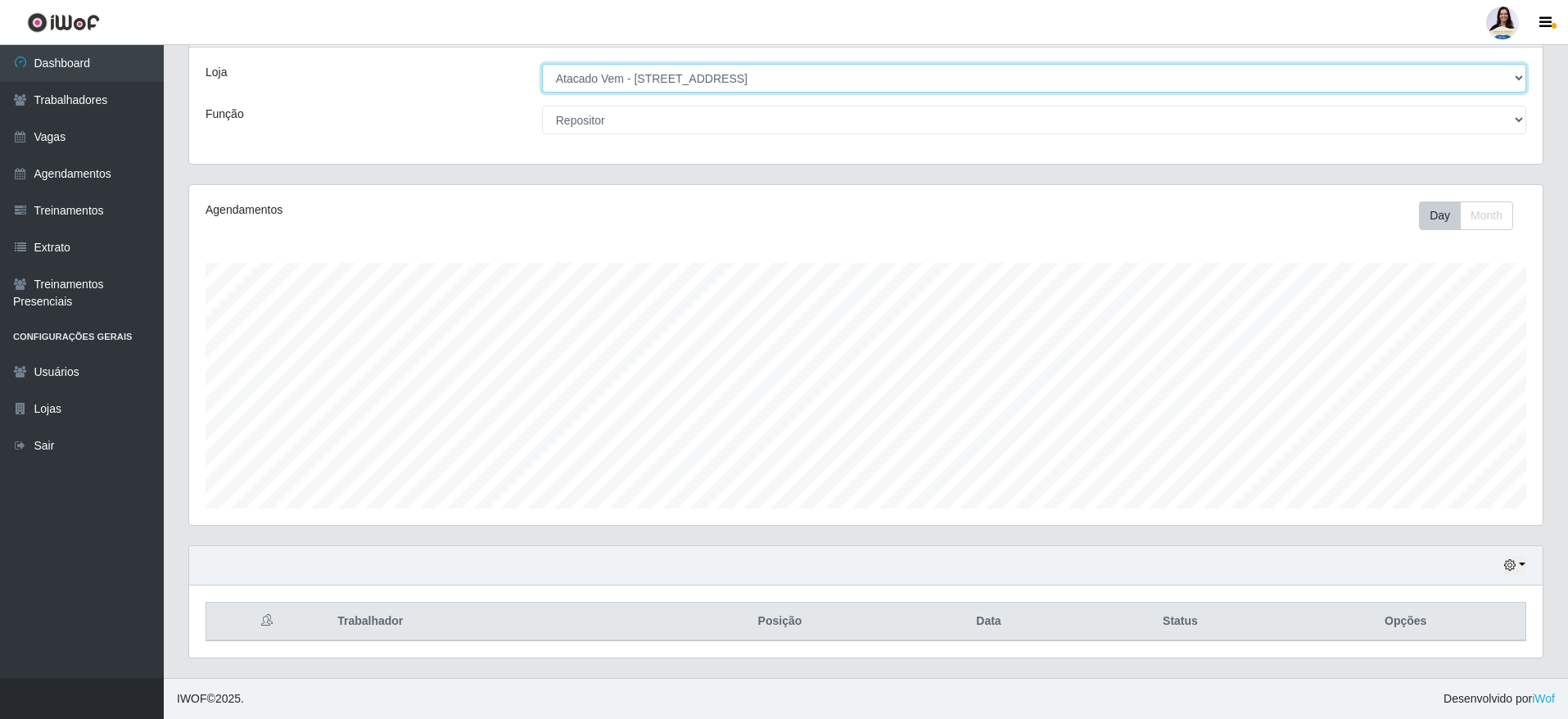
click at [762, 71] on select "[Selecione...] Atacado Vem - [GEOGRAPHIC_DATA] 30 Laranjeiras Velha Atacado Vem…" at bounding box center [1034, 78] width 984 height 29
select select "461"
click at [542, 68] on select "[Selecione...] Atacado Vem - [GEOGRAPHIC_DATA] 30 Laranjeiras Velha Atacado Vem…" at bounding box center [1034, 78] width 984 height 29
select select "24"
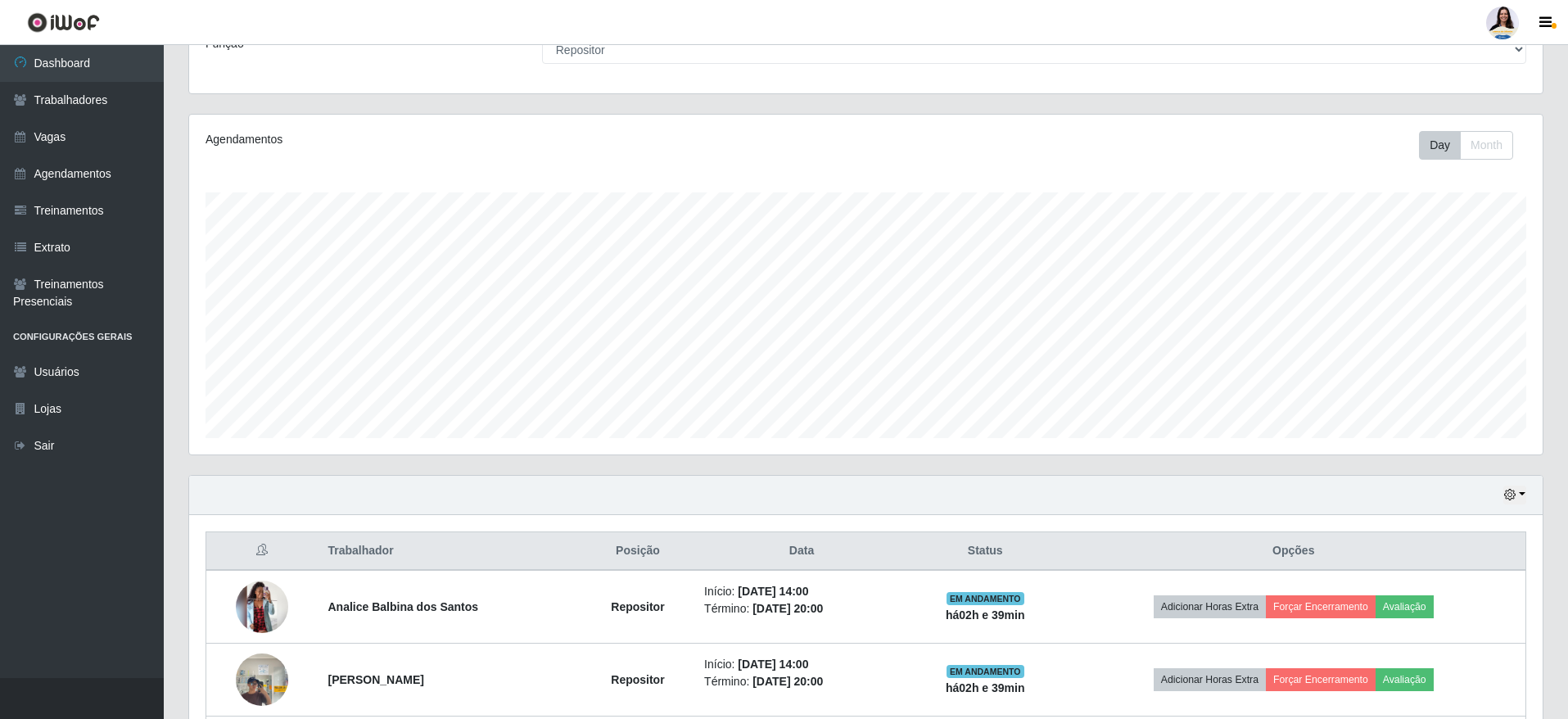
scroll to position [73, 0]
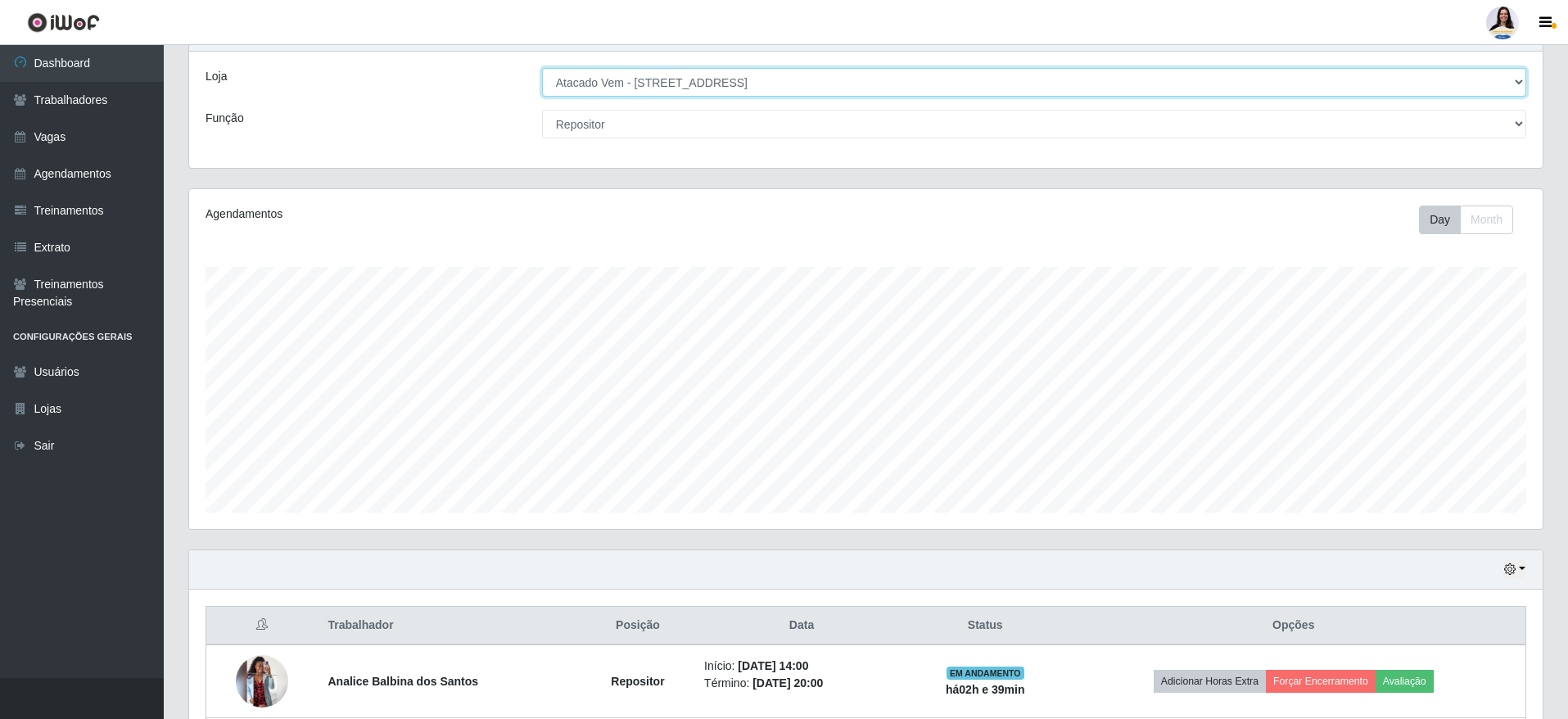
click at [648, 78] on select "[Selecione...] Atacado Vem - [GEOGRAPHIC_DATA] 30 Laranjeiras Velha Atacado Vem…" at bounding box center [1034, 82] width 984 height 29
select select "449"
click at [542, 68] on select "[Selecione...] Atacado Vem - [GEOGRAPHIC_DATA] 30 Laranjeiras Velha Atacado Vem…" at bounding box center [1034, 82] width 984 height 29
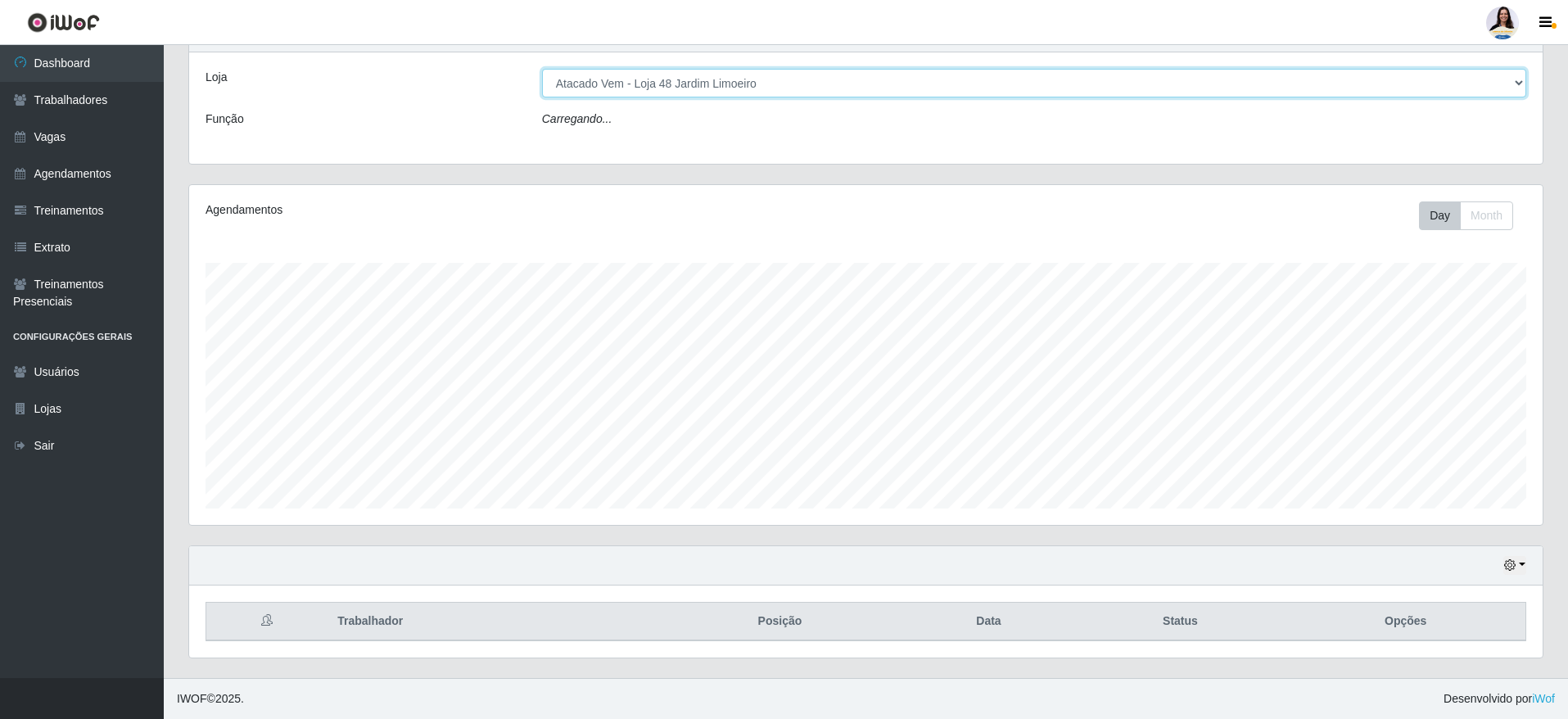
select select "24"
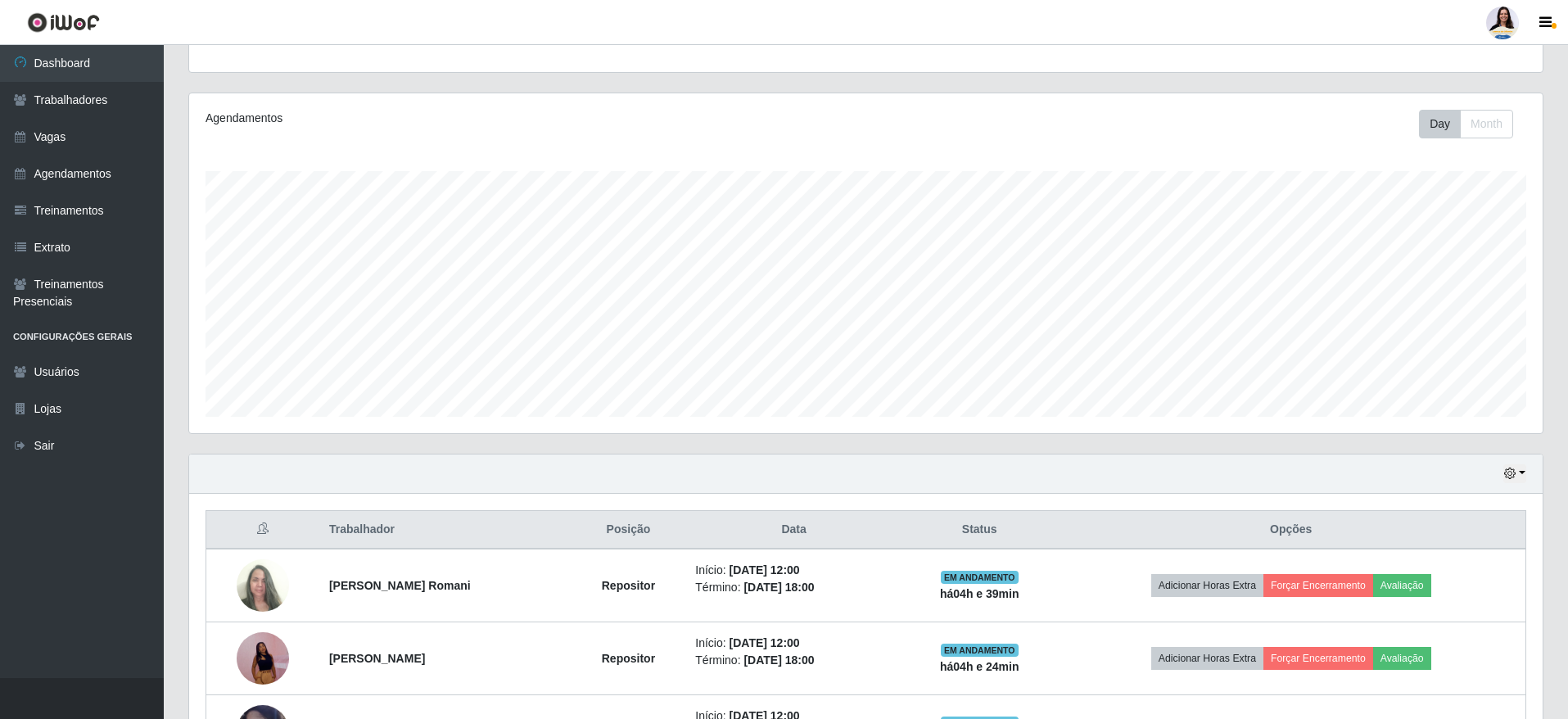
scroll to position [0, 0]
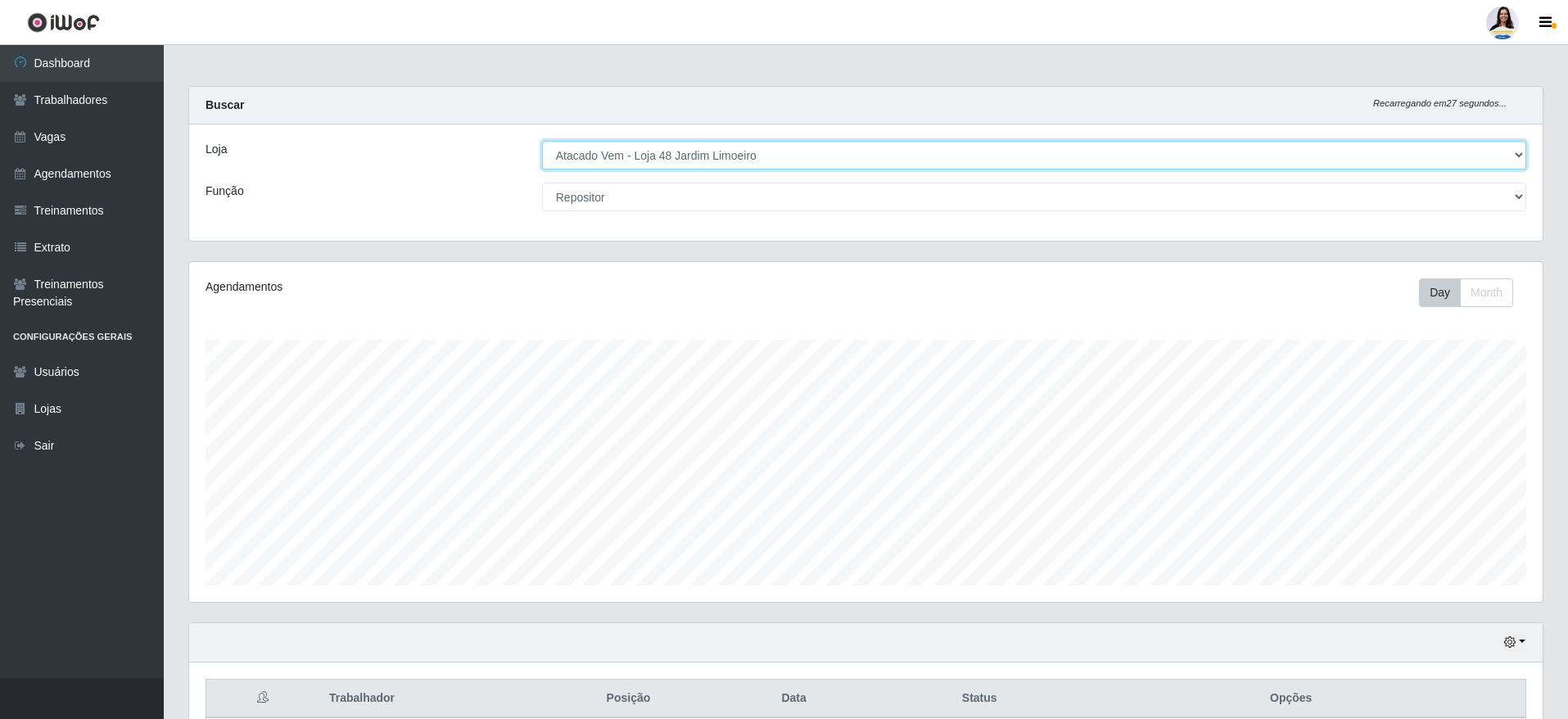
click at [613, 146] on select "[Selecione...] Atacado Vem - [GEOGRAPHIC_DATA] 30 Laranjeiras Velha Atacado Vem…" at bounding box center [1034, 155] width 984 height 29
select select "435"
click at [542, 141] on select "[Selecione...] Atacado Vem - [GEOGRAPHIC_DATA] 30 Laranjeiras Velha Atacado Vem…" at bounding box center [1034, 155] width 984 height 29
select select "24"
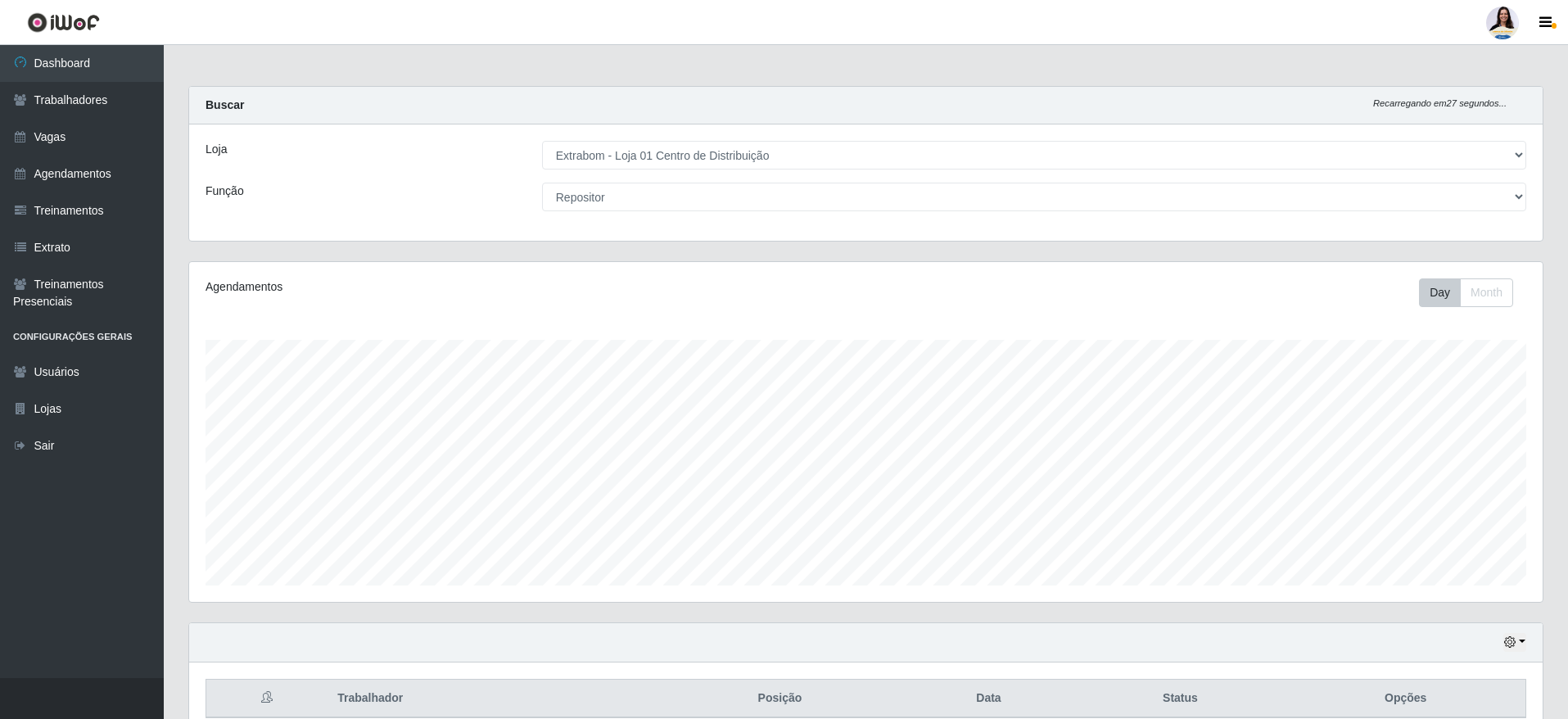
click at [655, 138] on div "Loja [Selecione...] Atacado Vem - [GEOGRAPHIC_DATA] 30 Laranjeiras Velha Atacad…" at bounding box center [866, 182] width 1353 height 117
click at [651, 171] on div "Loja [Selecione...] Atacado Vem - [GEOGRAPHIC_DATA] 30 Laranjeiras Velha Atacad…" at bounding box center [866, 182] width 1353 height 117
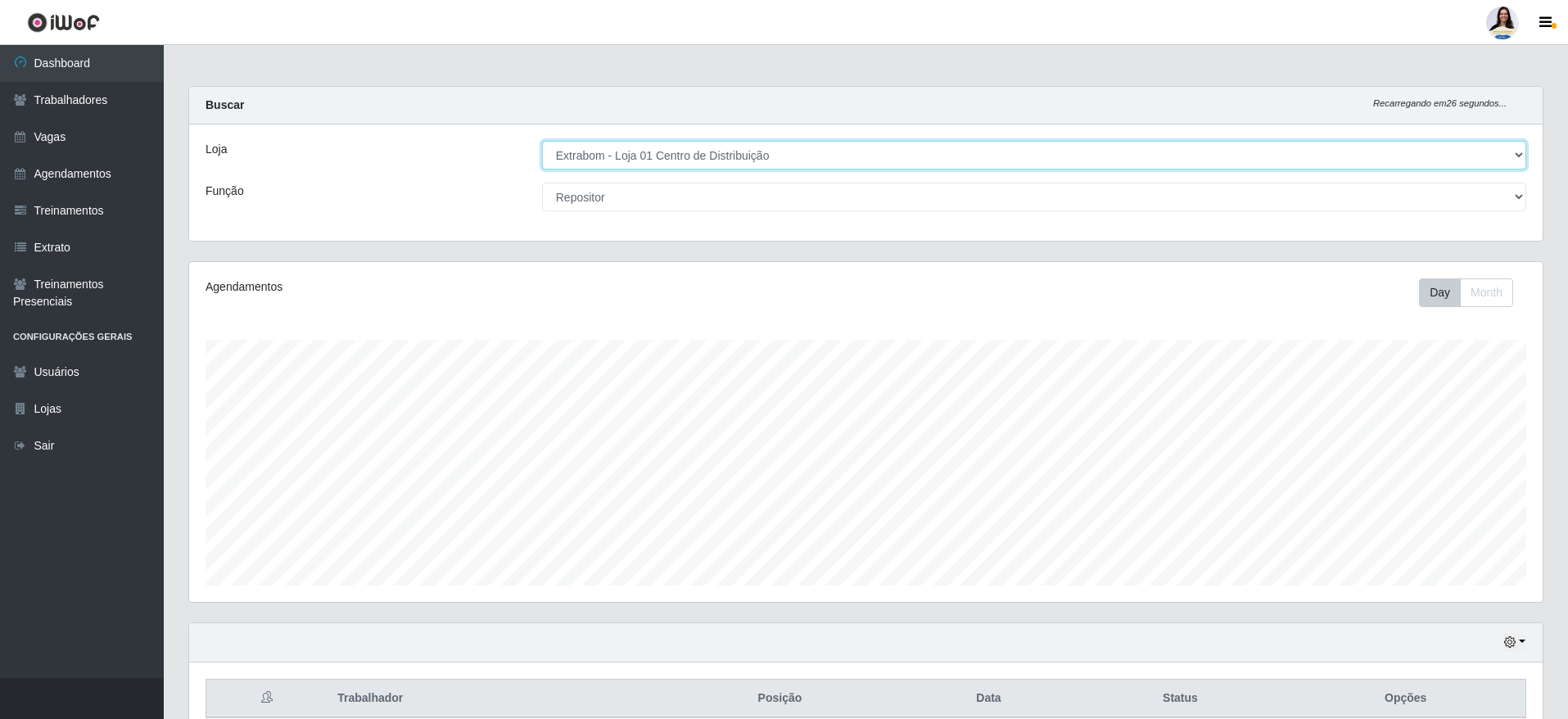
click at [660, 154] on select "[Selecione...] Atacado Vem - [GEOGRAPHIC_DATA] 30 Laranjeiras Velha Atacado Vem…" at bounding box center [1034, 155] width 984 height 29
select select "494"
click at [542, 141] on select "[Selecione...] Atacado Vem - [GEOGRAPHIC_DATA] 30 Laranjeiras Velha Atacado Vem…" at bounding box center [1034, 155] width 984 height 29
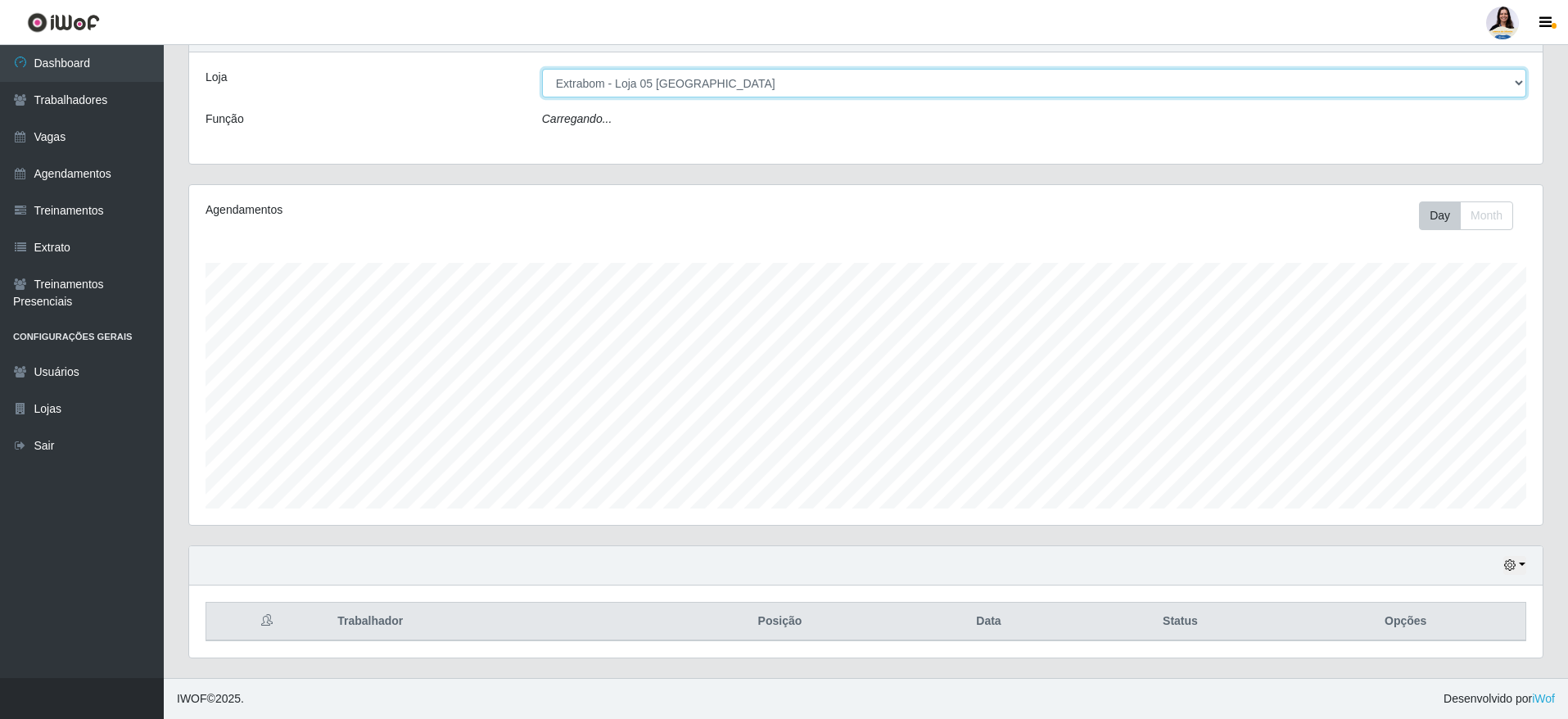
select select "24"
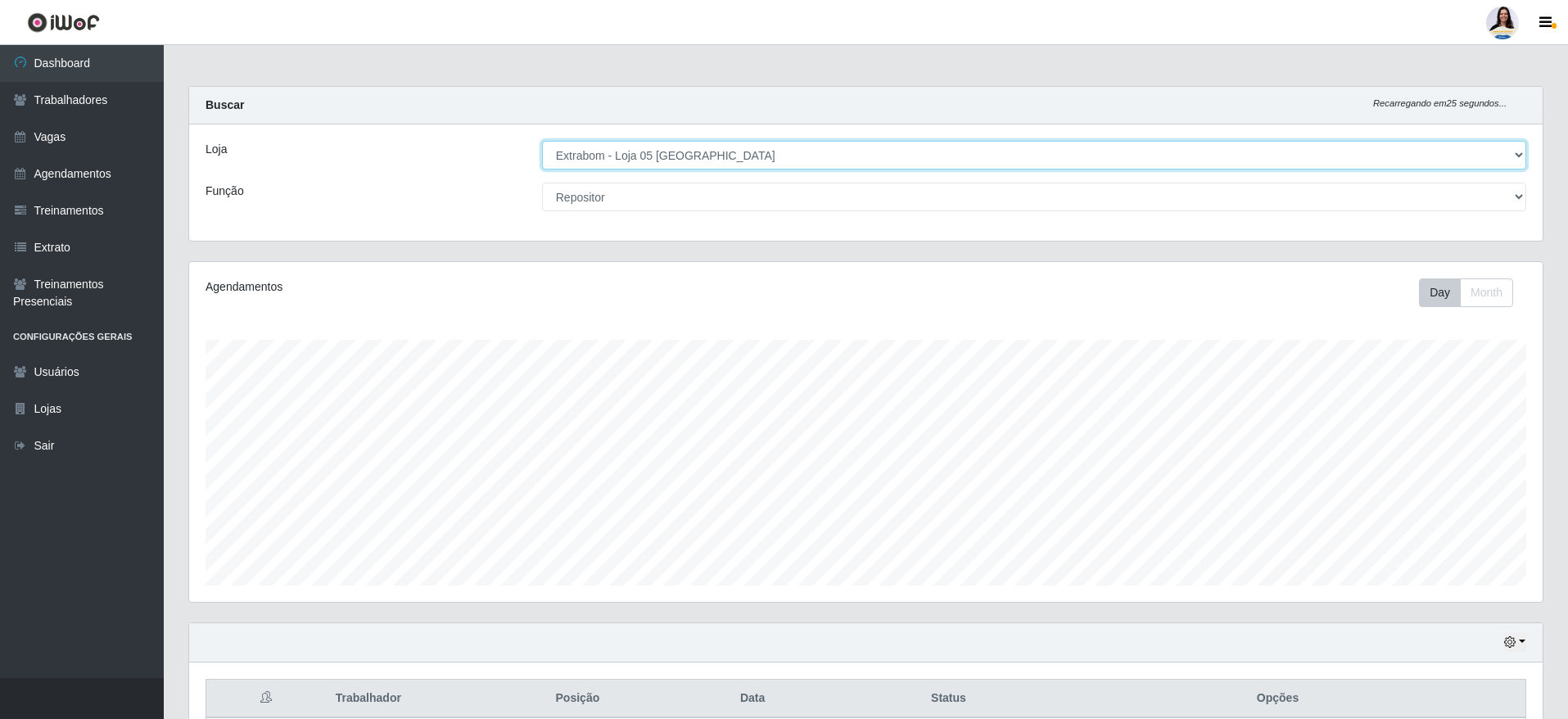
click at [685, 164] on select "[Selecione...] Atacado Vem - [GEOGRAPHIC_DATA] 30 Laranjeiras Velha Atacado Vem…" at bounding box center [1034, 155] width 984 height 29
select select "501"
click at [542, 141] on select "[Selecione...] Atacado Vem - [GEOGRAPHIC_DATA] 30 Laranjeiras Velha Atacado Vem…" at bounding box center [1034, 155] width 984 height 29
select select "24"
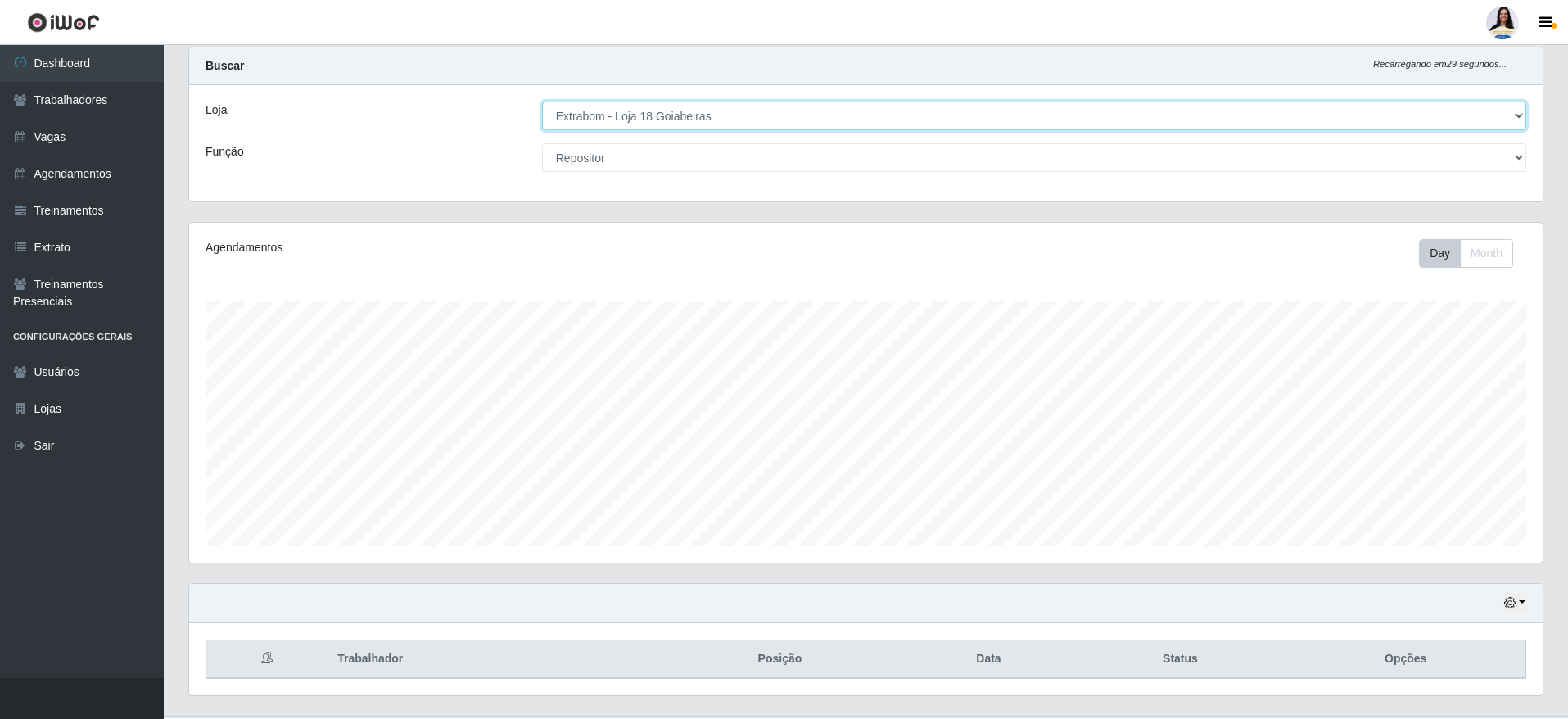
scroll to position [77, 0]
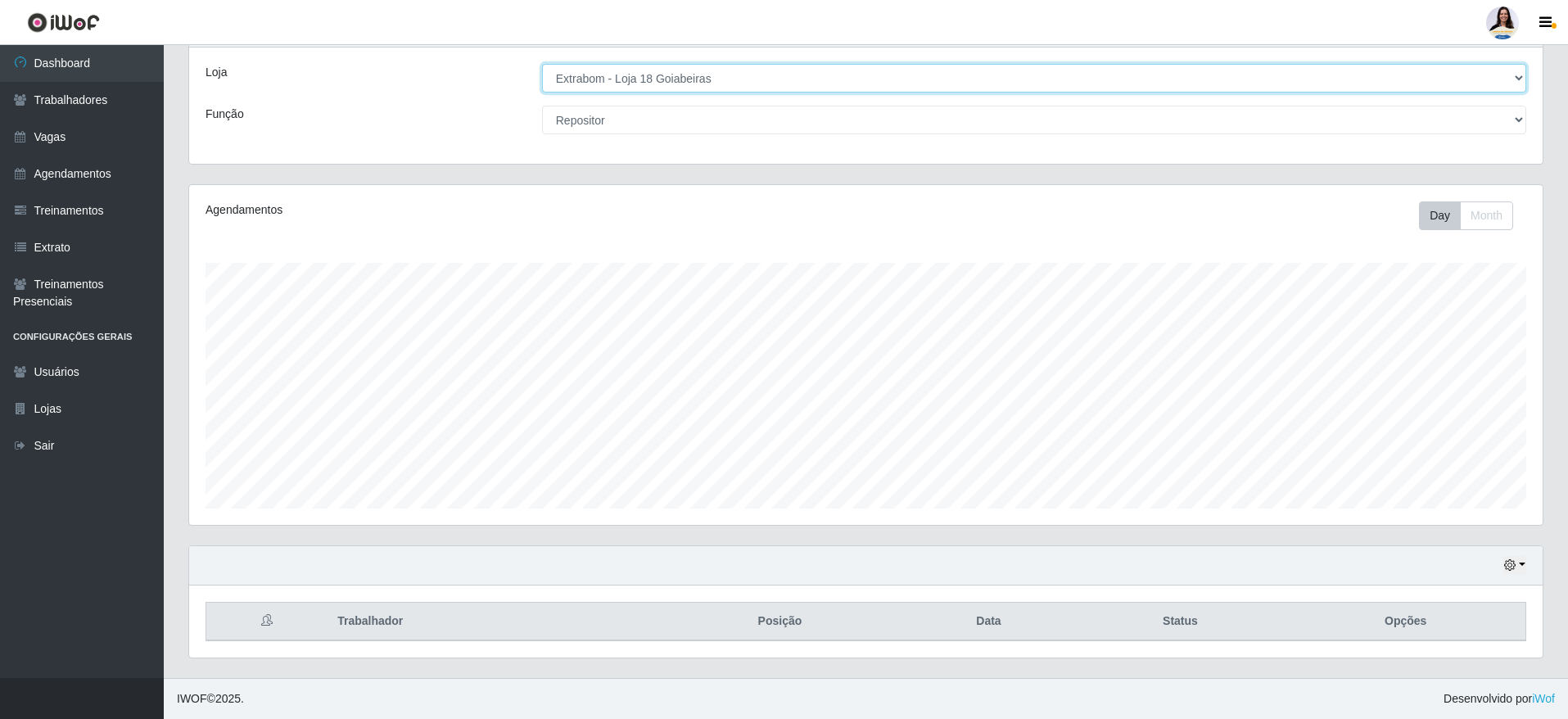
click at [660, 77] on select "[Selecione...] Atacado Vem - [GEOGRAPHIC_DATA] 30 Laranjeiras Velha Atacado Vem…" at bounding box center [1034, 78] width 984 height 29
click at [542, 64] on select "[Selecione...] Atacado Vem - [GEOGRAPHIC_DATA] 30 Laranjeiras Velha Atacado Vem…" at bounding box center [1034, 78] width 984 height 29
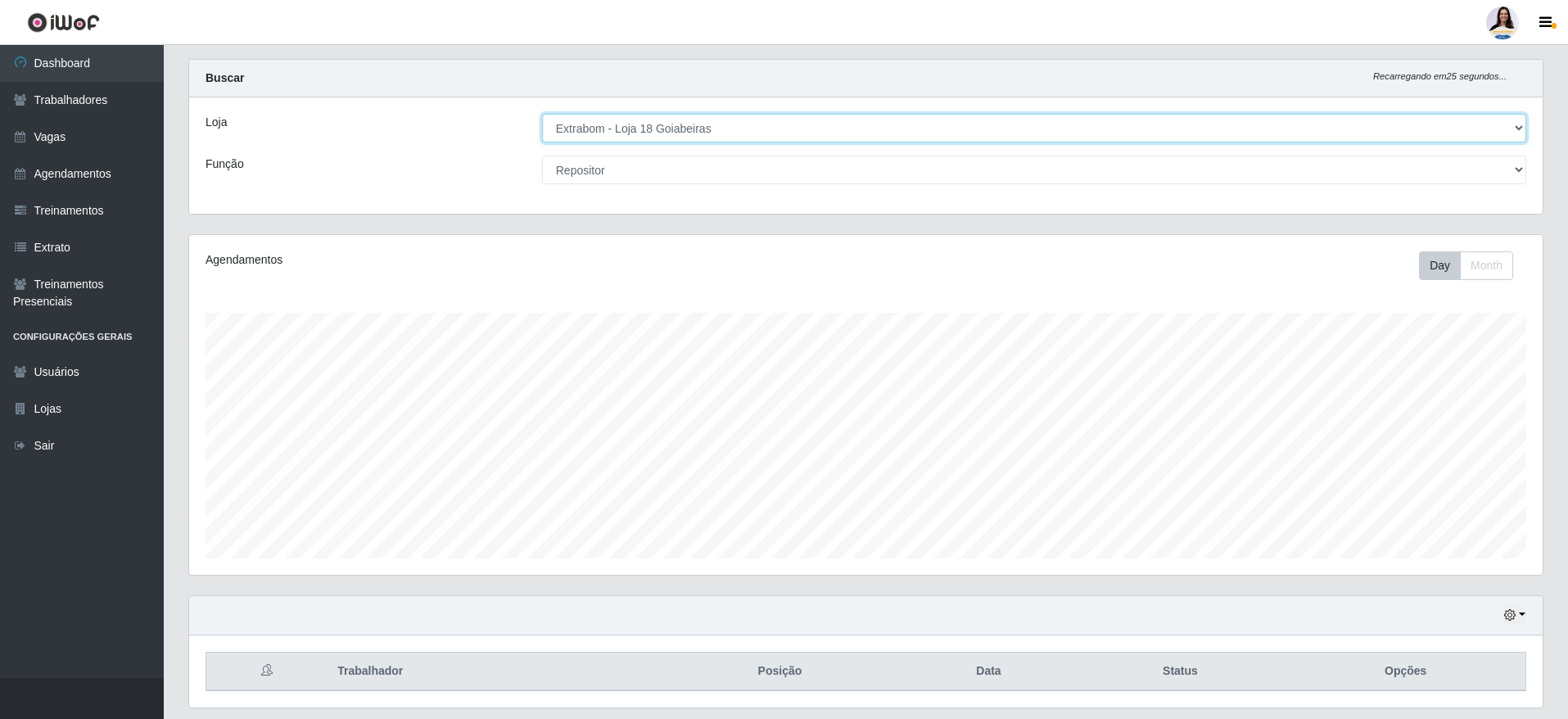
scroll to position [0, 0]
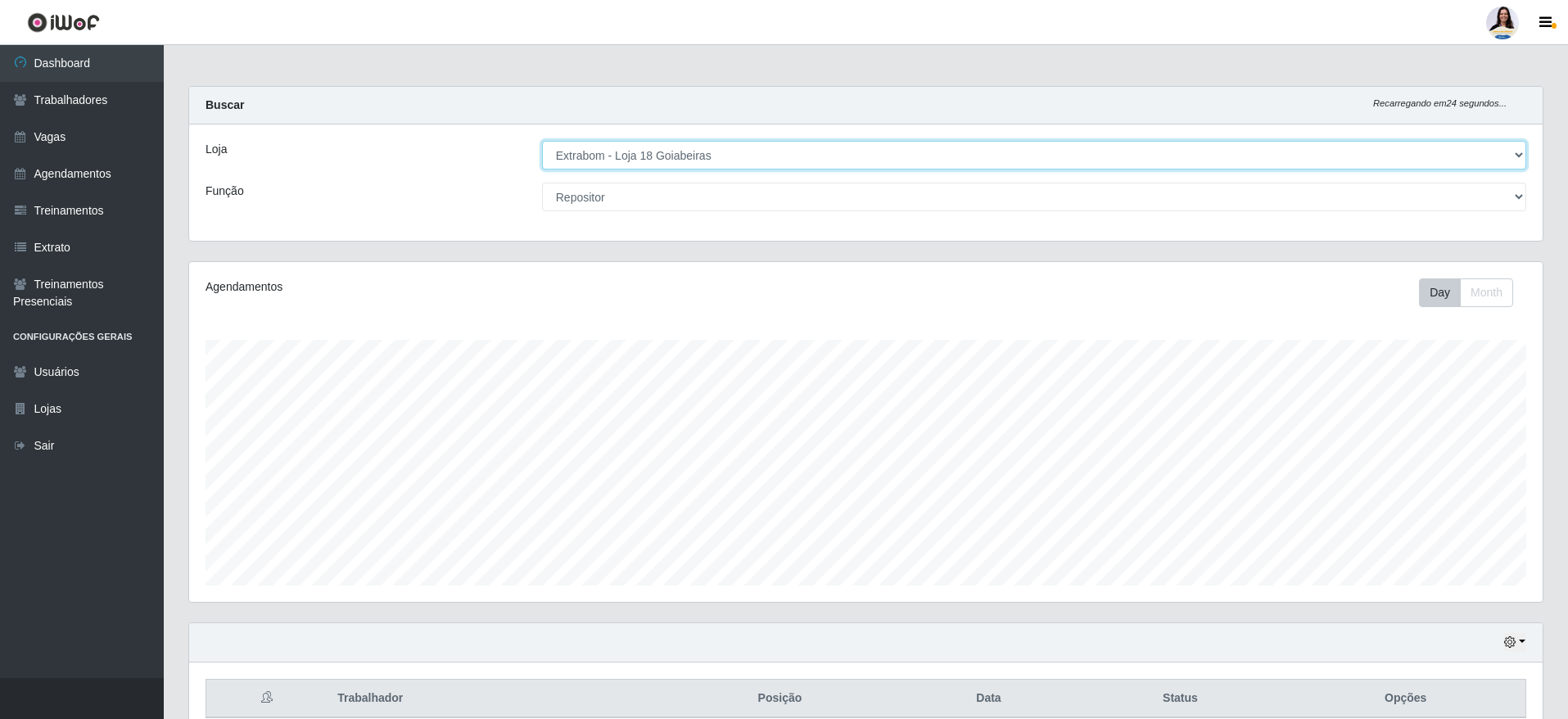
click at [738, 161] on select "[Selecione...] Atacado Vem - [GEOGRAPHIC_DATA] 30 Laranjeiras Velha Atacado Vem…" at bounding box center [1034, 155] width 984 height 29
select select "456"
click at [542, 141] on select "[Selecione...] Atacado Vem - [GEOGRAPHIC_DATA] 30 Laranjeiras Velha Atacado Vem…" at bounding box center [1034, 155] width 984 height 29
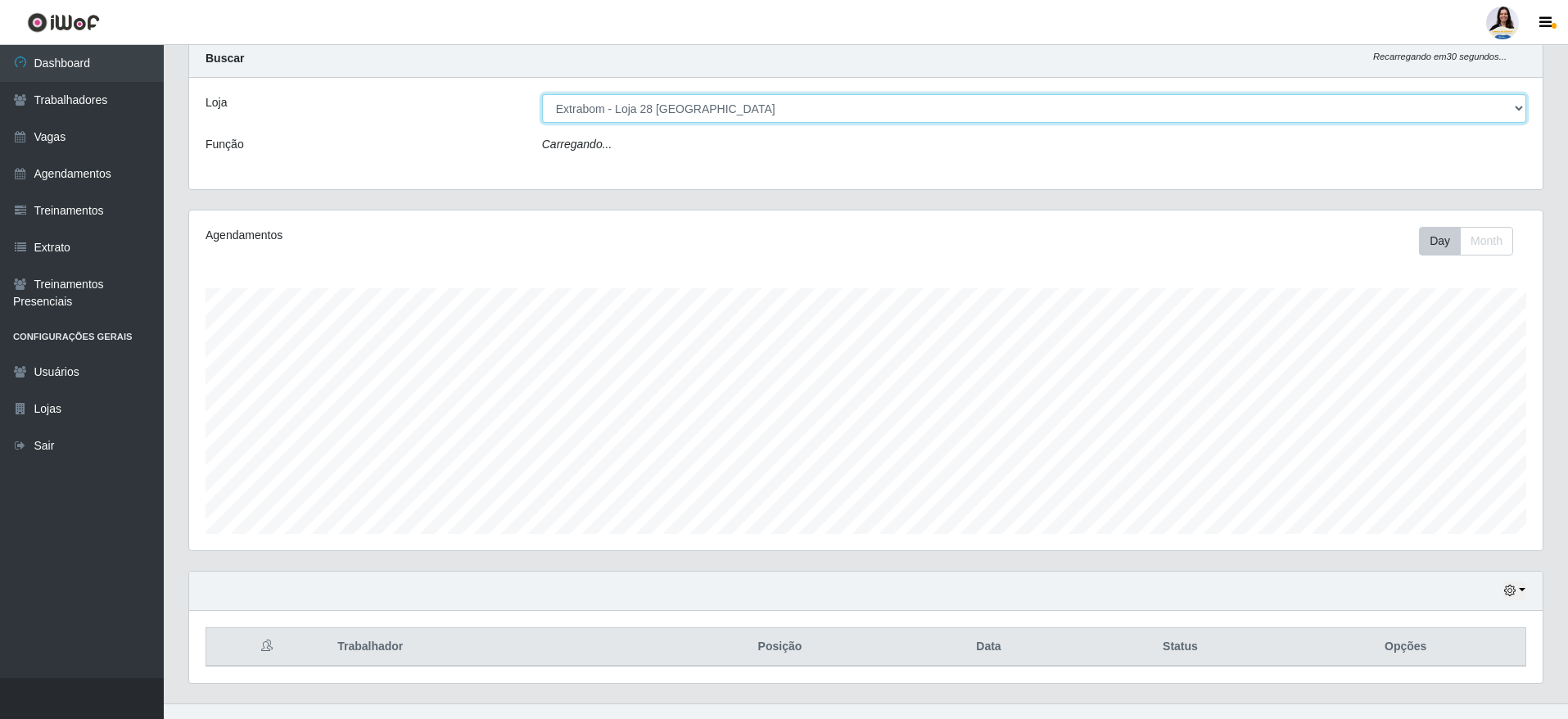
select select "24"
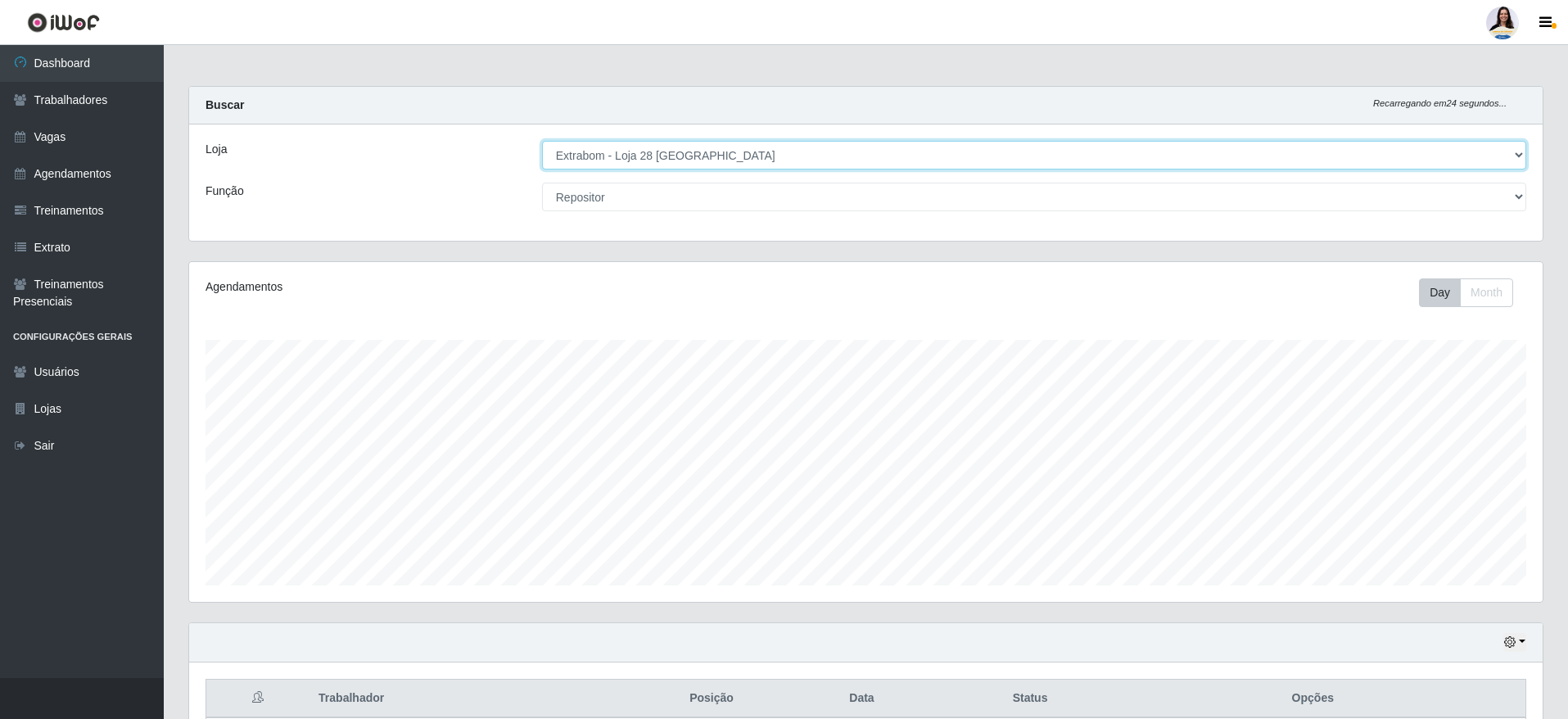
click at [638, 160] on select "[Selecione...] Atacado Vem - [GEOGRAPHIC_DATA] 30 Laranjeiras Velha Atacado Vem…" at bounding box center [1034, 155] width 984 height 29
select select "520"
click at [542, 141] on select "[Selecione...] Atacado Vem - [GEOGRAPHIC_DATA] 30 Laranjeiras Velha Atacado Vem…" at bounding box center [1034, 155] width 984 height 29
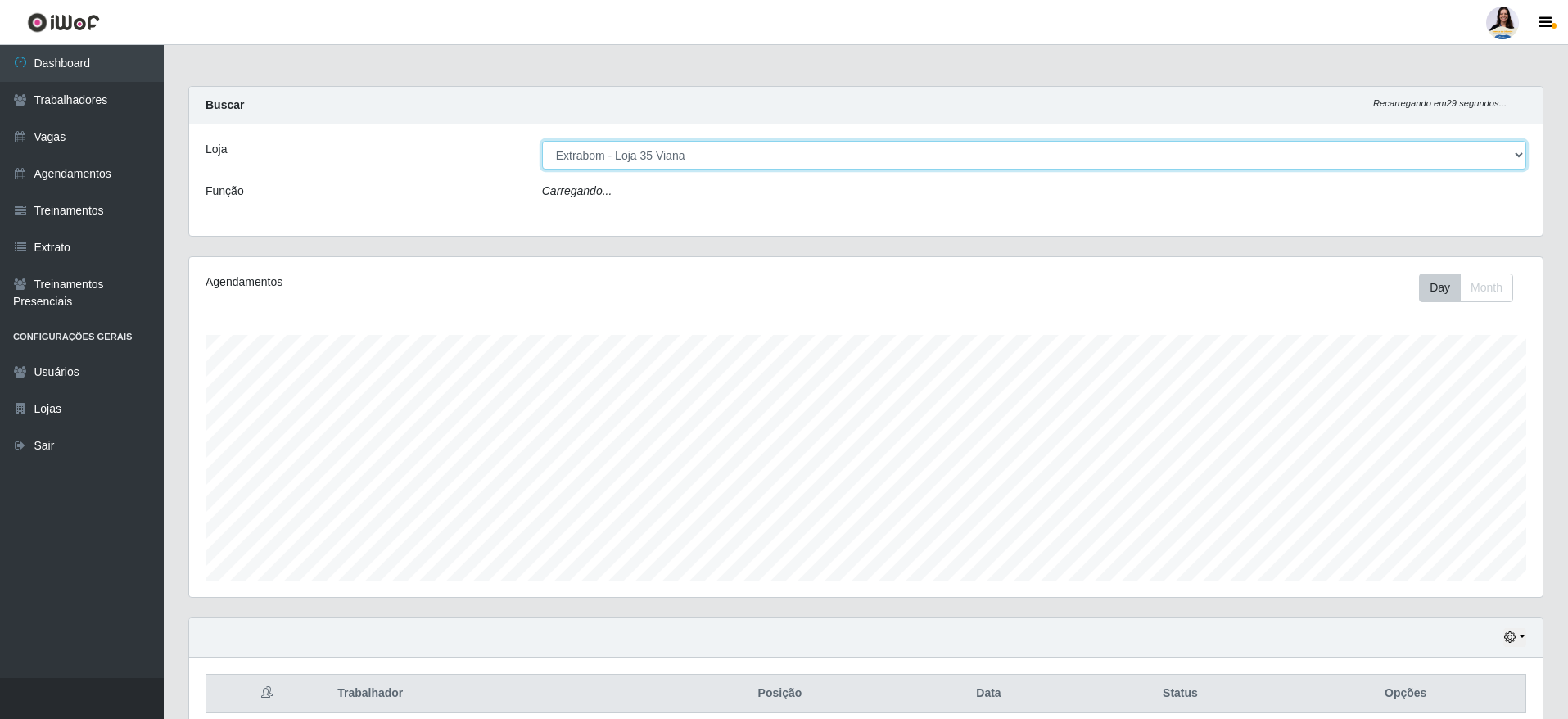
select select "24"
click at [708, 154] on select "[Selecione...] Atacado Vem - [GEOGRAPHIC_DATA] 30 Laranjeiras Velha Atacado Vem…" at bounding box center [1034, 155] width 984 height 29
click at [732, 150] on select "[Selecione...] Atacado Vem - [GEOGRAPHIC_DATA] 30 Laranjeiras Velha Atacado Vem…" at bounding box center [1034, 155] width 984 height 29
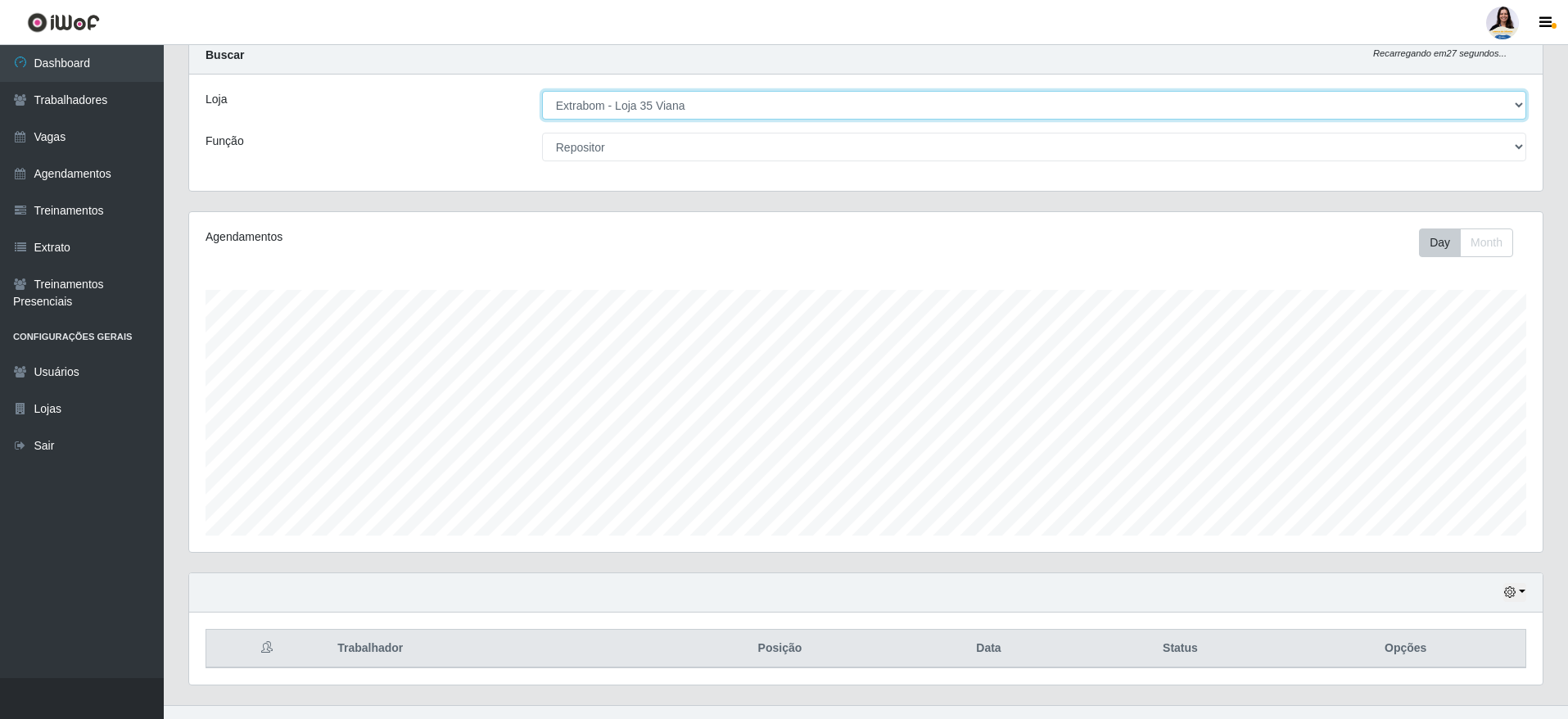
scroll to position [77, 0]
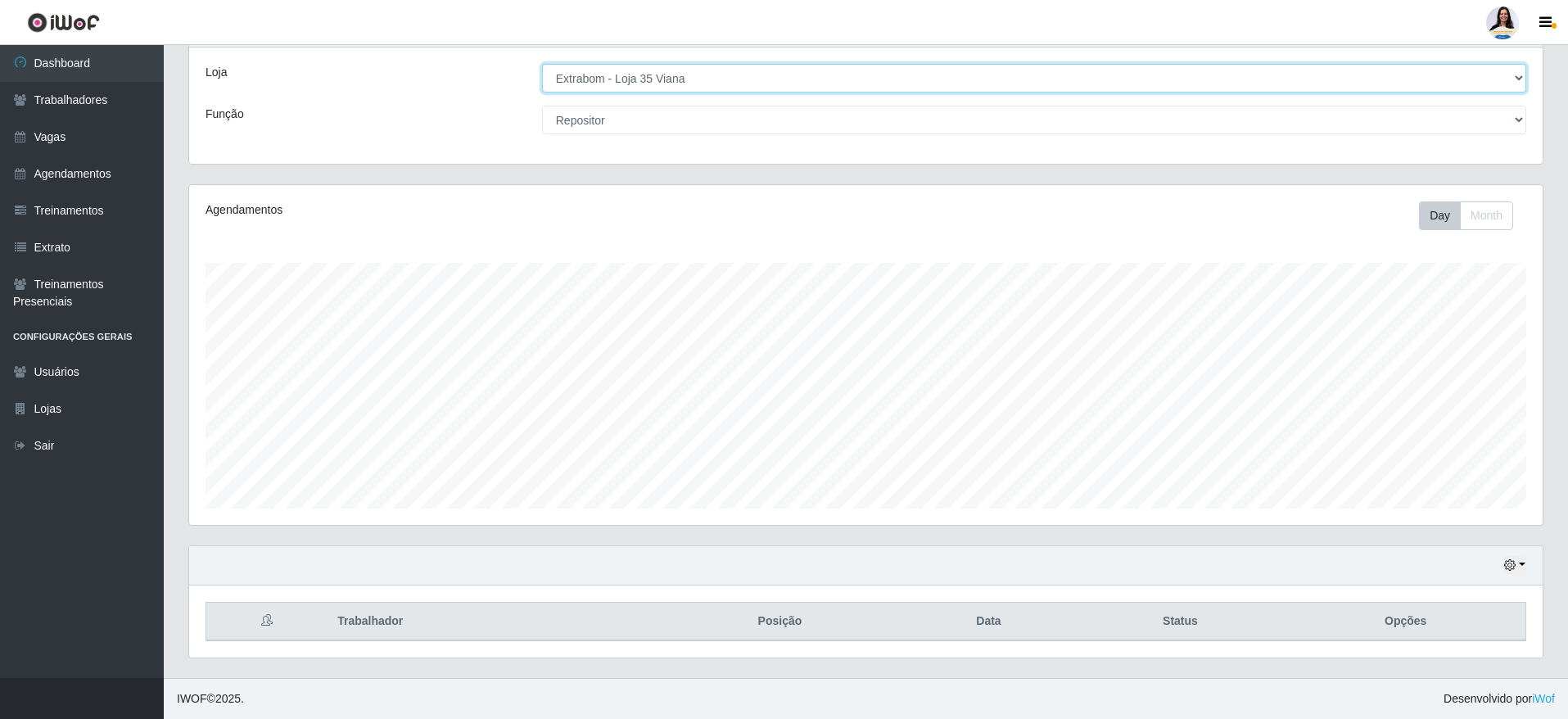
click at [734, 70] on select "[Selecione...] Atacado Vem - [GEOGRAPHIC_DATA] 30 Laranjeiras Velha Atacado Vem…" at bounding box center [1034, 78] width 984 height 29
select select "470"
click at [542, 68] on select "[Selecione...] Atacado Vem - [GEOGRAPHIC_DATA] 30 Laranjeiras Velha Atacado Vem…" at bounding box center [1034, 78] width 984 height 29
select select "24"
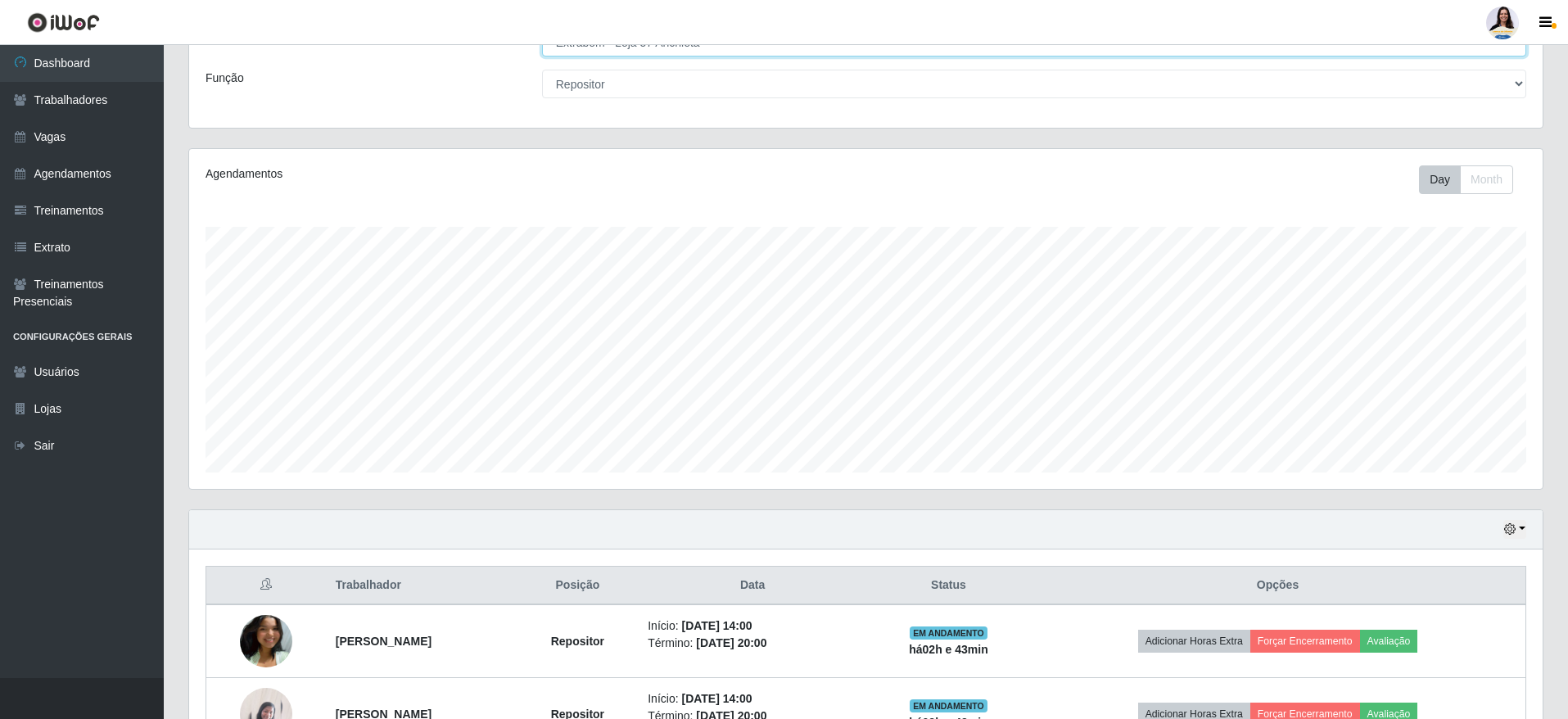
scroll to position [73, 0]
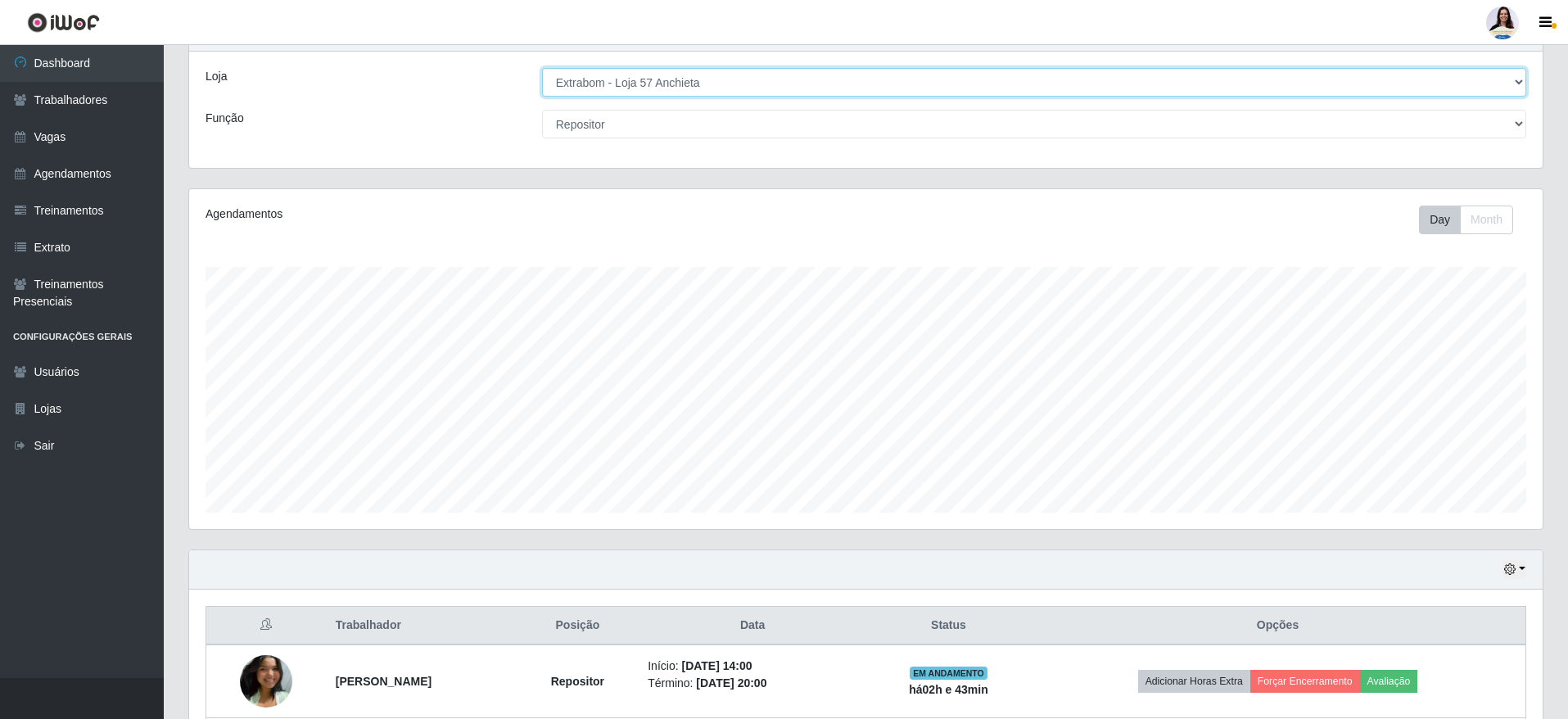
click at [638, 77] on select "[Selecione...] Atacado Vem - [GEOGRAPHIC_DATA] 30 Laranjeiras Velha Atacado Vem…" at bounding box center [1034, 82] width 984 height 29
select select "469"
click at [542, 68] on select "[Selecione...] Atacado Vem - [GEOGRAPHIC_DATA] 30 Laranjeiras Velha Atacado Vem…" at bounding box center [1034, 82] width 984 height 29
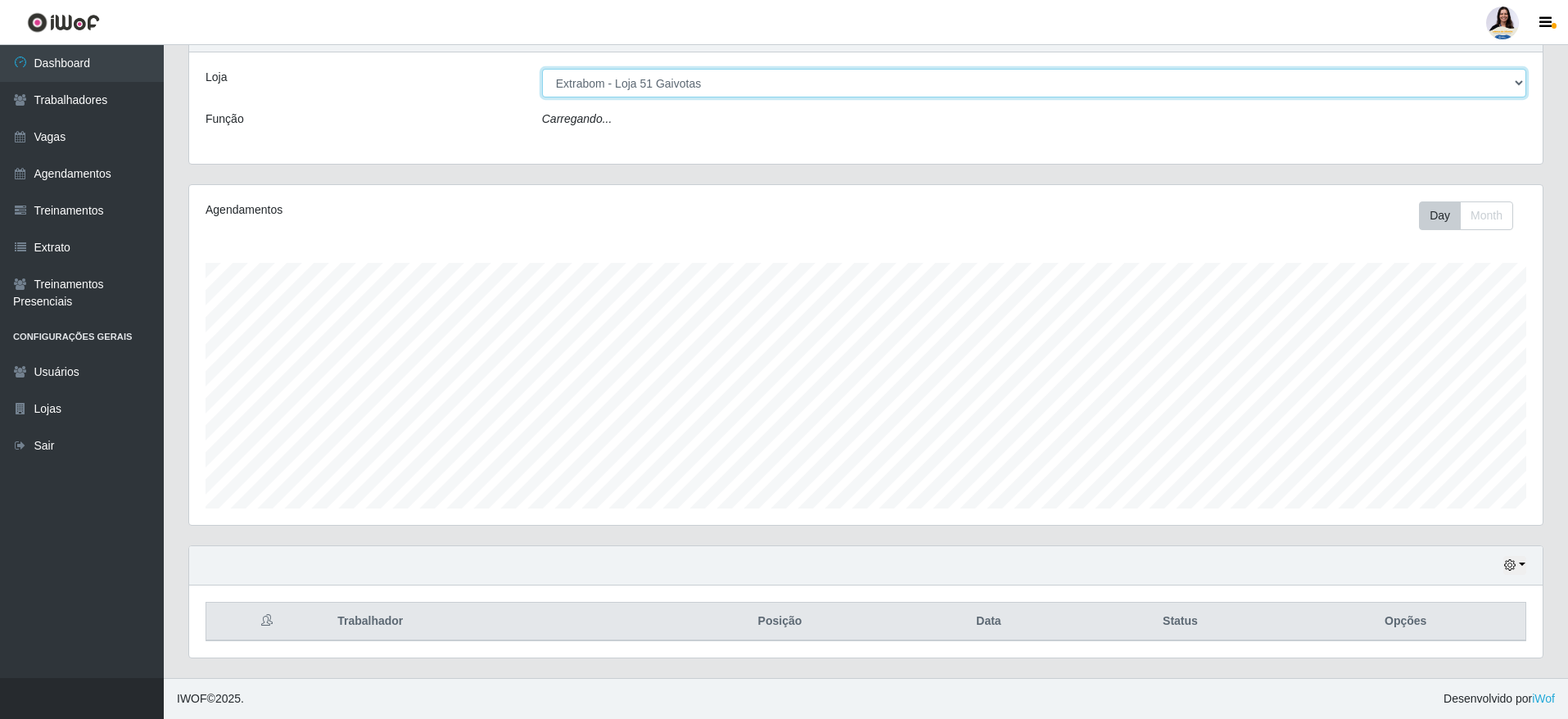
select select "24"
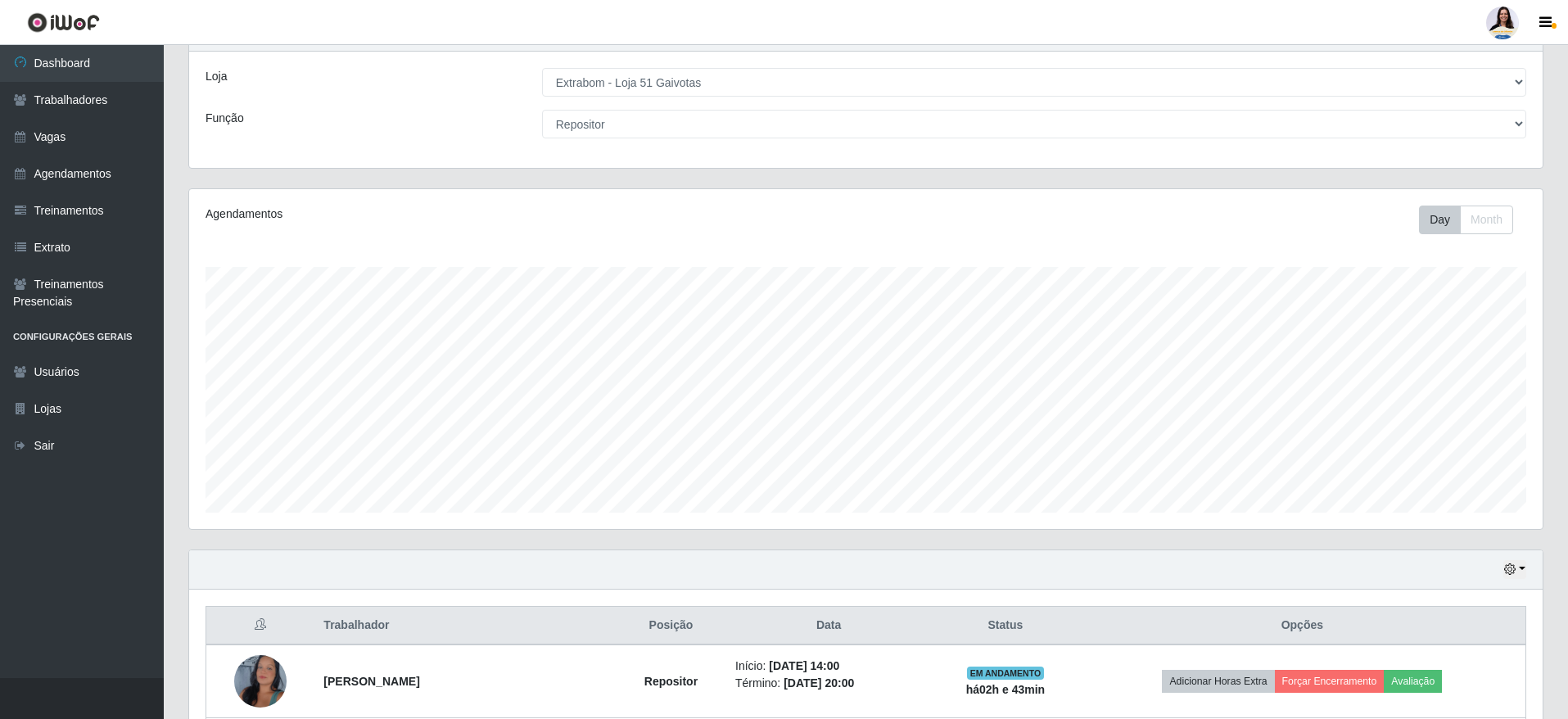
click at [722, 66] on div "Loja [Selecione...] Atacado Vem - [GEOGRAPHIC_DATA] 30 Laranjeiras Velha Atacad…" at bounding box center [866, 110] width 1353 height 117
click at [679, 86] on select "[Selecione...] Atacado Vem - [GEOGRAPHIC_DATA] 30 Laranjeiras Velha Atacado Vem…" at bounding box center [1034, 82] width 984 height 29
select select "456"
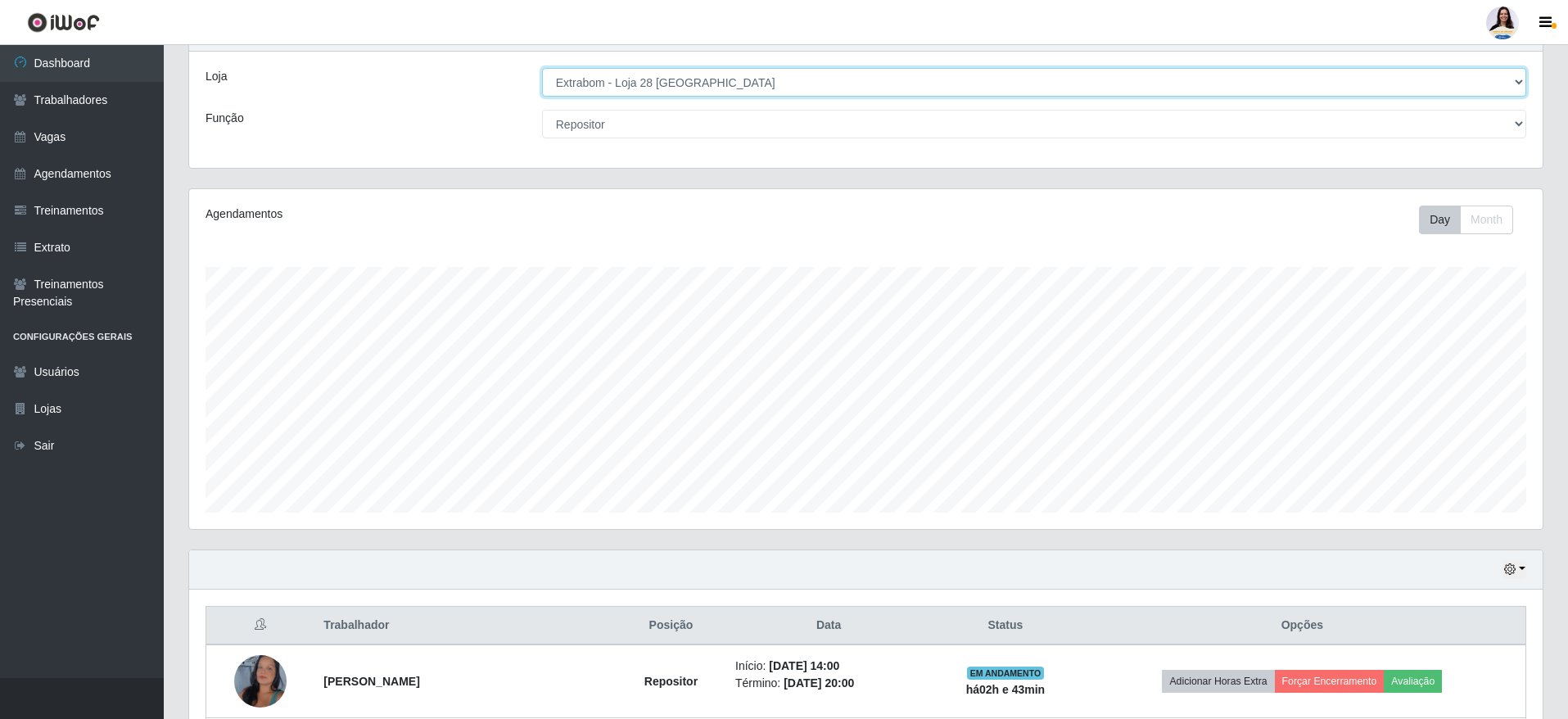
click at [542, 68] on select "[Selecione...] Atacado Vem - [GEOGRAPHIC_DATA] 30 Laranjeiras Velha Atacado Vem…" at bounding box center [1034, 82] width 984 height 29
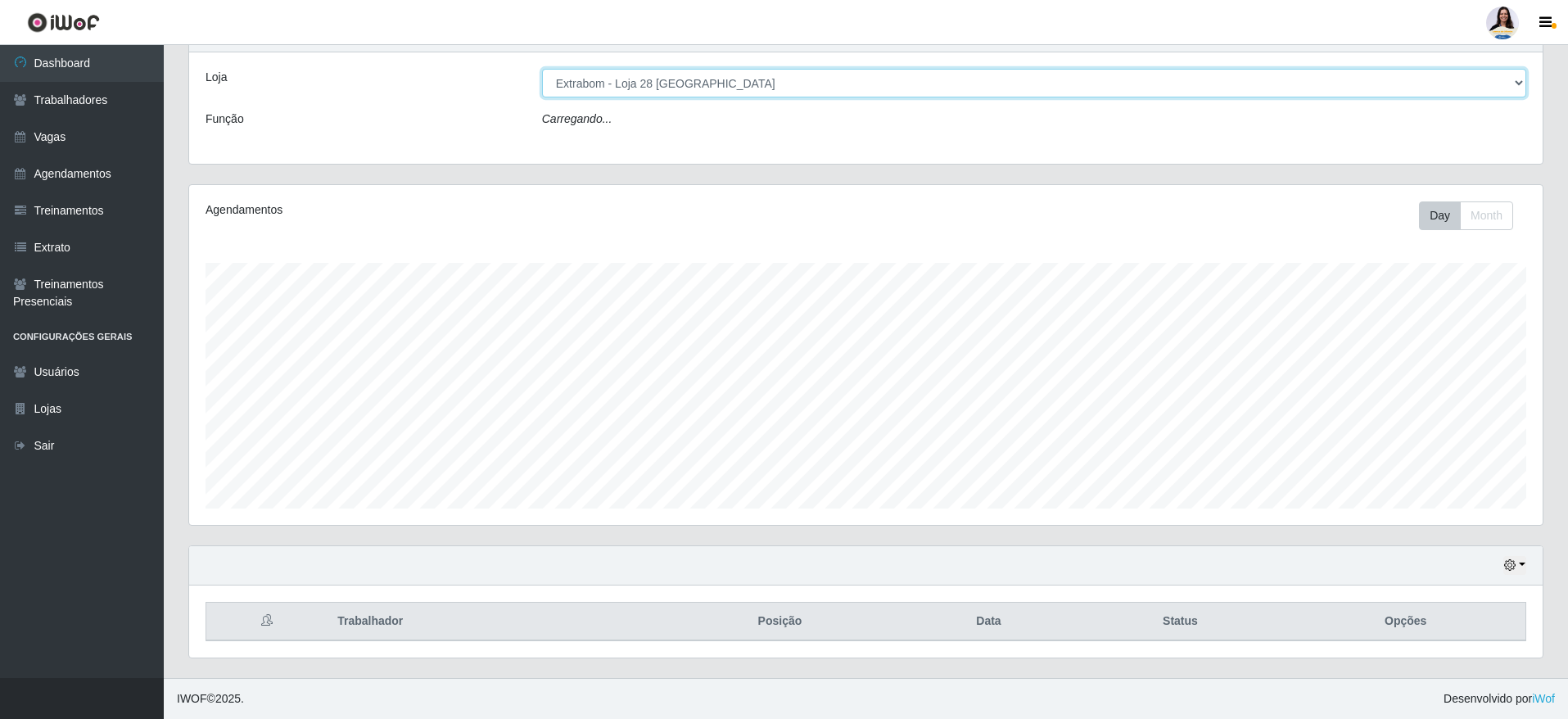
select select "24"
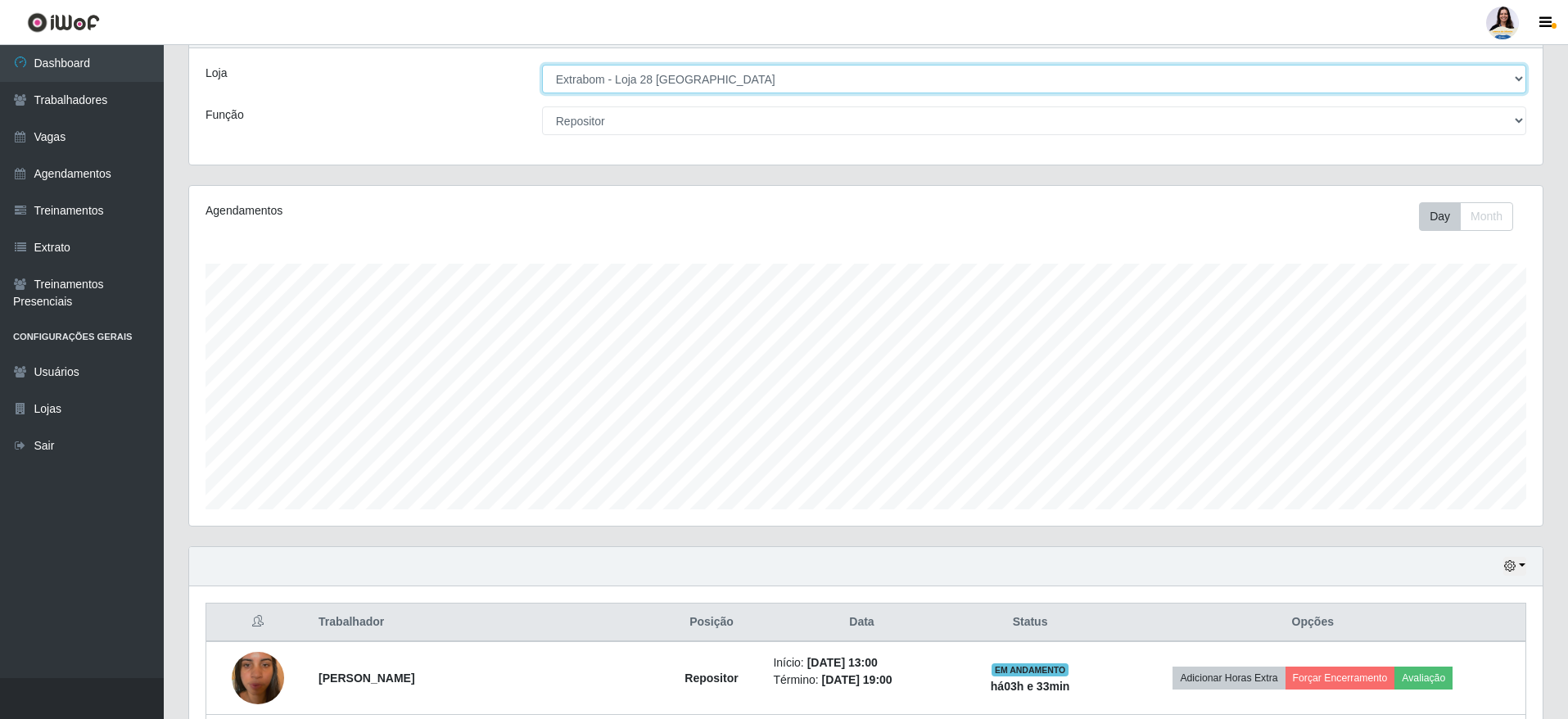
scroll to position [0, 0]
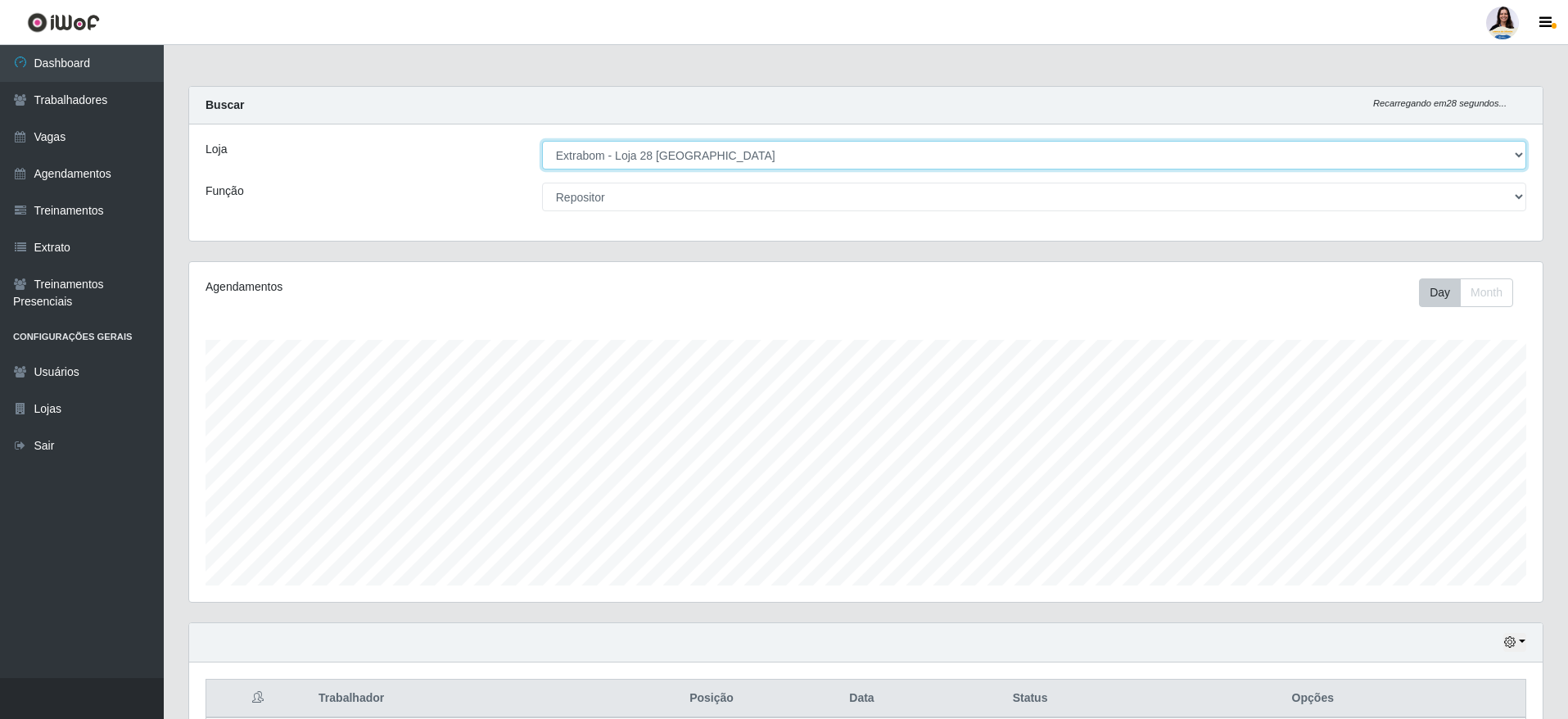
click at [680, 160] on select "[Selecione...] Atacado Vem - [GEOGRAPHIC_DATA] 30 Laranjeiras Velha Atacado Vem…" at bounding box center [1034, 155] width 984 height 29
click at [709, 165] on select "[Selecione...] Atacado Vem - [GEOGRAPHIC_DATA] 30 Laranjeiras Velha Atacado Vem…" at bounding box center [1034, 155] width 984 height 29
select select "501"
click at [542, 141] on select "[Selecione...] Atacado Vem - [GEOGRAPHIC_DATA] 30 Laranjeiras Velha Atacado Vem…" at bounding box center [1034, 155] width 984 height 29
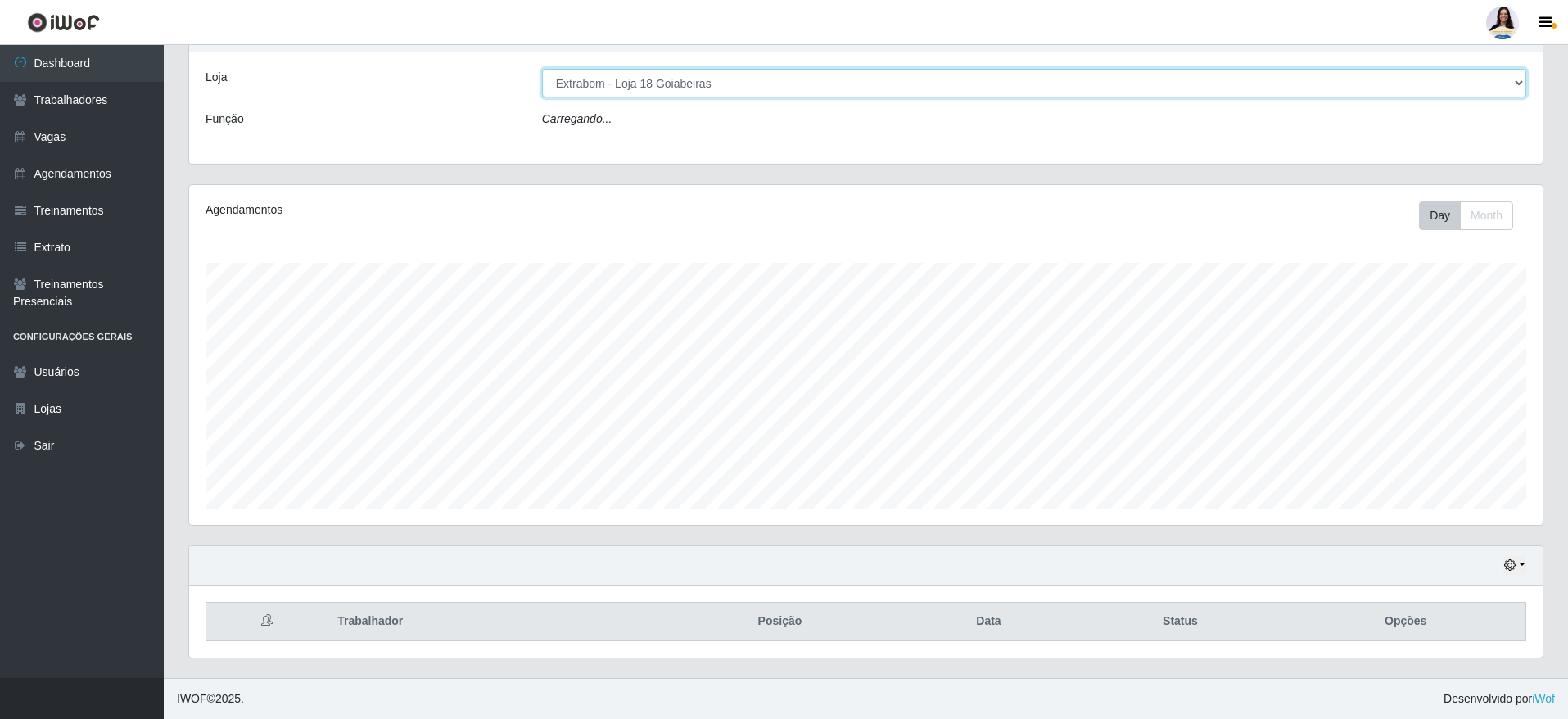
select select "24"
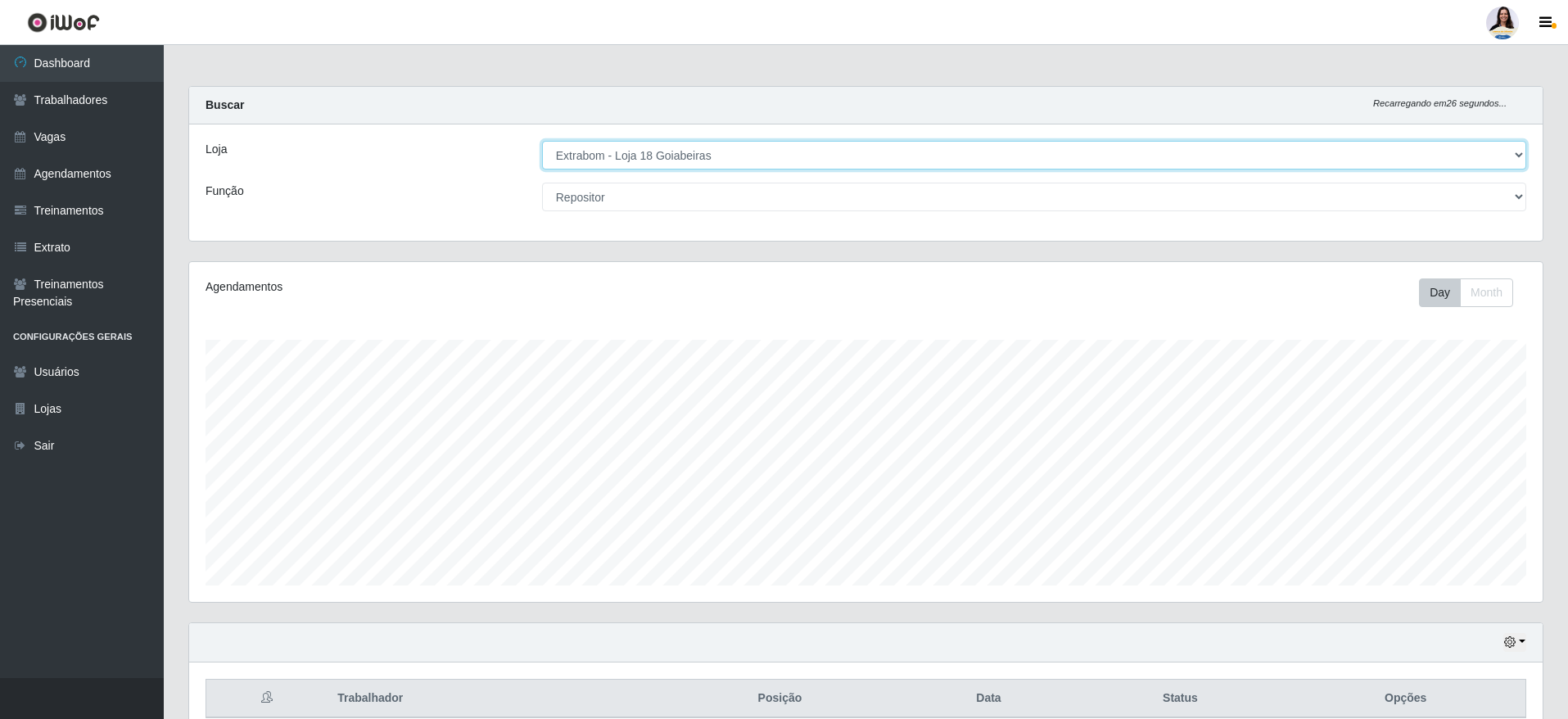
click at [652, 165] on select "[Selecione...] Atacado Vem - [GEOGRAPHIC_DATA] 30 Laranjeiras Velha Atacado Vem…" at bounding box center [1034, 155] width 984 height 29
select select "450"
click at [542, 141] on select "[Selecione...] Atacado Vem - [GEOGRAPHIC_DATA] 30 Laranjeiras Velha Atacado Vem…" at bounding box center [1034, 155] width 984 height 29
select select "24"
click at [708, 162] on select "[Selecione...] Atacado Vem - [GEOGRAPHIC_DATA] 30 Laranjeiras Velha Atacado Vem…" at bounding box center [1034, 155] width 984 height 29
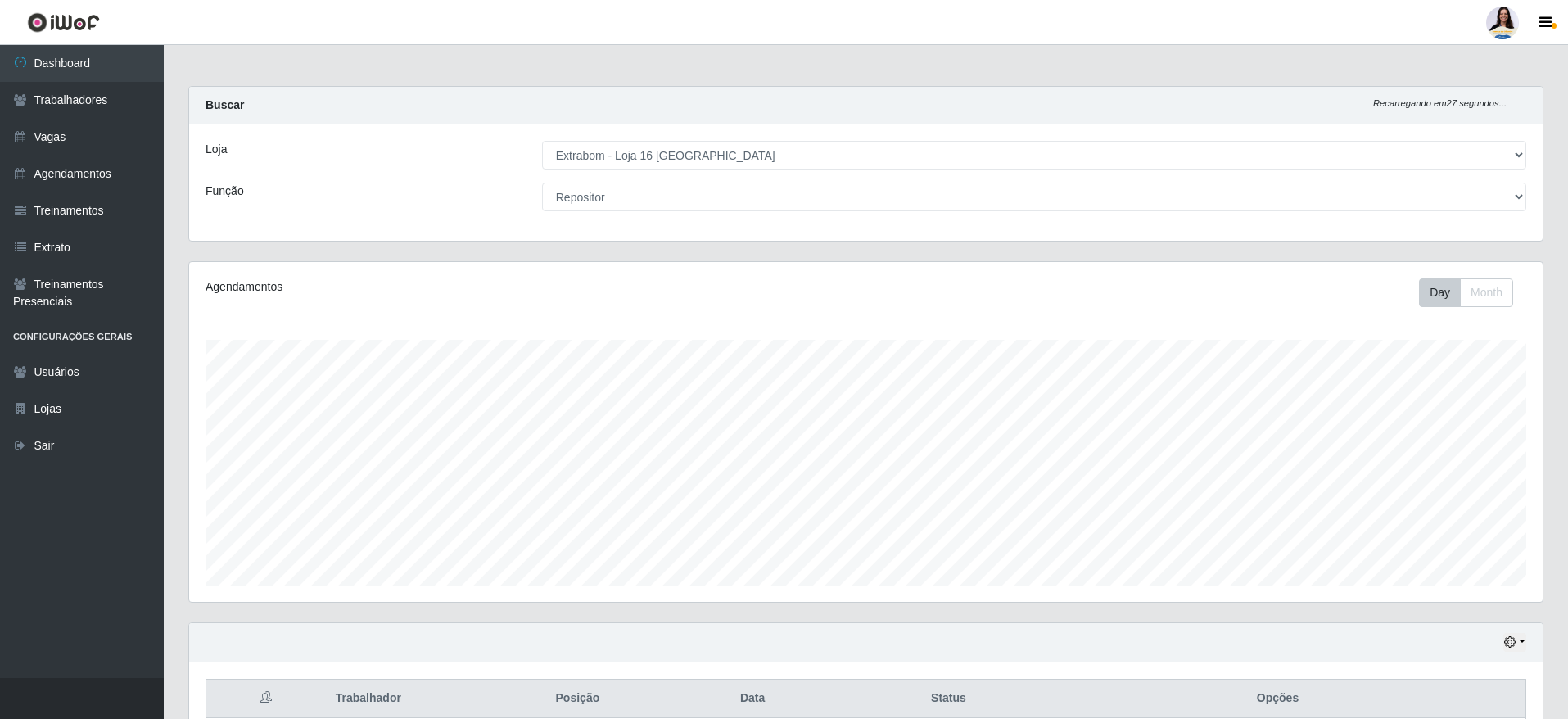
click at [731, 125] on div "Loja [Selecione...] Atacado Vem - [GEOGRAPHIC_DATA] 30 Laranjeiras Velha Atacad…" at bounding box center [866, 182] width 1353 height 117
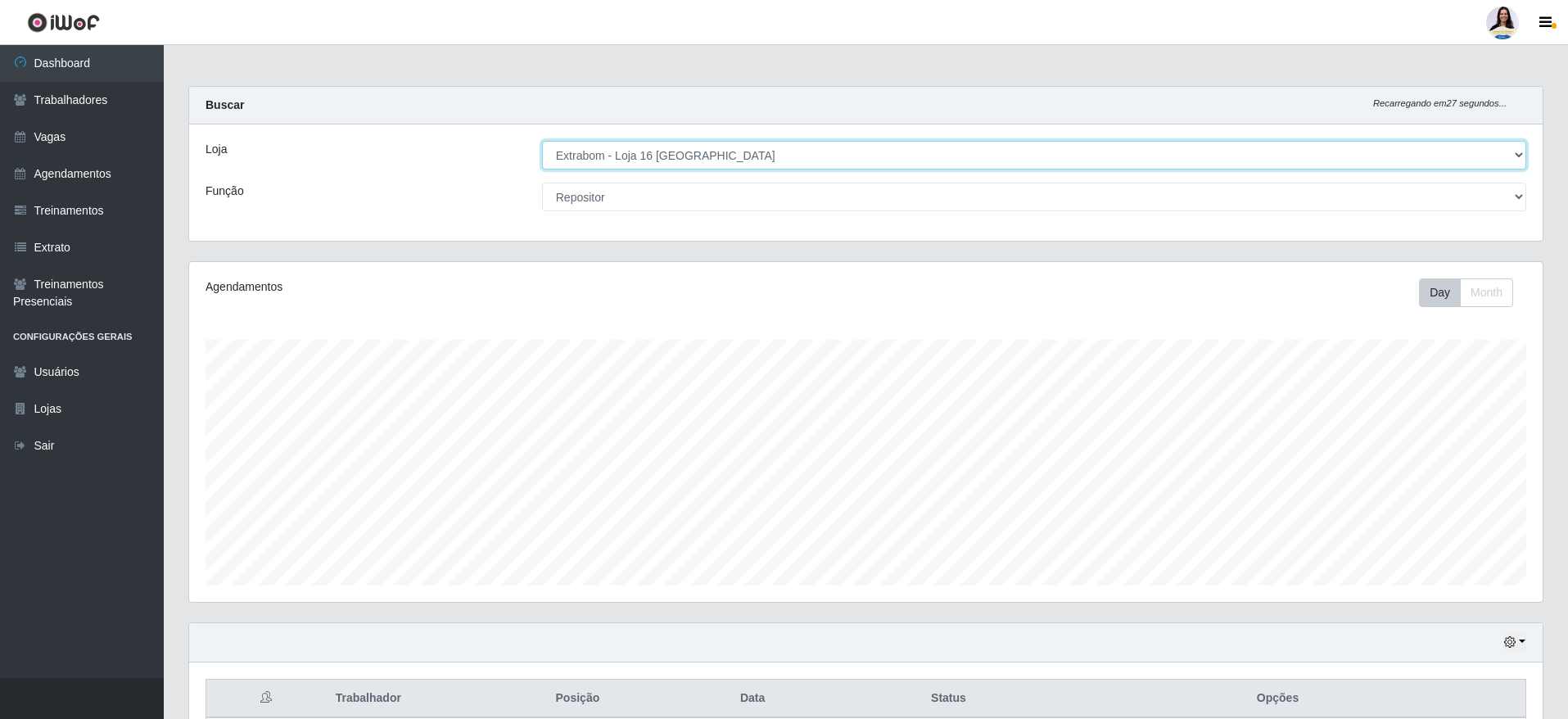
click at [723, 158] on select "[Selecione...] Atacado Vem - [GEOGRAPHIC_DATA] 30 Laranjeiras Velha Atacado Vem…" at bounding box center [1034, 155] width 984 height 29
select select "436"
click at [542, 141] on select "[Selecione...] Atacado Vem - [GEOGRAPHIC_DATA] 30 Laranjeiras Velha Atacado Vem…" at bounding box center [1034, 155] width 984 height 29
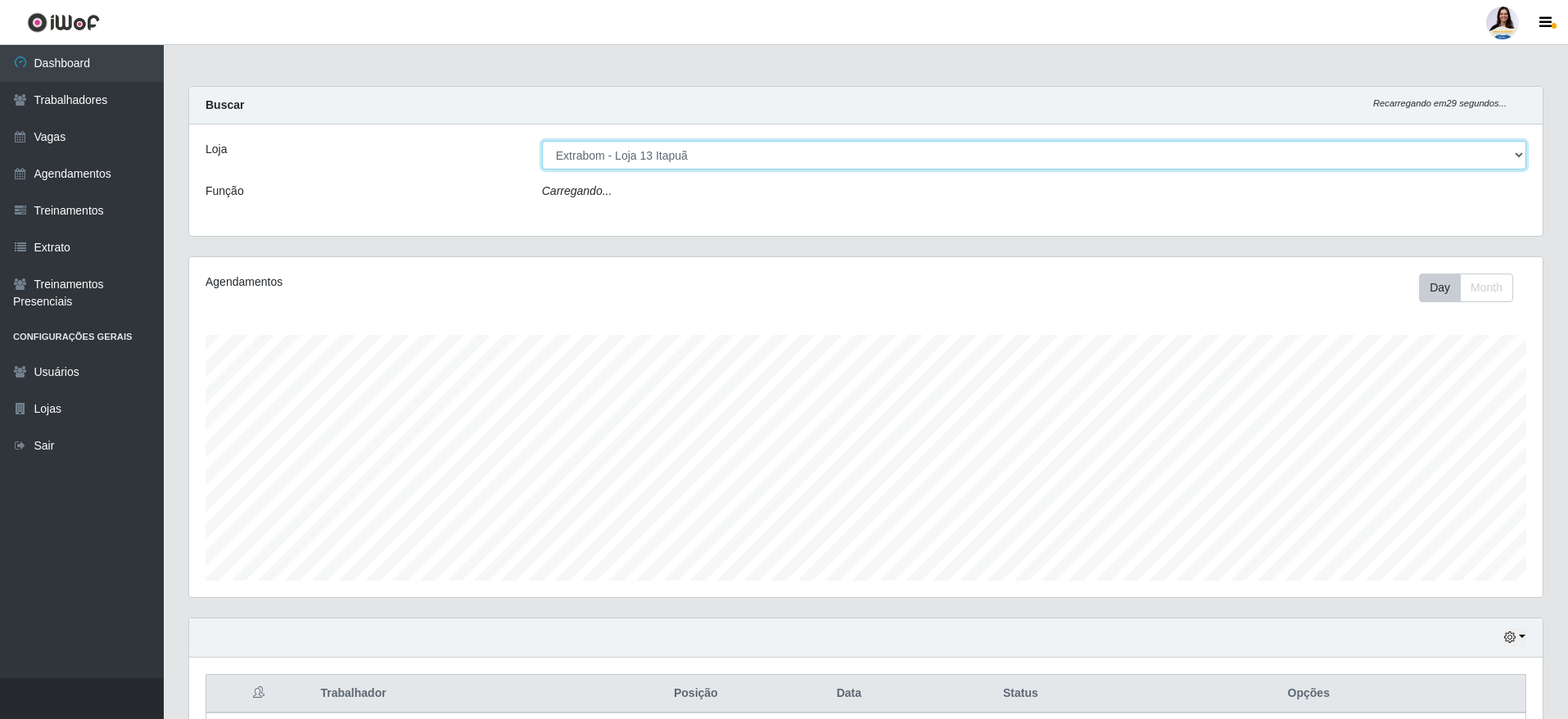
select select "24"
click at [726, 168] on select "[Selecione...] Atacado Vem - [GEOGRAPHIC_DATA] 30 Laranjeiras Velha Atacado Vem…" at bounding box center [1034, 155] width 984 height 29
select select "494"
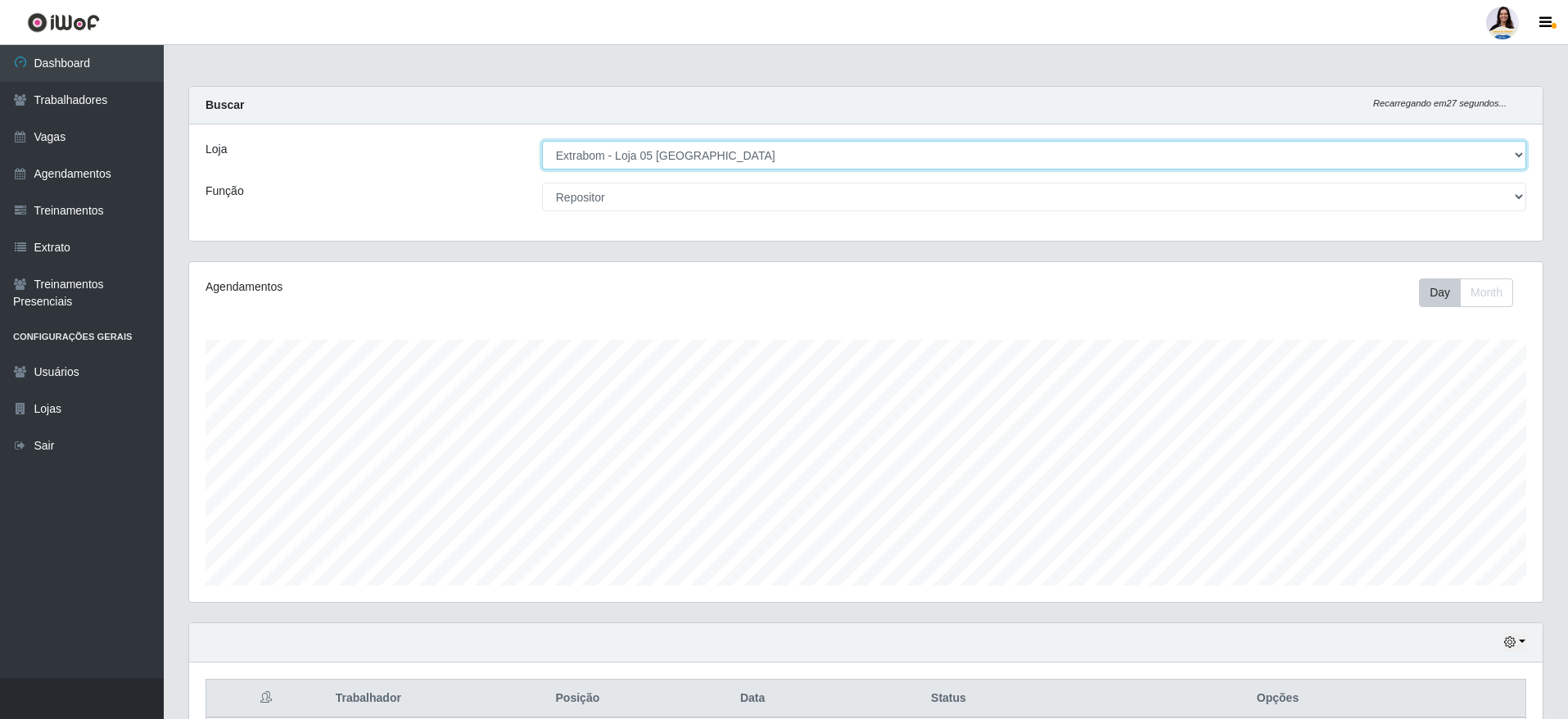
click at [542, 141] on select "[Selecione...] Atacado Vem - [GEOGRAPHIC_DATA] 30 Laranjeiras Velha Atacado Vem…" at bounding box center [1034, 155] width 984 height 29
select select "24"
click at [738, 164] on select "[Selecione...] Atacado Vem - [GEOGRAPHIC_DATA] 30 Laranjeiras Velha Atacado Vem…" at bounding box center [1034, 155] width 984 height 29
select select "435"
click at [542, 141] on select "[Selecione...] Atacado Vem - [GEOGRAPHIC_DATA] 30 Laranjeiras Velha Atacado Vem…" at bounding box center [1034, 155] width 984 height 29
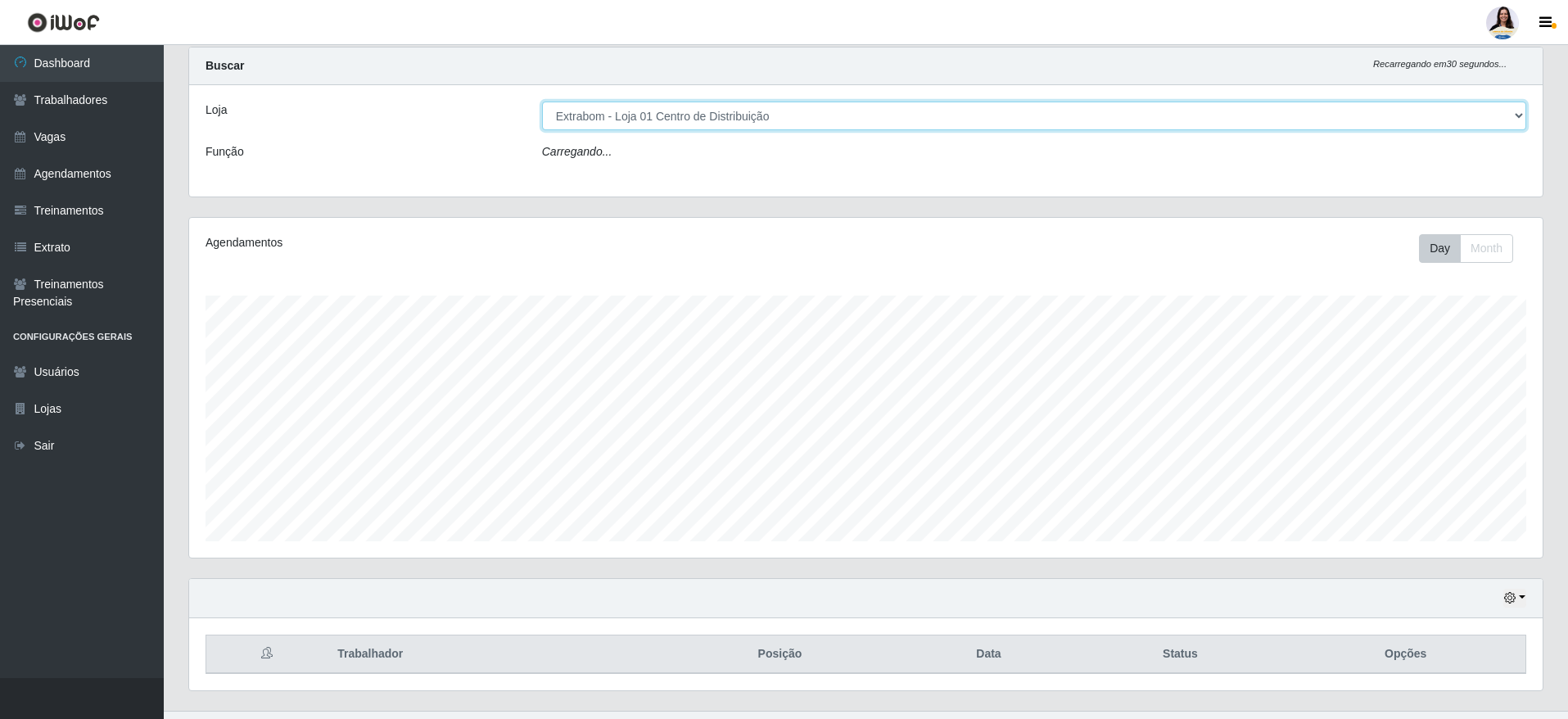
scroll to position [77, 0]
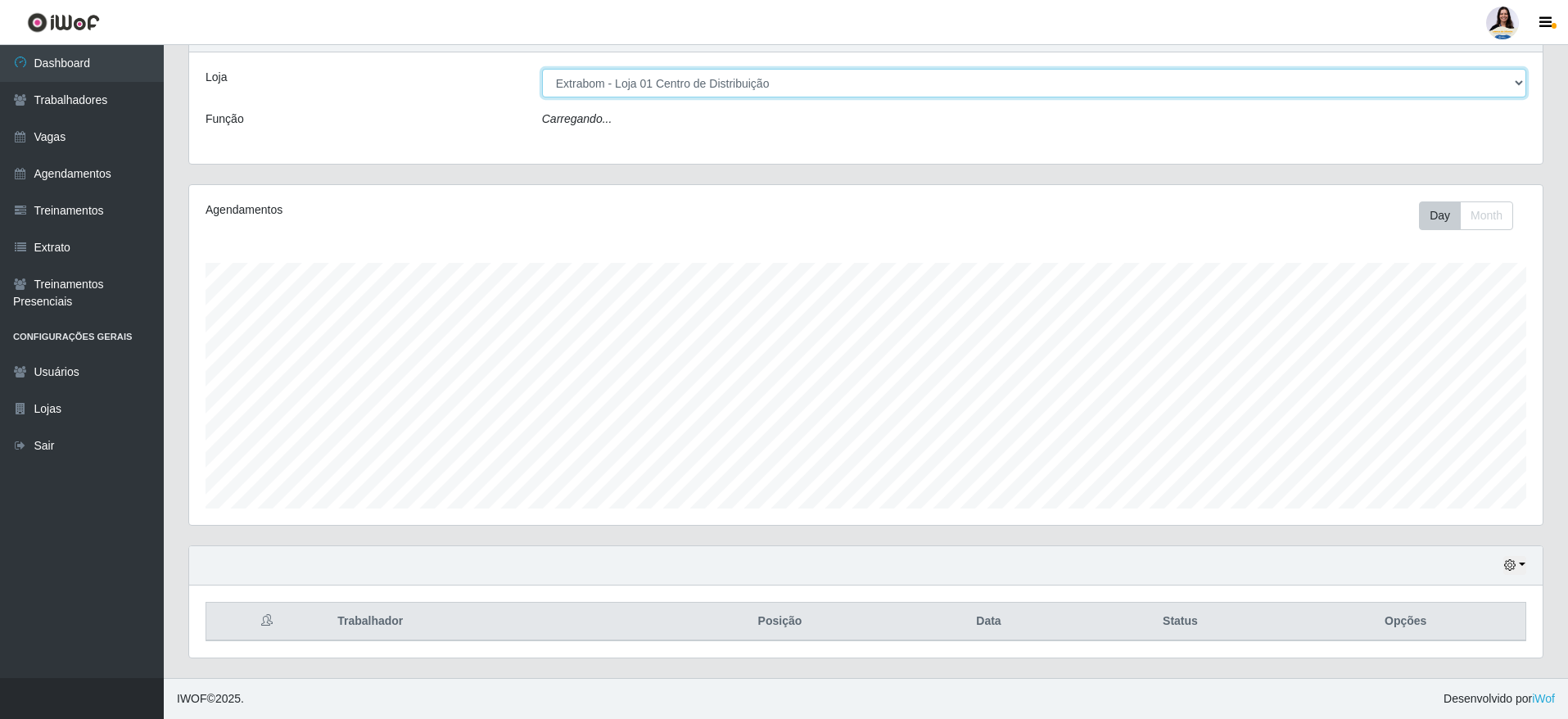
select select "24"
click at [689, 66] on select "[Selecione...] Atacado Vem - [GEOGRAPHIC_DATA] 30 Laranjeiras Velha Atacado Vem…" at bounding box center [1034, 78] width 984 height 29
select select "449"
click at [542, 68] on select "[Selecione...] Atacado Vem - [GEOGRAPHIC_DATA] 30 Laranjeiras Velha Atacado Vem…" at bounding box center [1034, 78] width 984 height 29
select select "24"
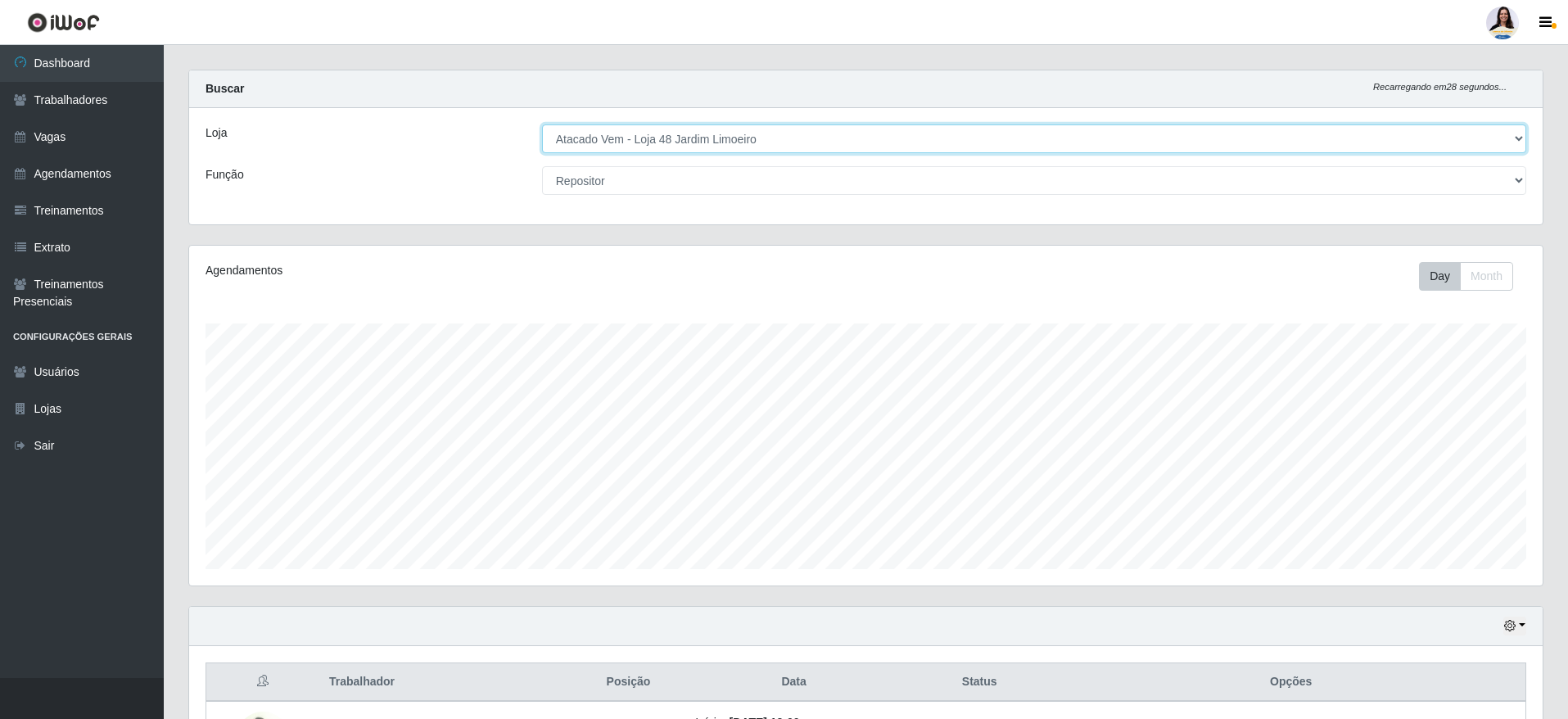
scroll to position [0, 0]
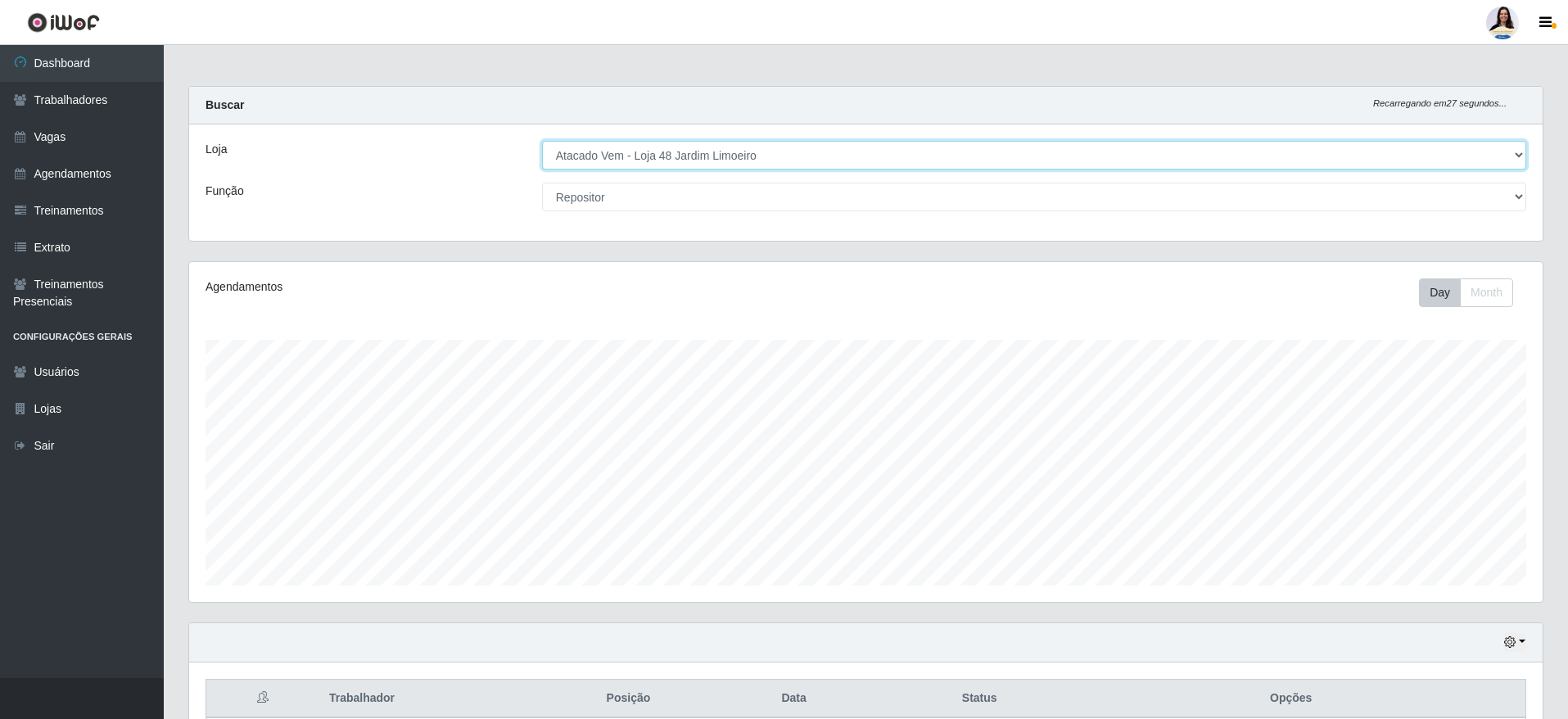
click at [670, 151] on select "[Selecione...] Atacado Vem - [GEOGRAPHIC_DATA] 30 Laranjeiras Velha Atacado Vem…" at bounding box center [1034, 155] width 984 height 29
drag, startPoint x: 715, startPoint y: 152, endPoint x: 713, endPoint y: 160, distance: 8.2
click at [714, 157] on select "[Selecione...] Atacado Vem - [GEOGRAPHIC_DATA] 30 Laranjeiras Velha Atacado Vem…" at bounding box center [1034, 155] width 984 height 29
select select "461"
click at [542, 141] on select "[Selecione...] Atacado Vem - [GEOGRAPHIC_DATA] 30 Laranjeiras Velha Atacado Vem…" at bounding box center [1034, 155] width 984 height 29
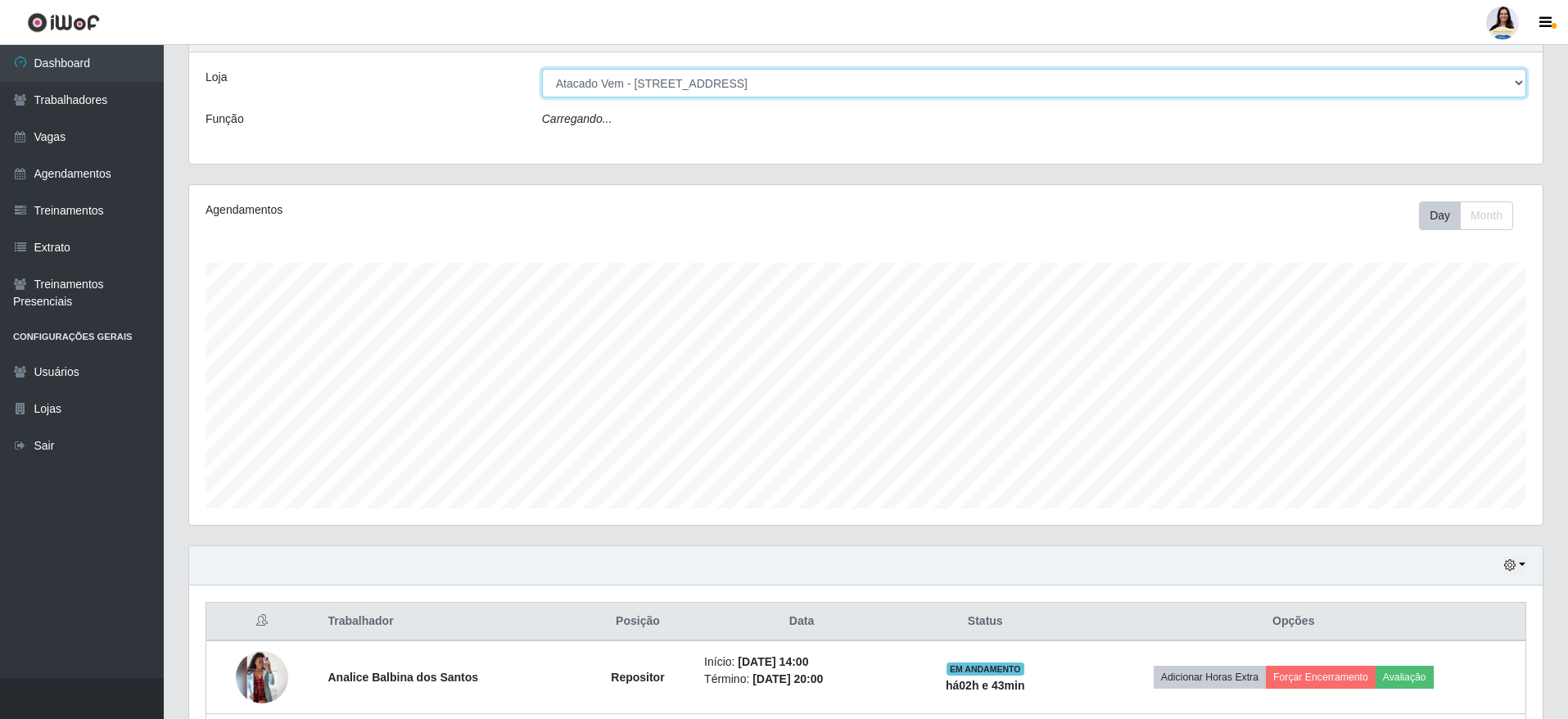
select select "24"
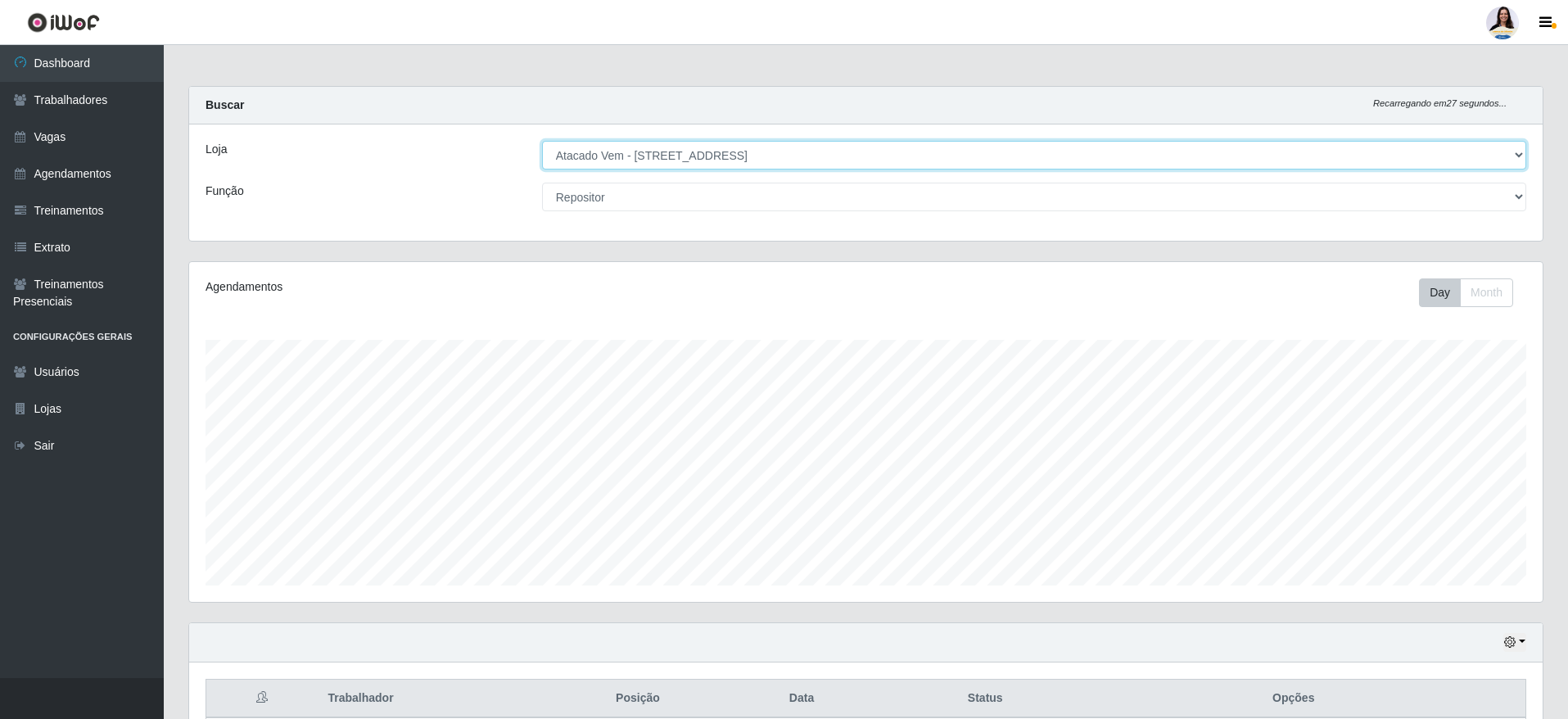
click at [723, 141] on select "[Selecione...] Atacado Vem - [GEOGRAPHIC_DATA] 30 Laranjeiras Velha Atacado Vem…" at bounding box center [1034, 155] width 984 height 29
click at [725, 142] on select "[Selecione...] Atacado Vem - [GEOGRAPHIC_DATA] 30 Laranjeiras Velha Atacado Vem…" at bounding box center [1034, 155] width 984 height 29
select select "455"
click at [542, 141] on select "[Selecione...] Atacado Vem - [GEOGRAPHIC_DATA] 30 Laranjeiras Velha Atacado Vem…" at bounding box center [1034, 155] width 984 height 29
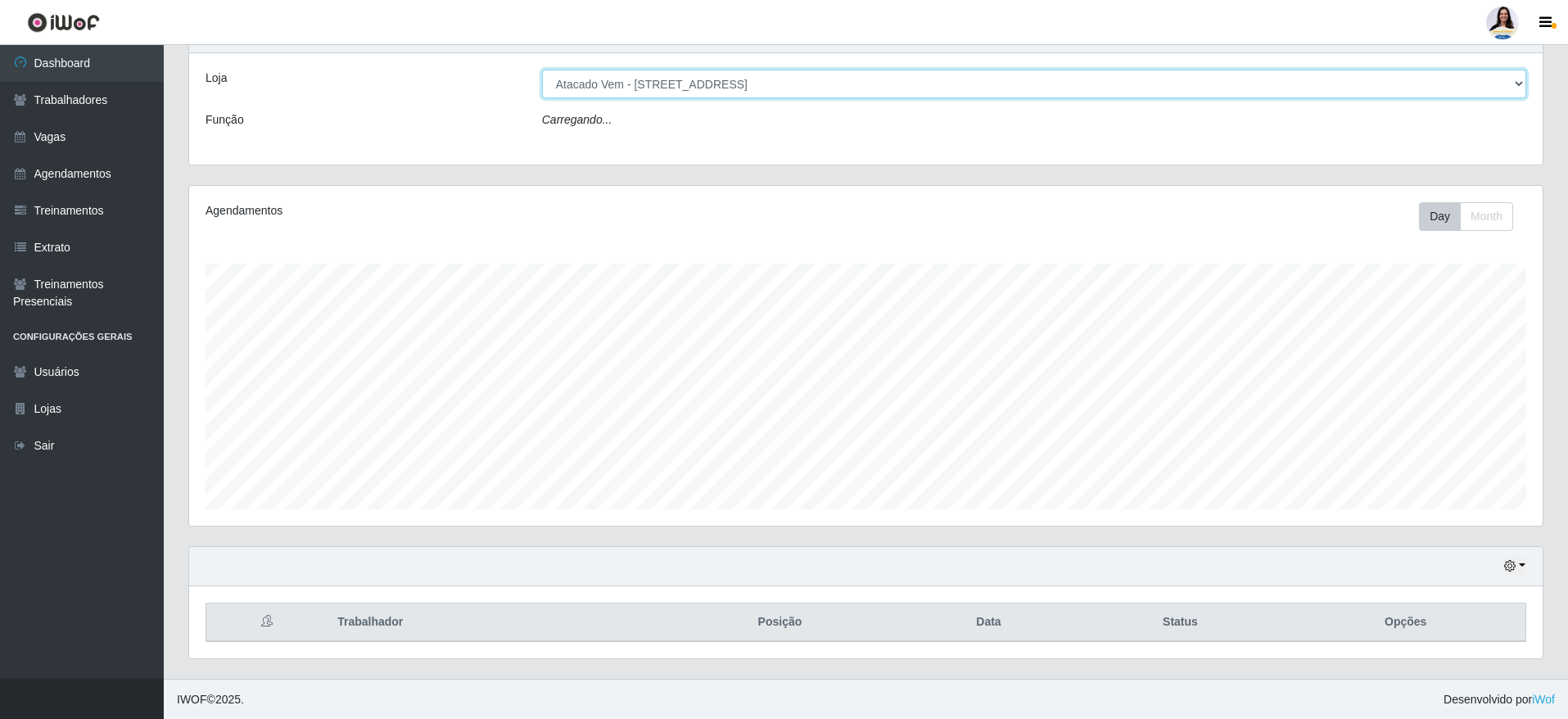
select select "24"
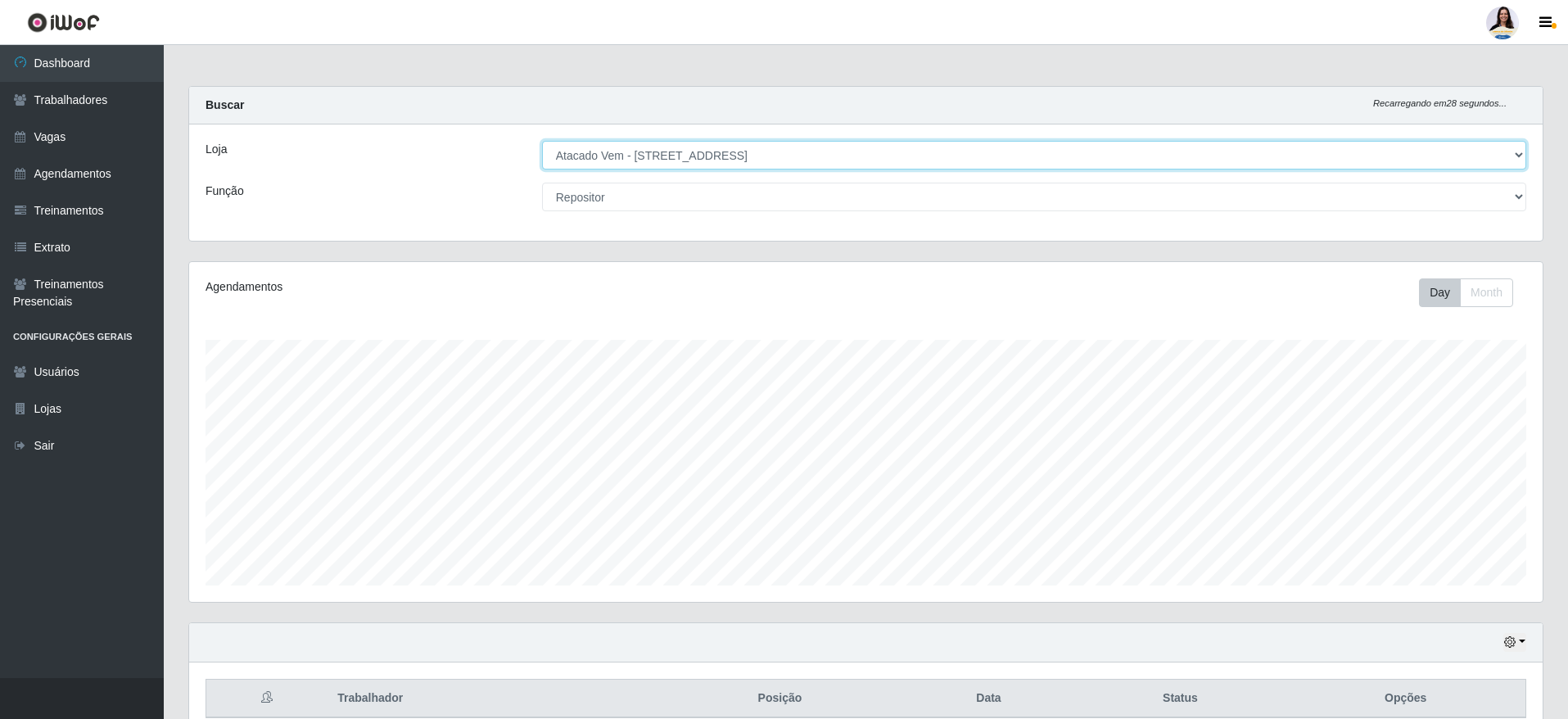
click at [685, 154] on select "[Selecione...] Atacado Vem - [GEOGRAPHIC_DATA] 30 Laranjeiras Velha Atacado Vem…" at bounding box center [1034, 155] width 984 height 29
select select "495"
click at [542, 141] on select "[Selecione...] Atacado Vem - [GEOGRAPHIC_DATA] 30 Laranjeiras Velha Atacado Vem…" at bounding box center [1034, 155] width 984 height 29
select select "24"
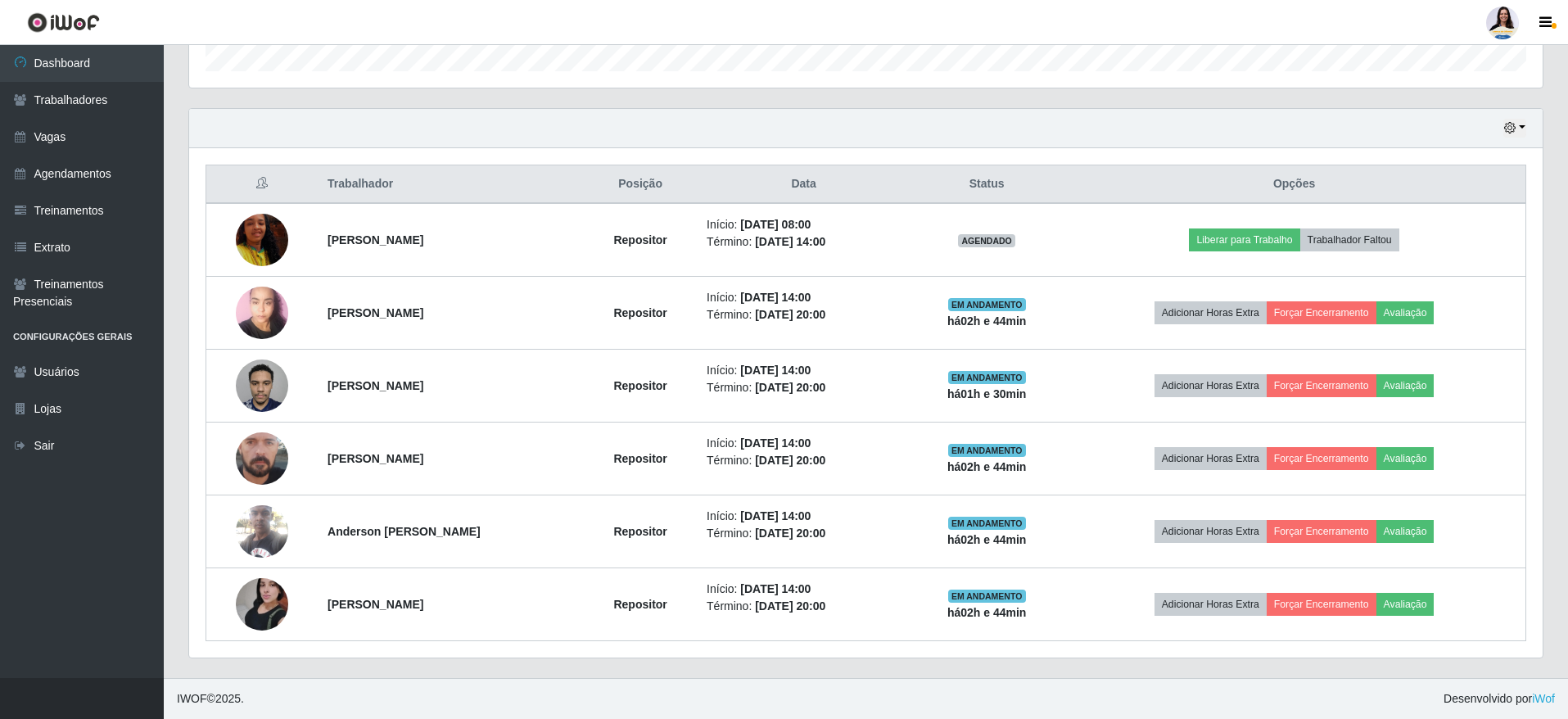
scroll to position [223, 0]
